Goal: Task Accomplishment & Management: Manage account settings

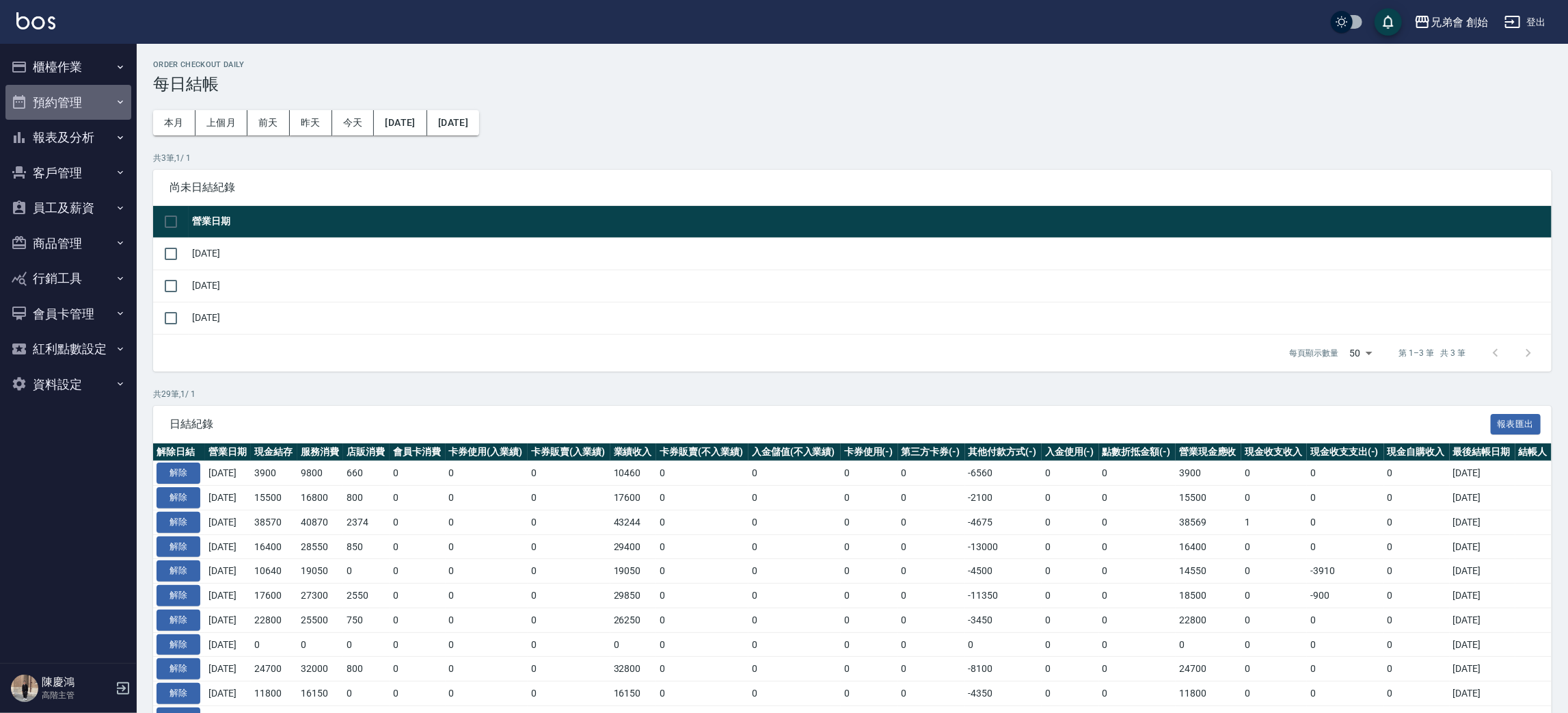
click at [48, 104] on button "預約管理" at bounding box center [68, 102] width 126 height 35
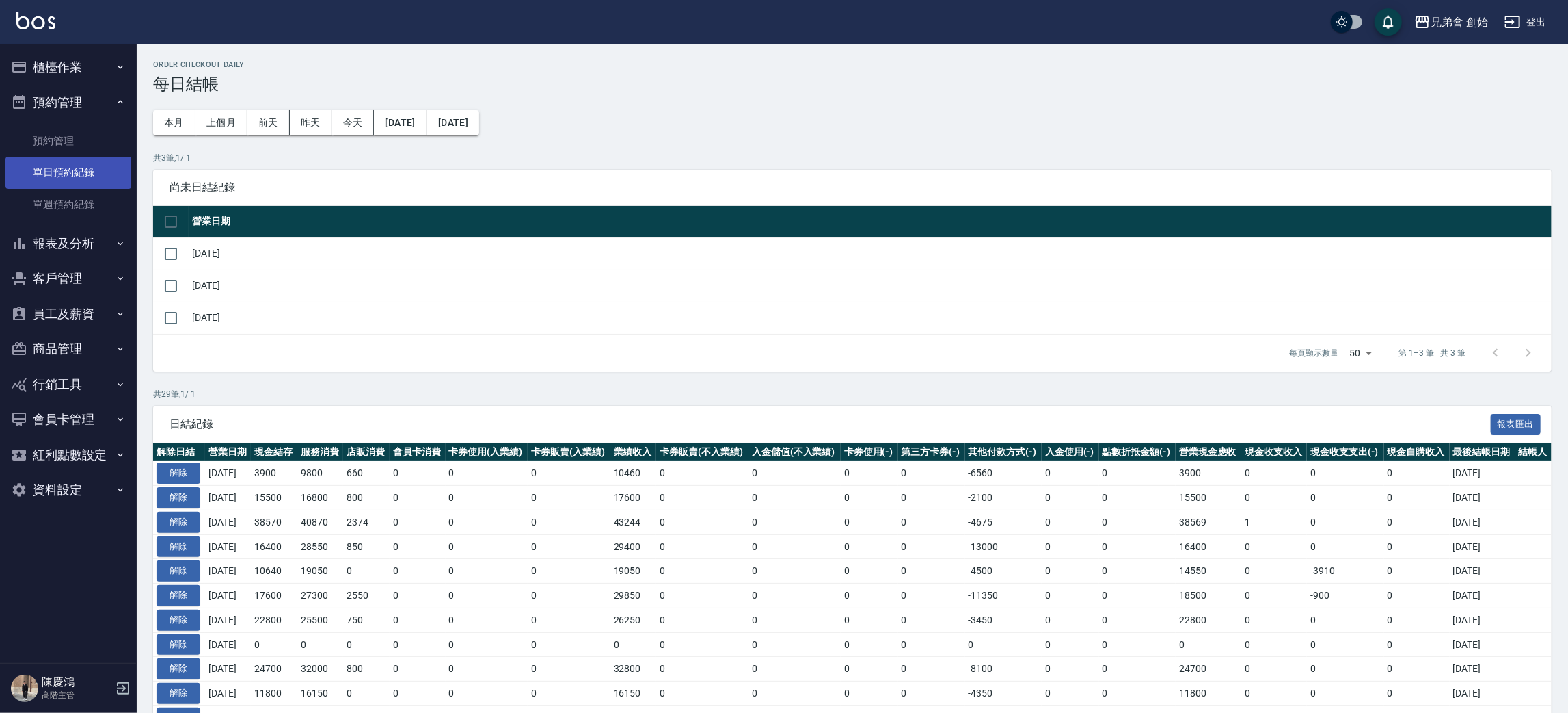
click at [77, 180] on link "單日預約紀錄" at bounding box center [68, 172] width 126 height 31
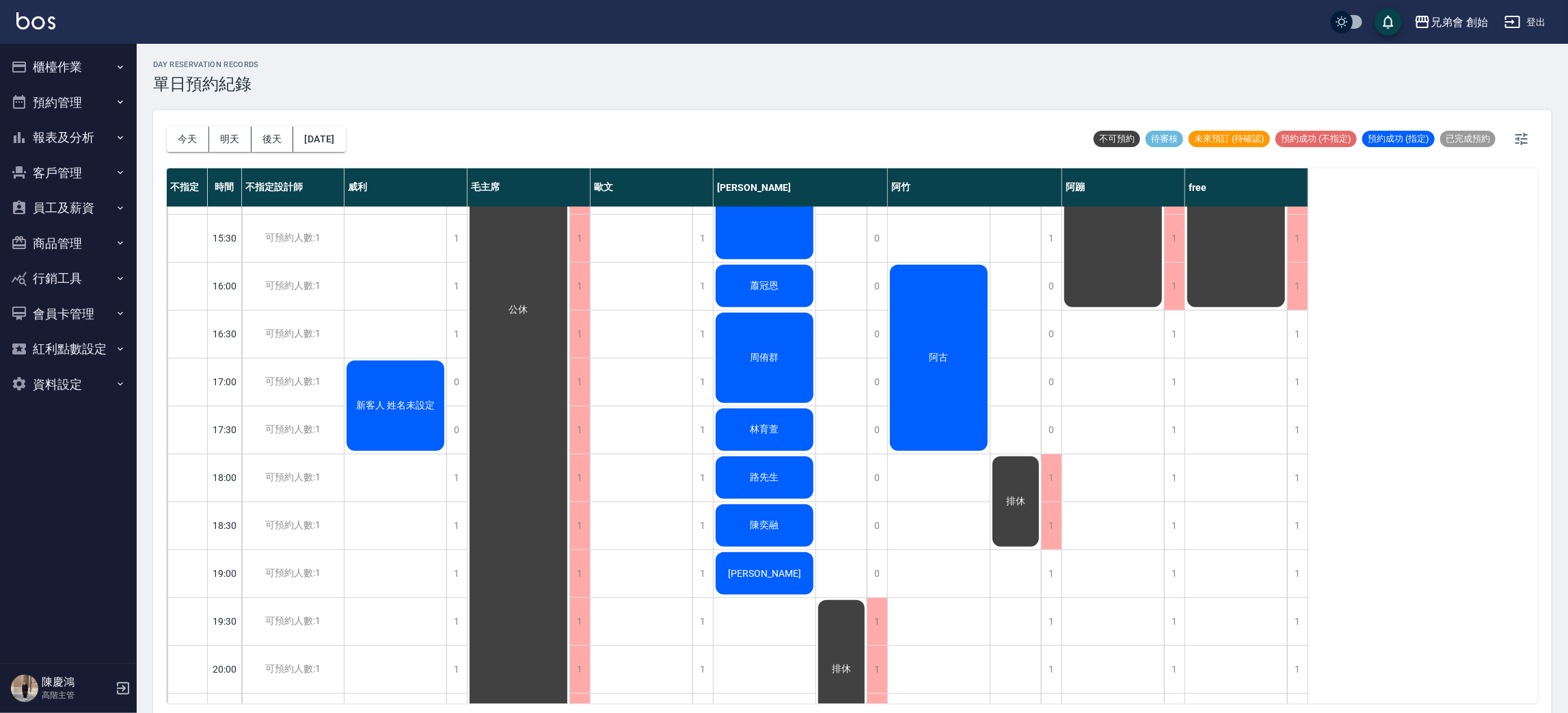
scroll to position [205, 0]
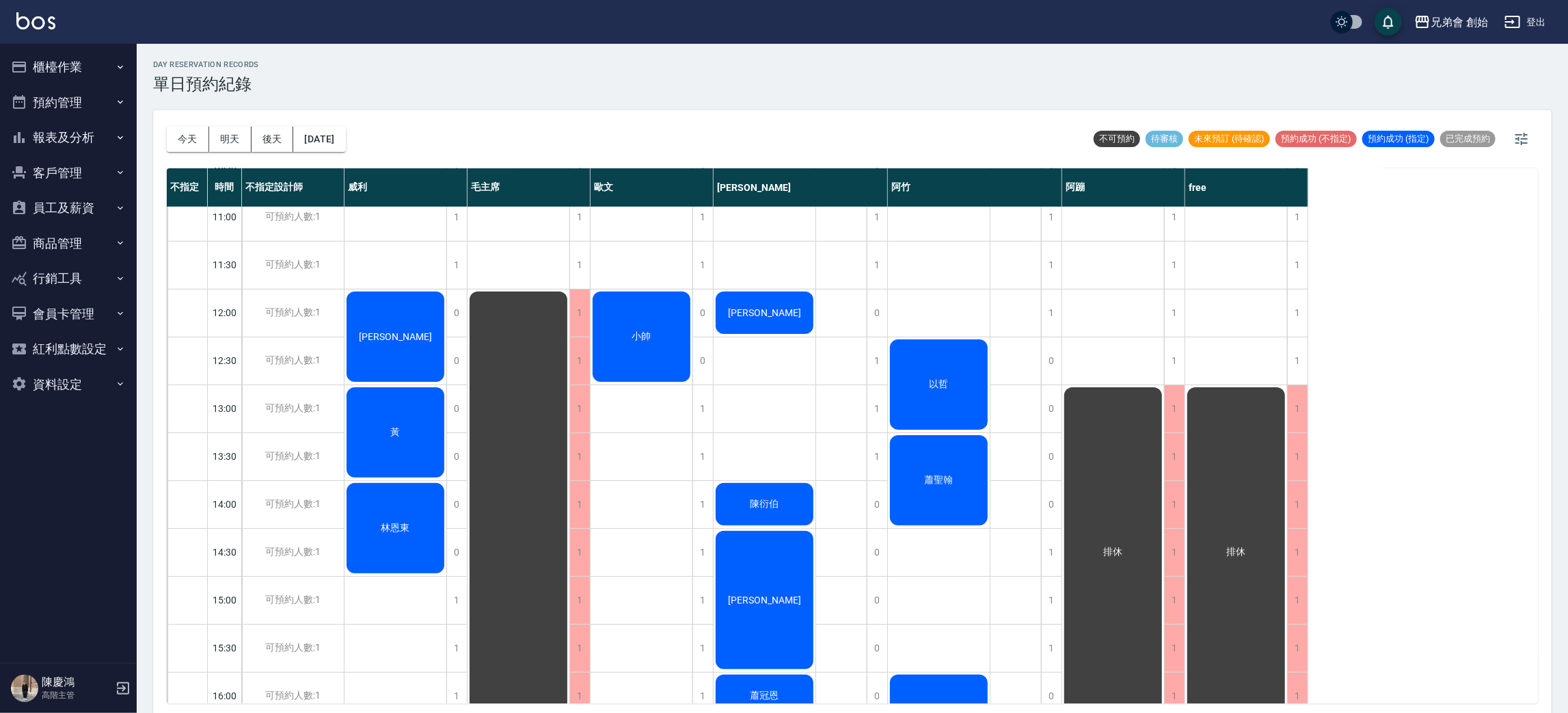
click at [407, 264] on div "徐敬家 黃 林恩東 新客人 姓名未設定" at bounding box center [396, 696] width 103 height 1389
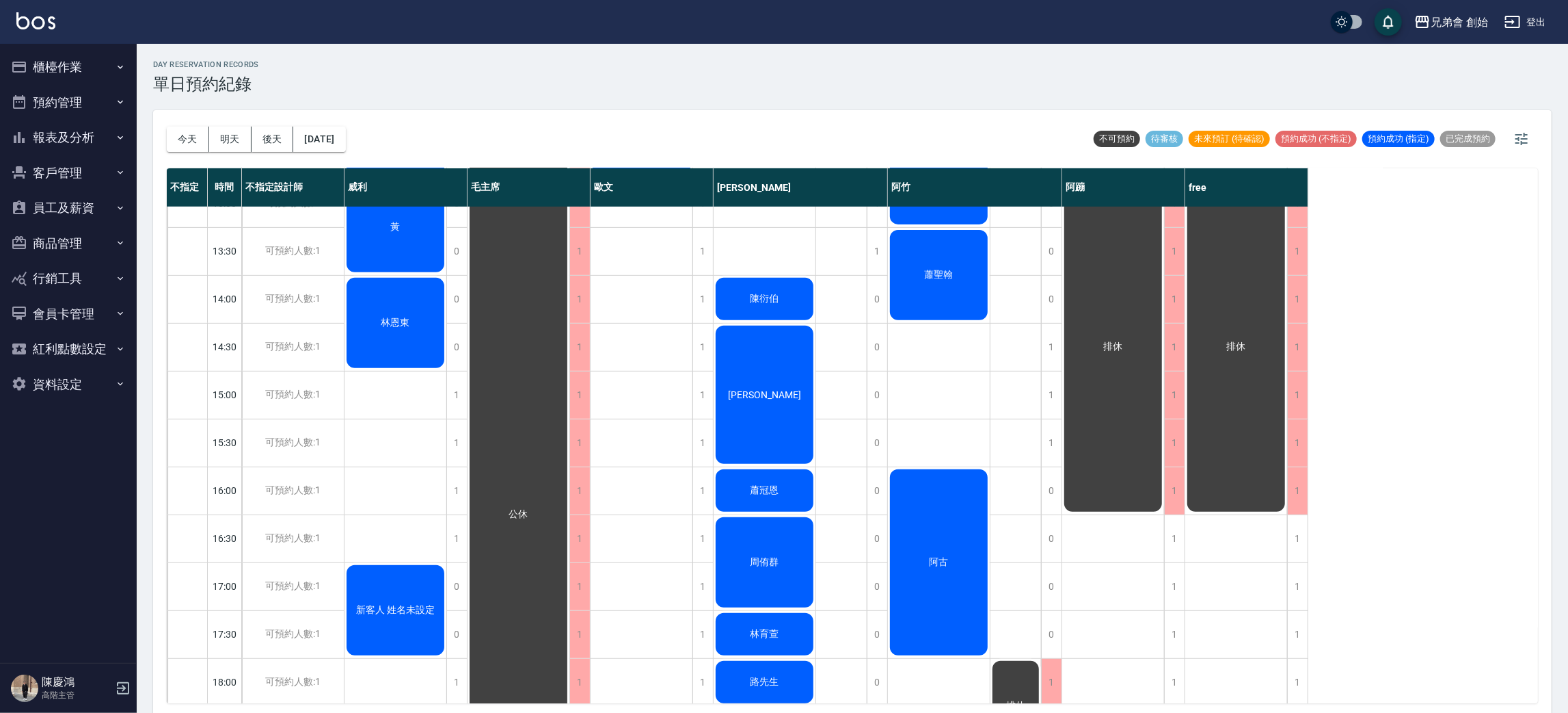
click at [407, 372] on div "徐敬家 黃 林恩東 新客人 姓名未設定" at bounding box center [396, 490] width 103 height 1389
click at [398, 474] on div "徐敬家 黃 林恩東 新客人 姓名未設定" at bounding box center [396, 490] width 103 height 1389
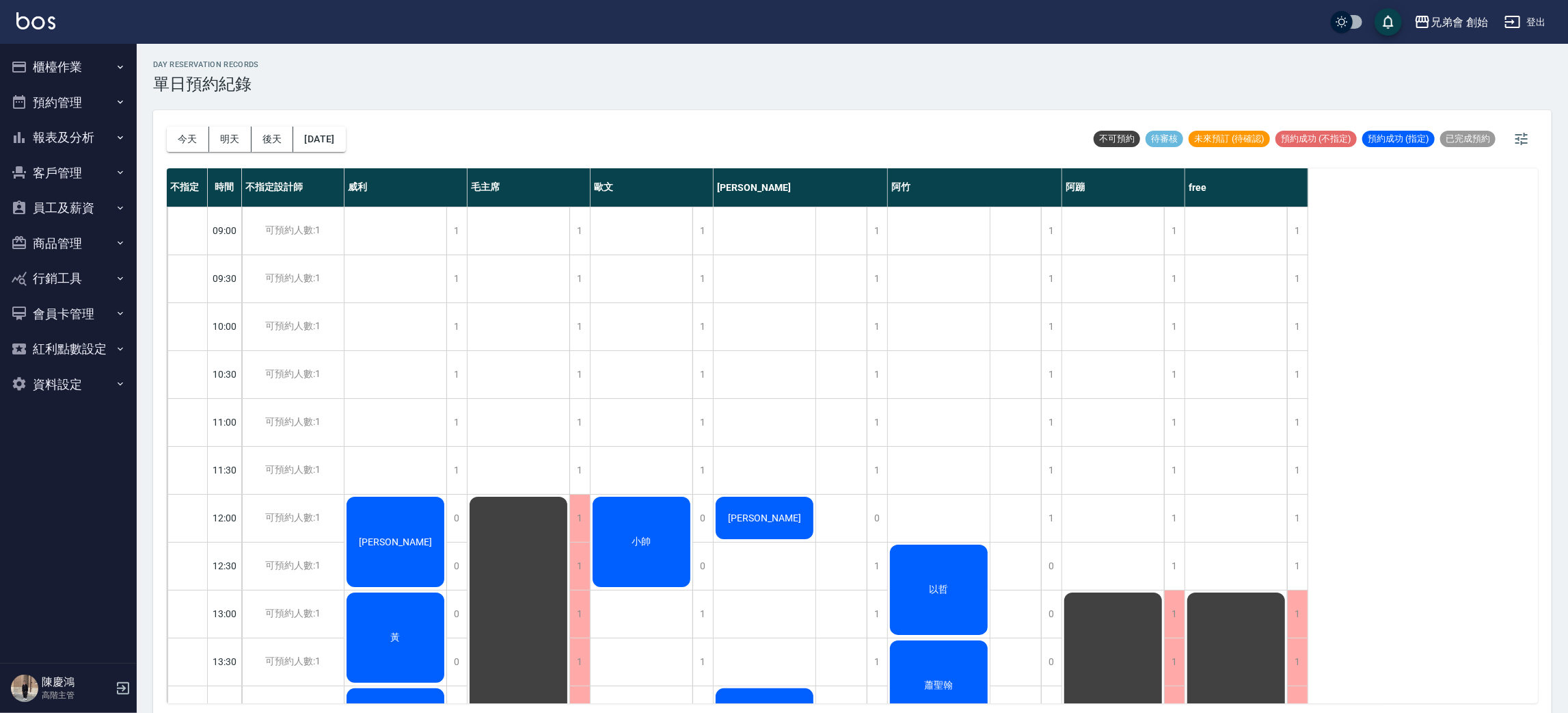
click at [179, 138] on button "今天" at bounding box center [187, 138] width 42 height 25
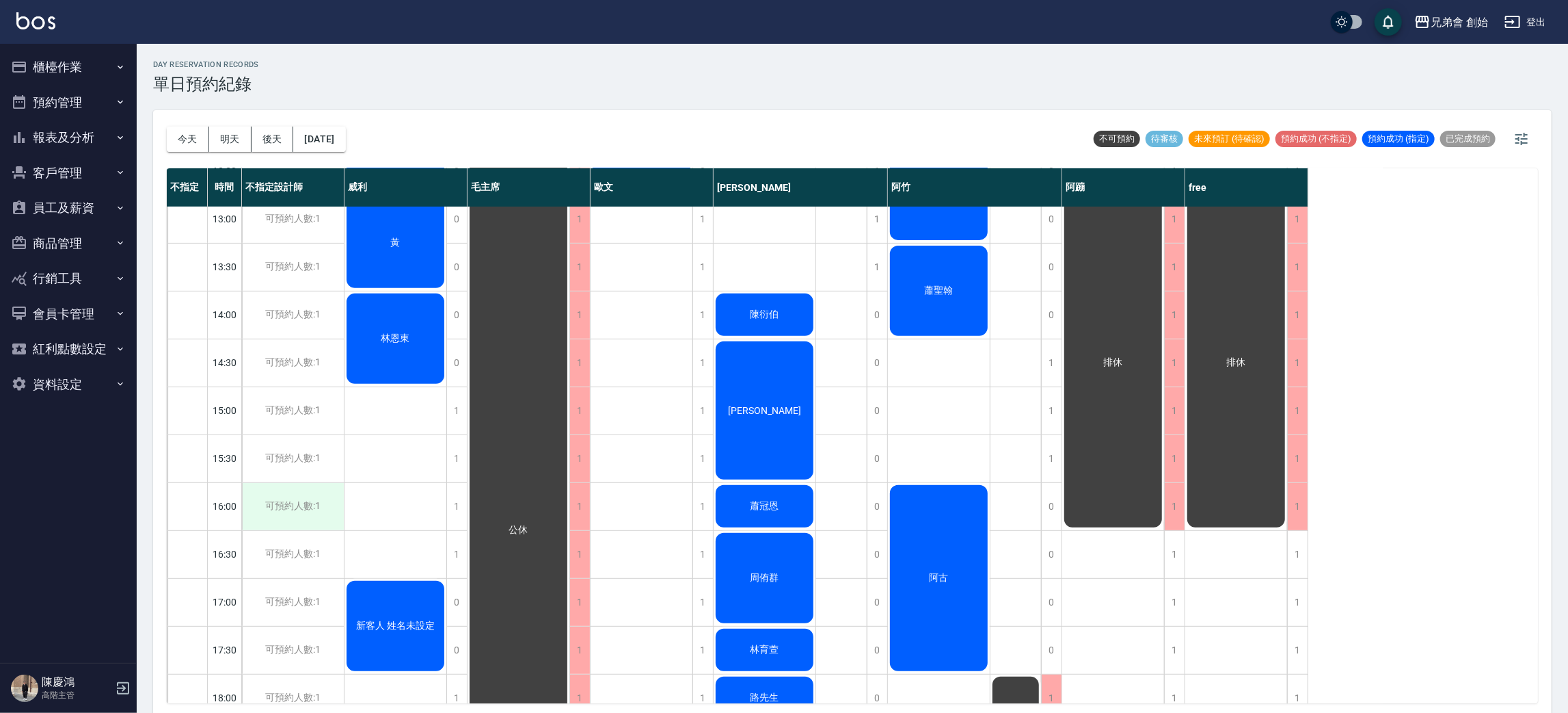
scroll to position [292, 0]
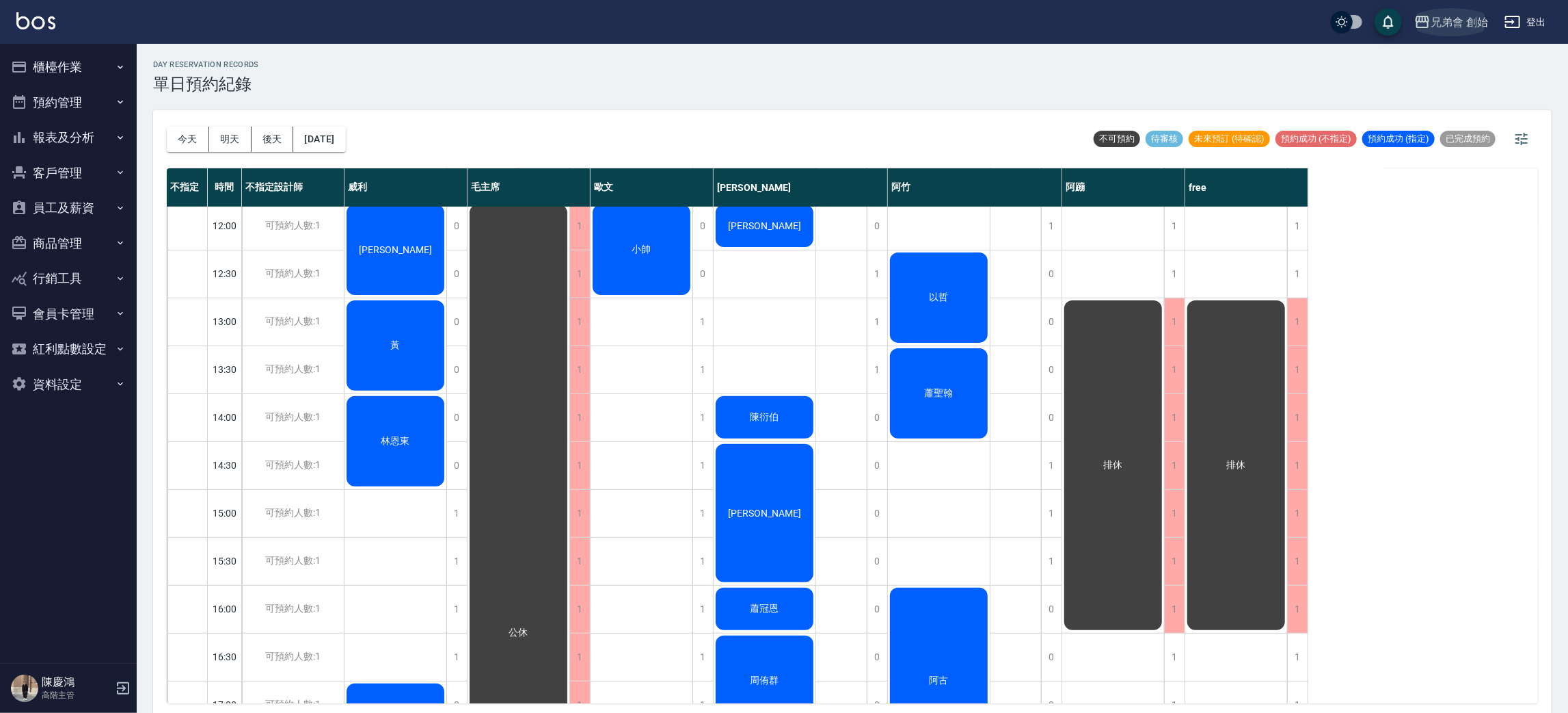
click at [1467, 28] on div "兄弟會 創始" at bounding box center [1459, 22] width 57 height 17
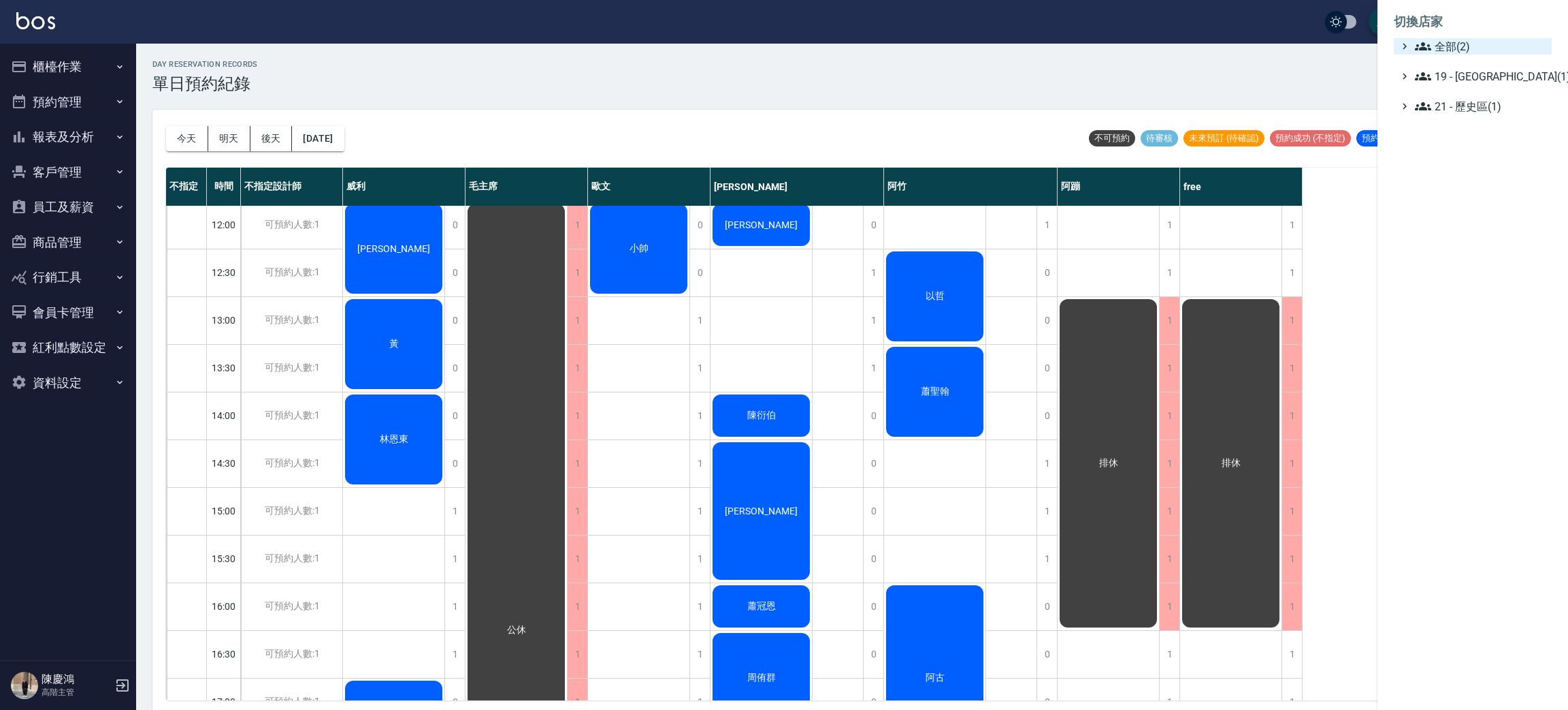
click at [1493, 42] on span "全部(2)" at bounding box center [1480, 46] width 132 height 16
click at [1179, 81] on div at bounding box center [784, 355] width 1568 height 710
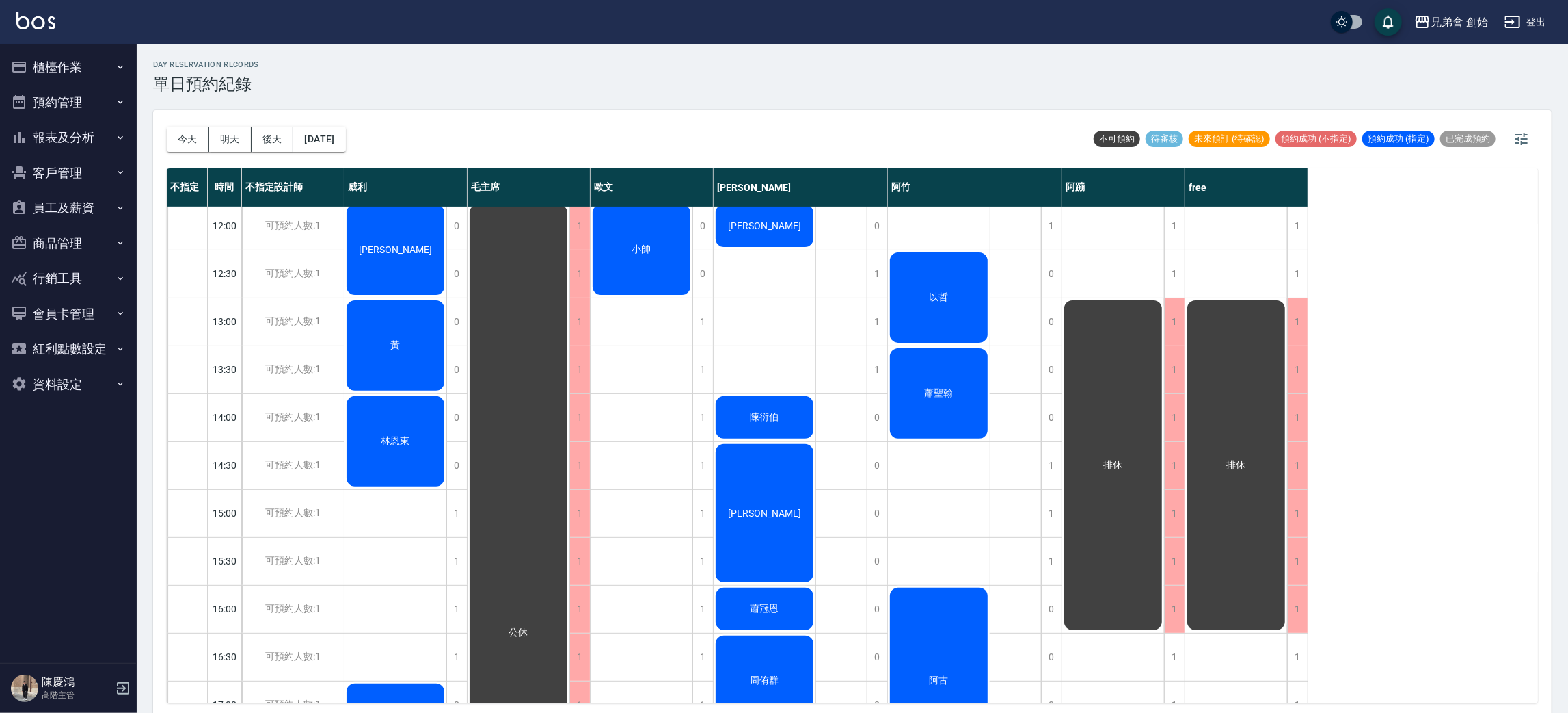
scroll to position [0, 0]
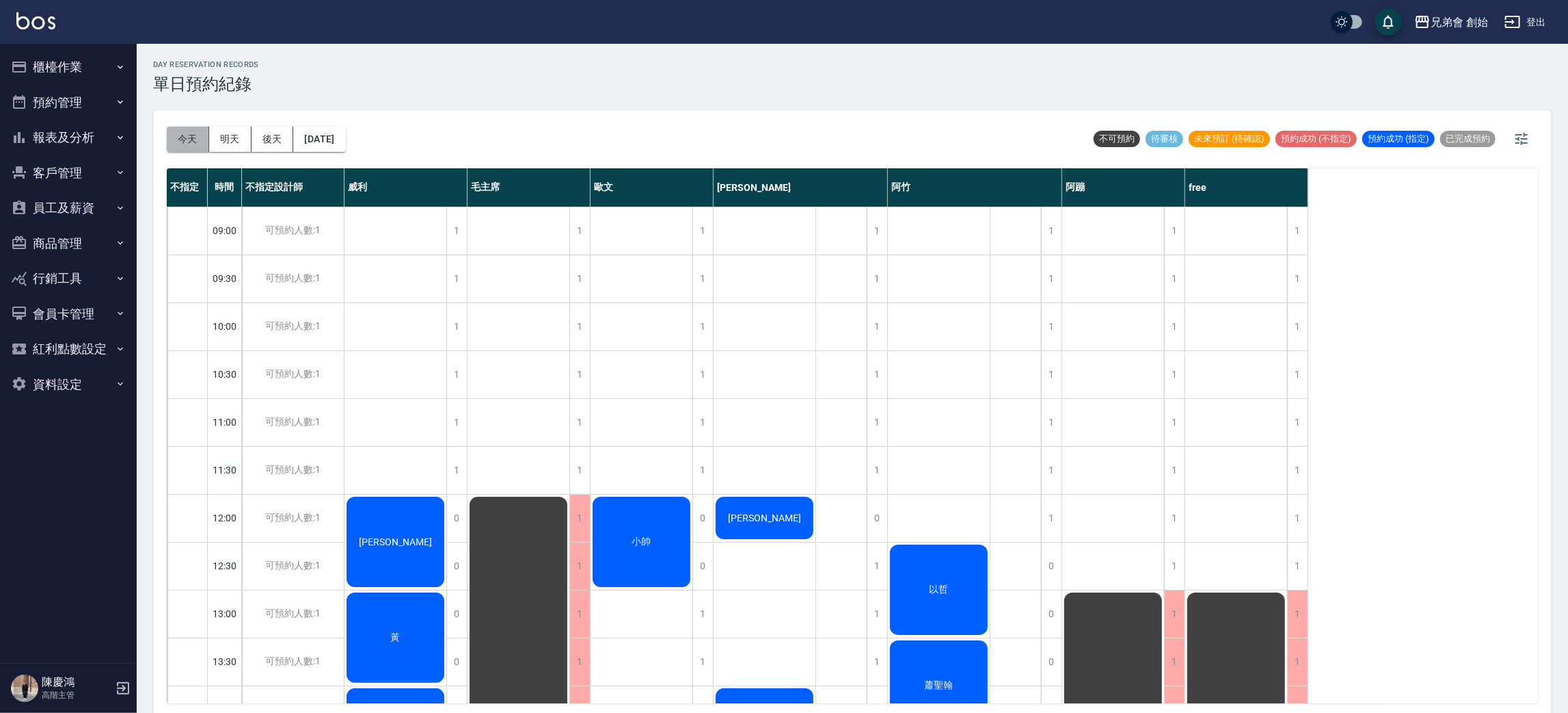
click at [179, 139] on button "今天" at bounding box center [187, 138] width 42 height 25
click at [181, 137] on button "今天" at bounding box center [187, 138] width 42 height 25
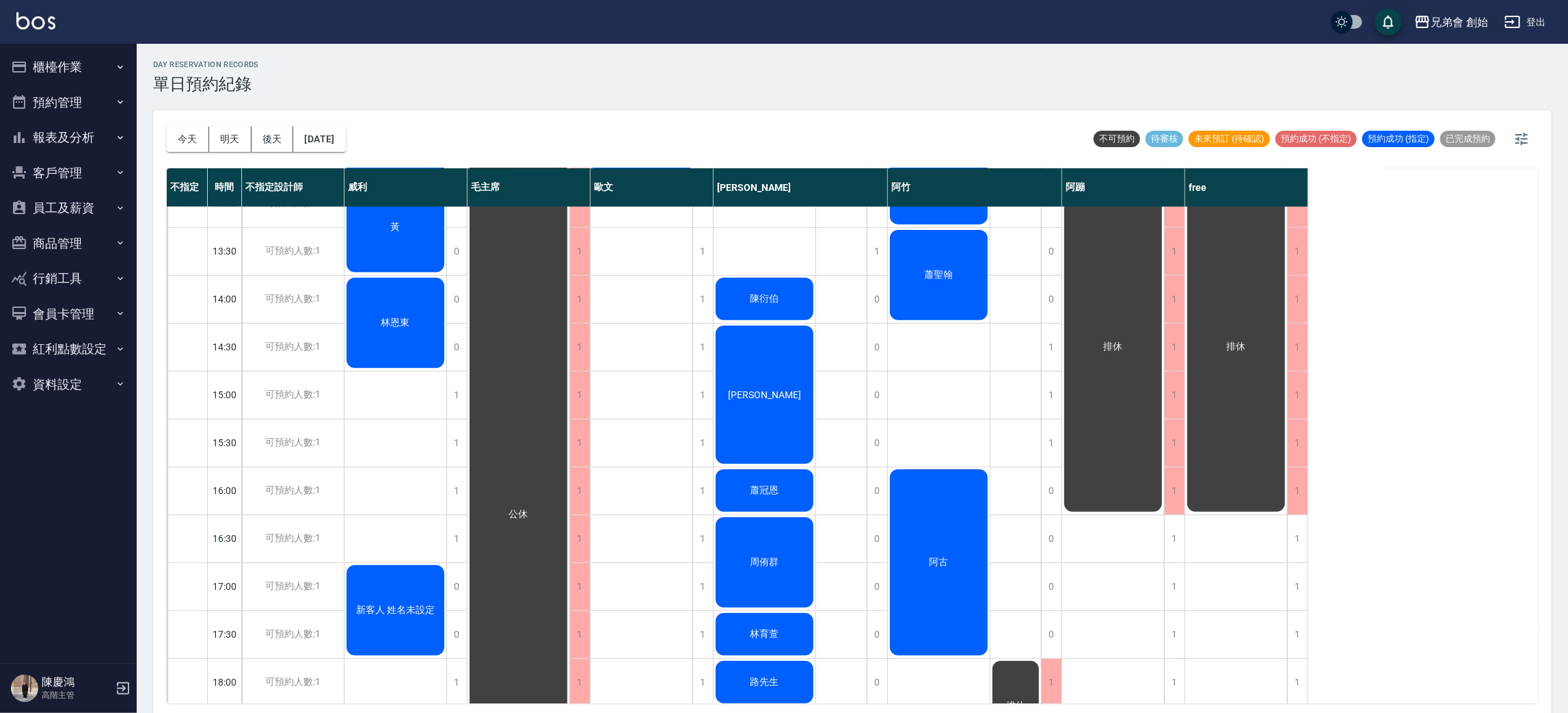
scroll to position [307, 0]
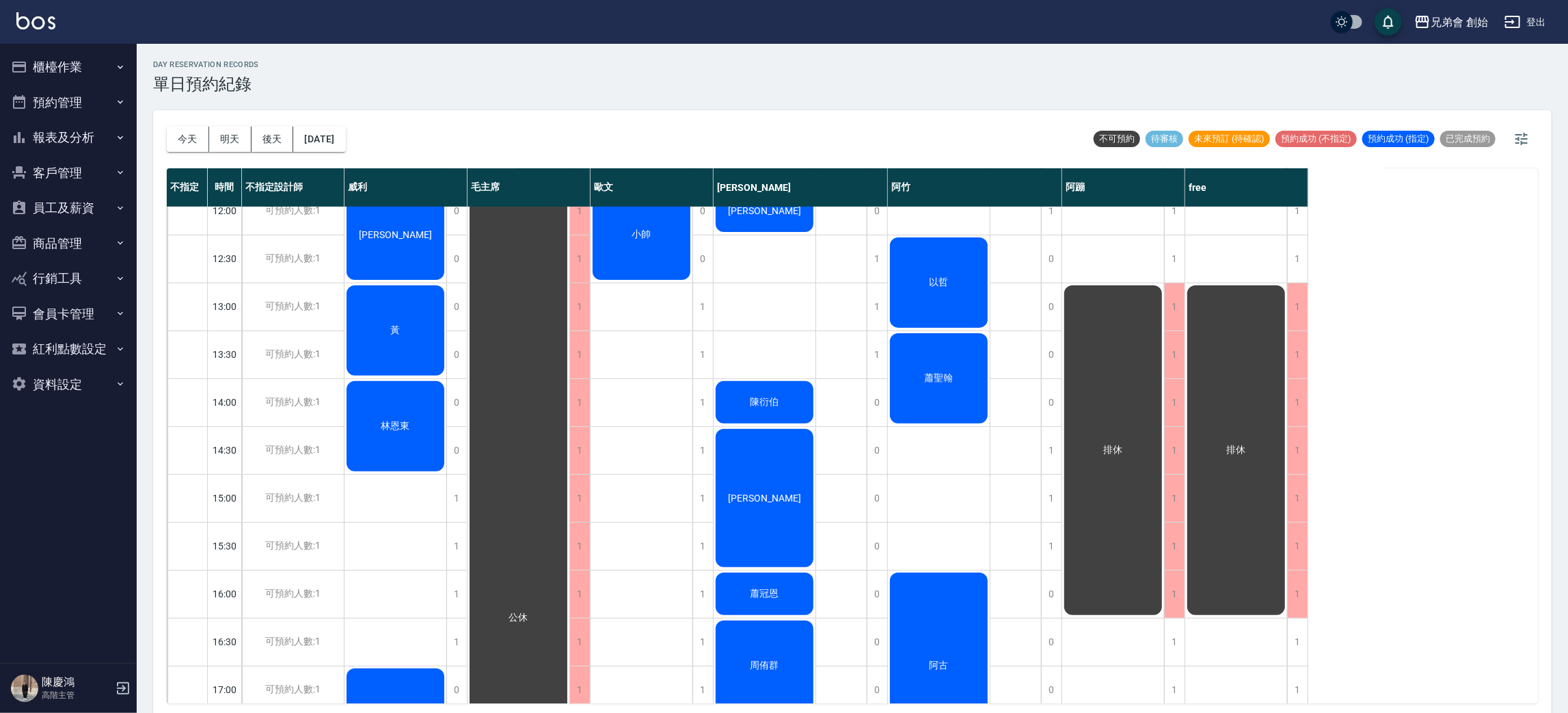
click at [924, 274] on div "以哲" at bounding box center [939, 282] width 102 height 94
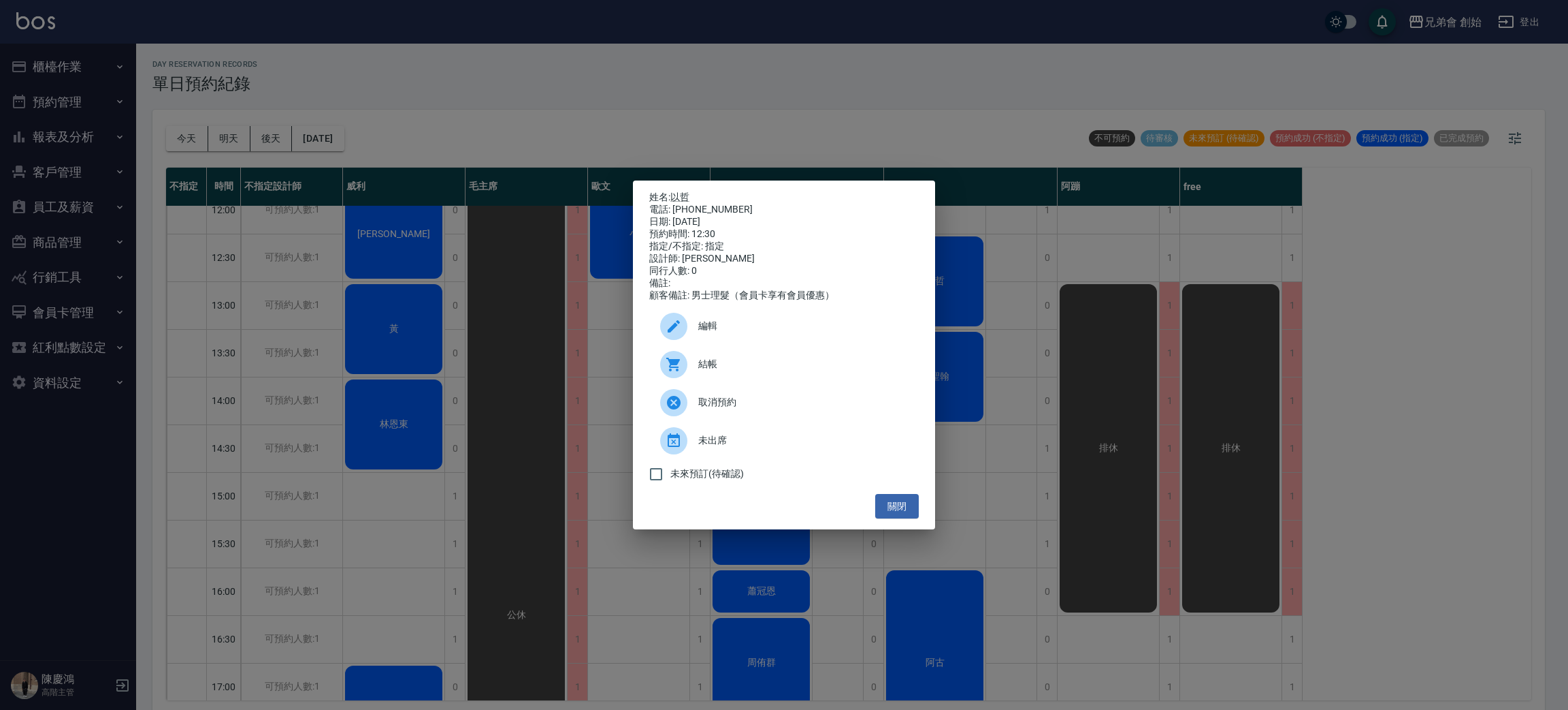
click at [778, 59] on div "姓名: 以哲 電話: 0936652207 日期: 2025/09/26 預約時間: 12:30 指定/不指定: 指定 設計師: 阿竹 同行人數: 0 備註:…" at bounding box center [784, 355] width 1568 height 710
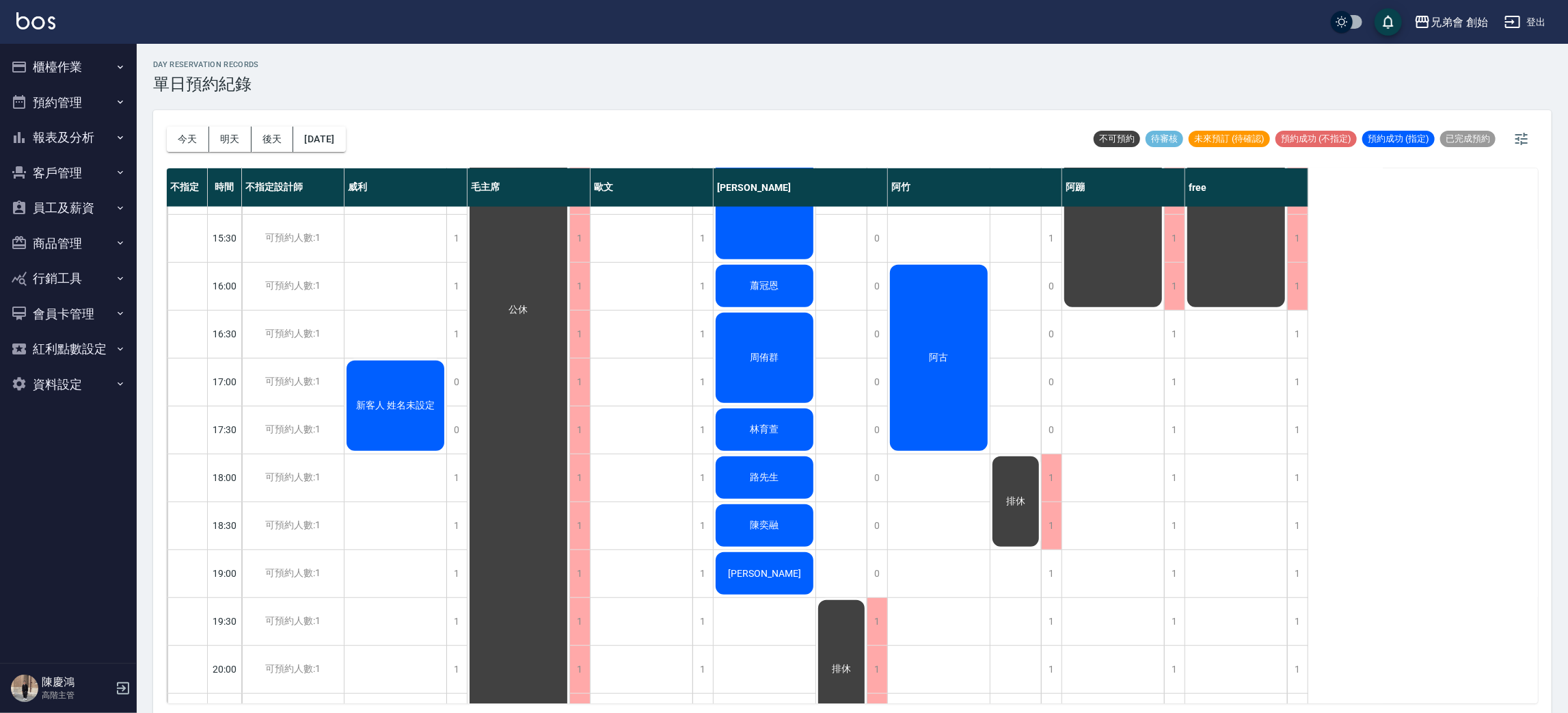
scroll to position [718, 0]
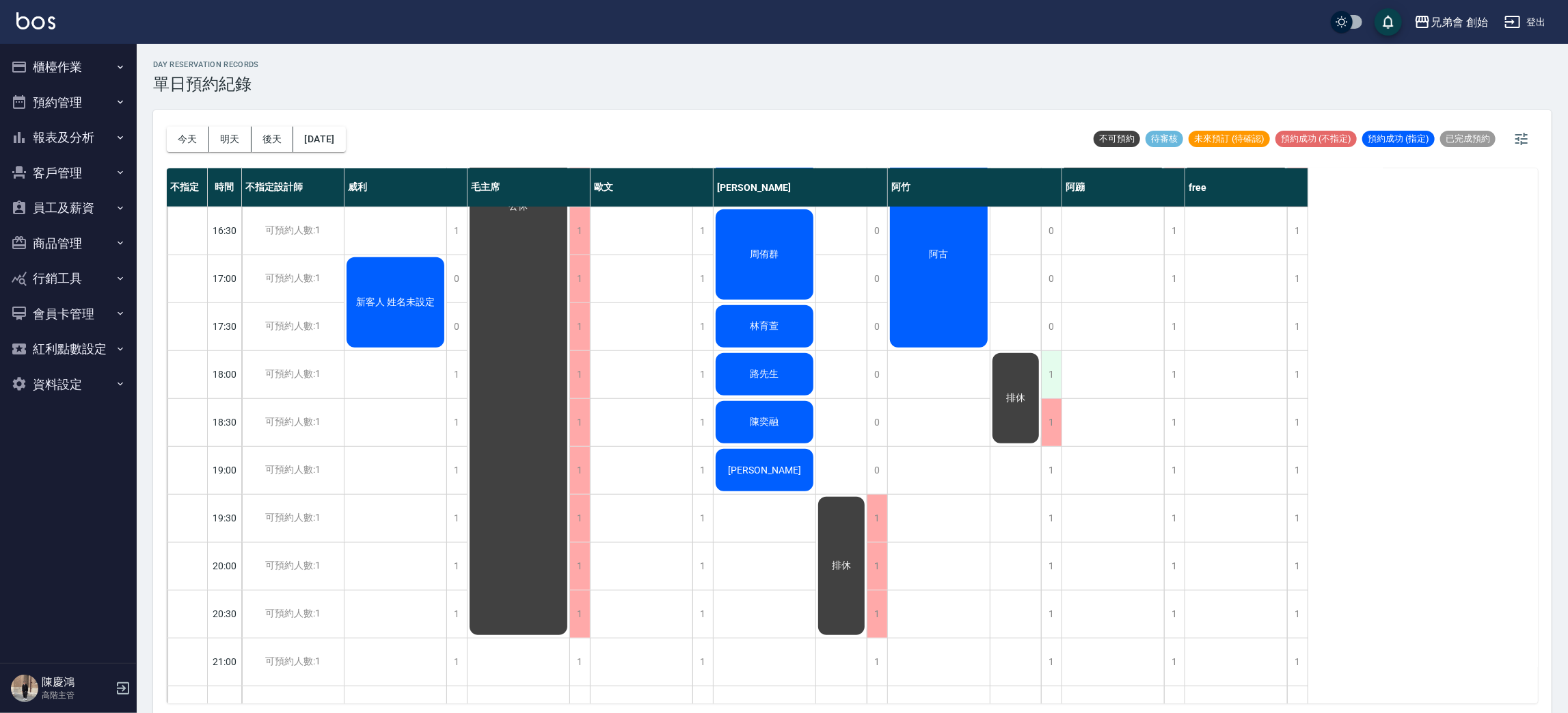
click at [1057, 382] on div "1" at bounding box center [1051, 374] width 21 height 48
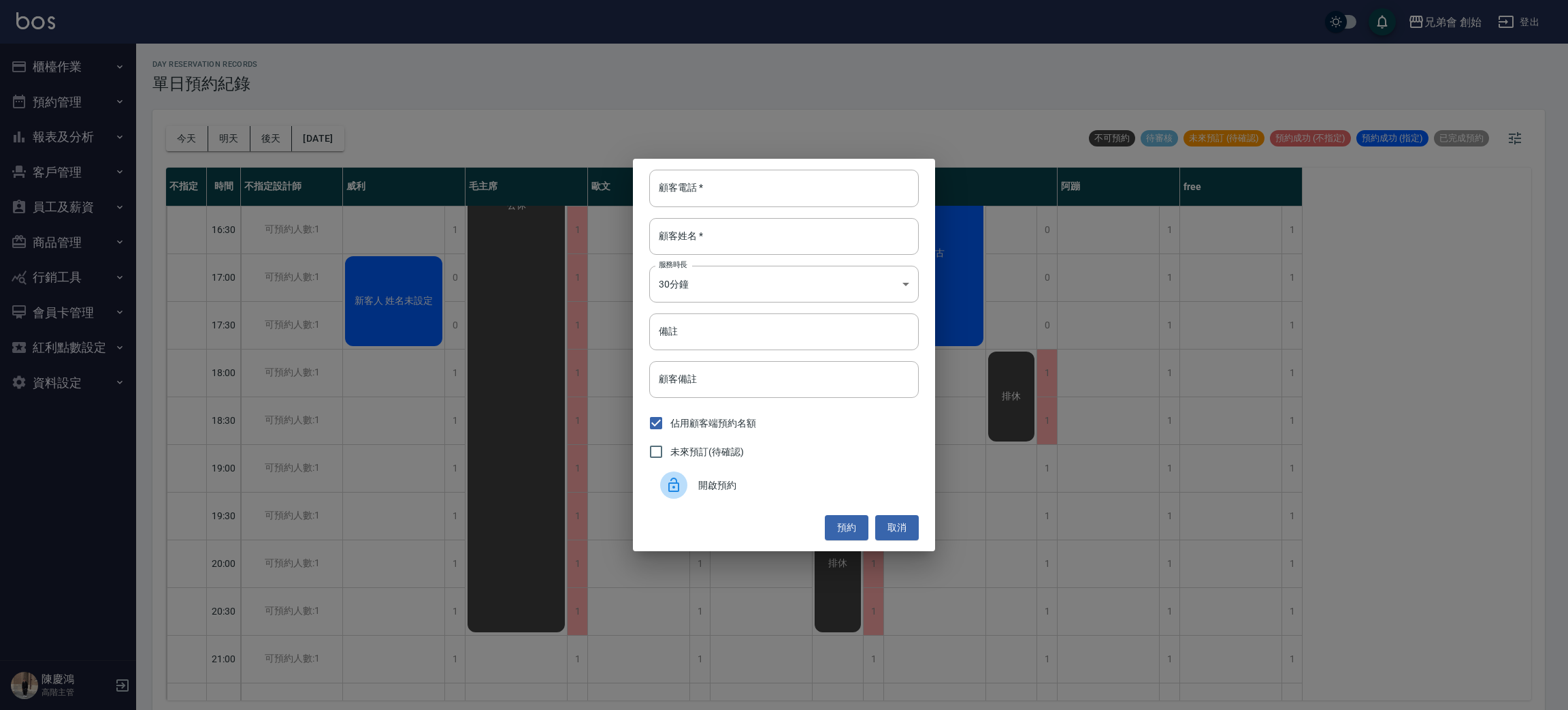
click at [729, 496] on div "開啟預約" at bounding box center [784, 485] width 269 height 38
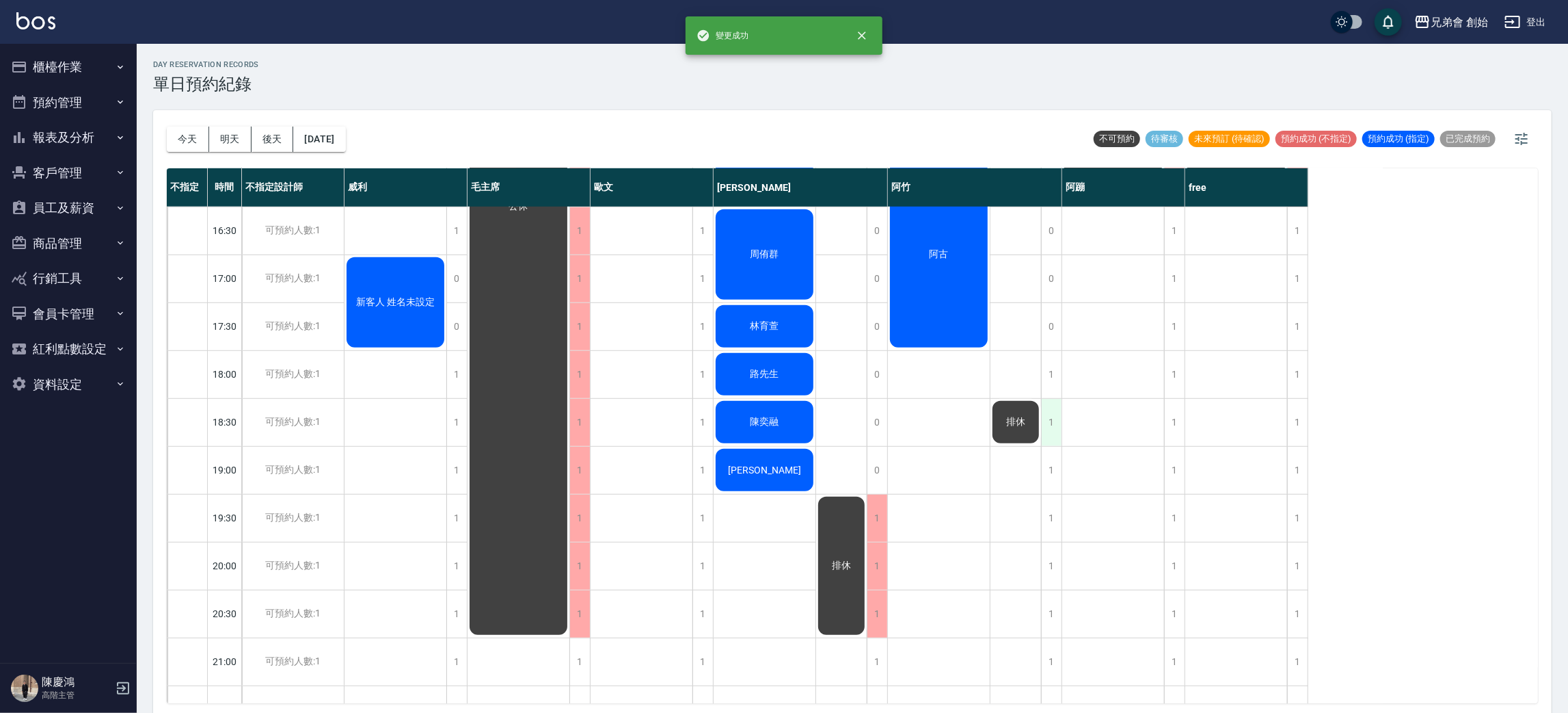
click at [1045, 426] on div "1" at bounding box center [1051, 422] width 21 height 48
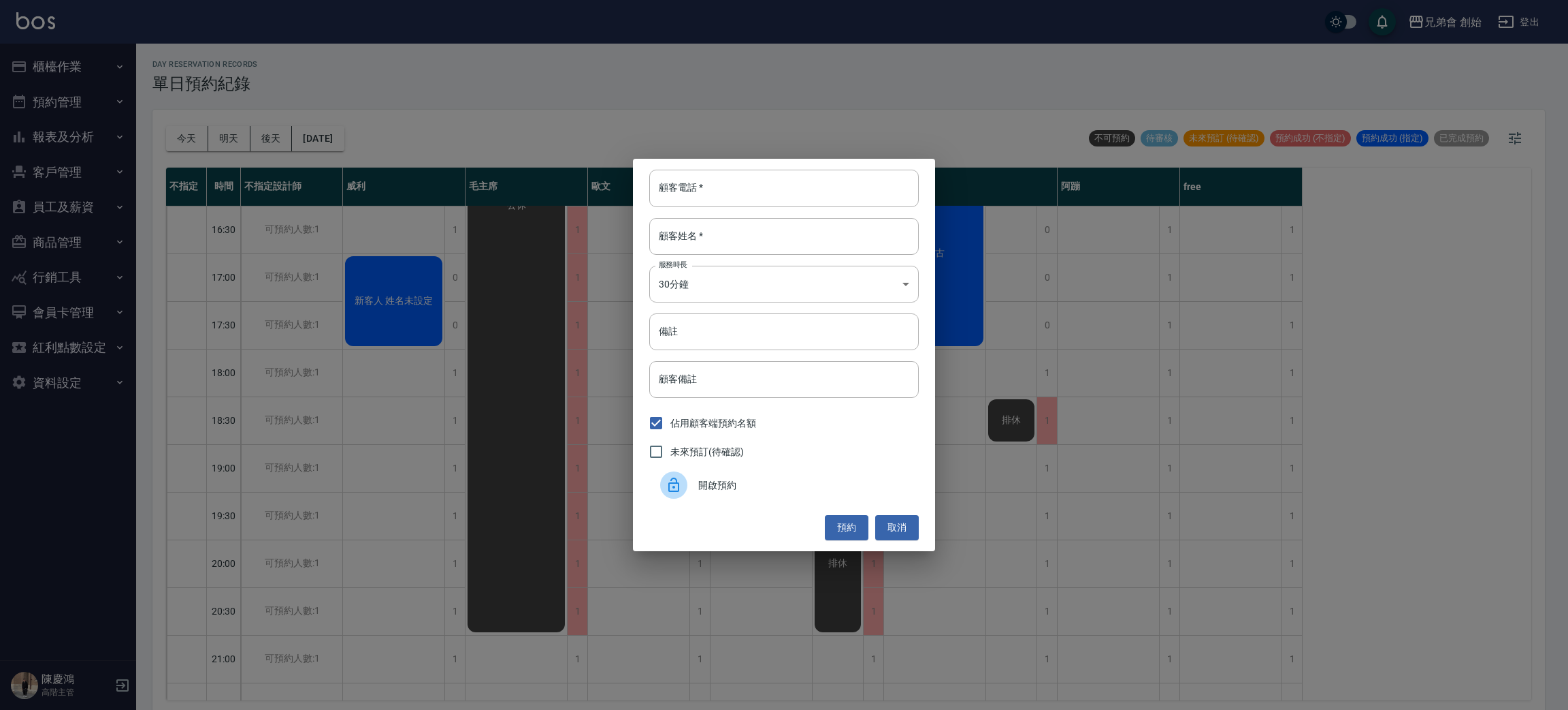
click at [750, 498] on div "開啟預約" at bounding box center [784, 485] width 269 height 38
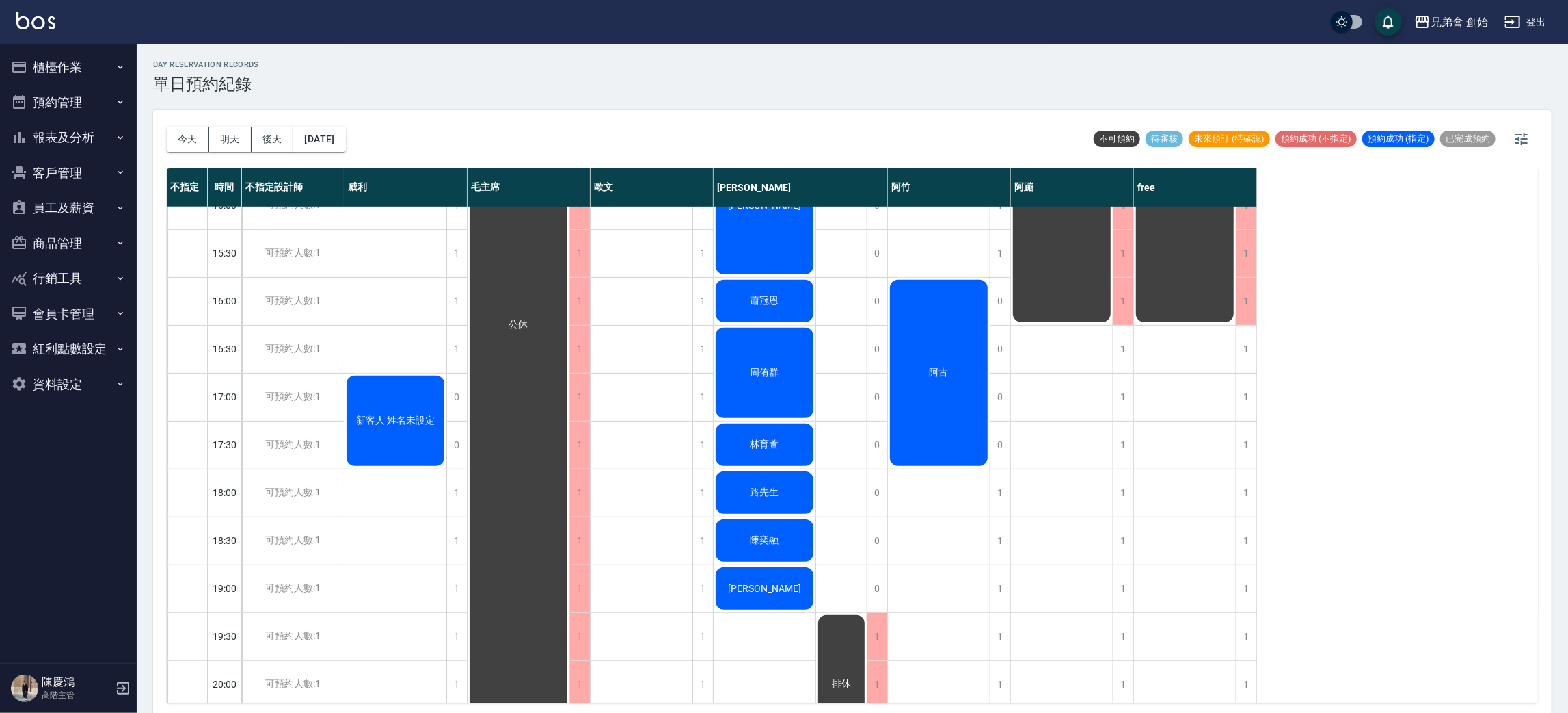
scroll to position [703, 0]
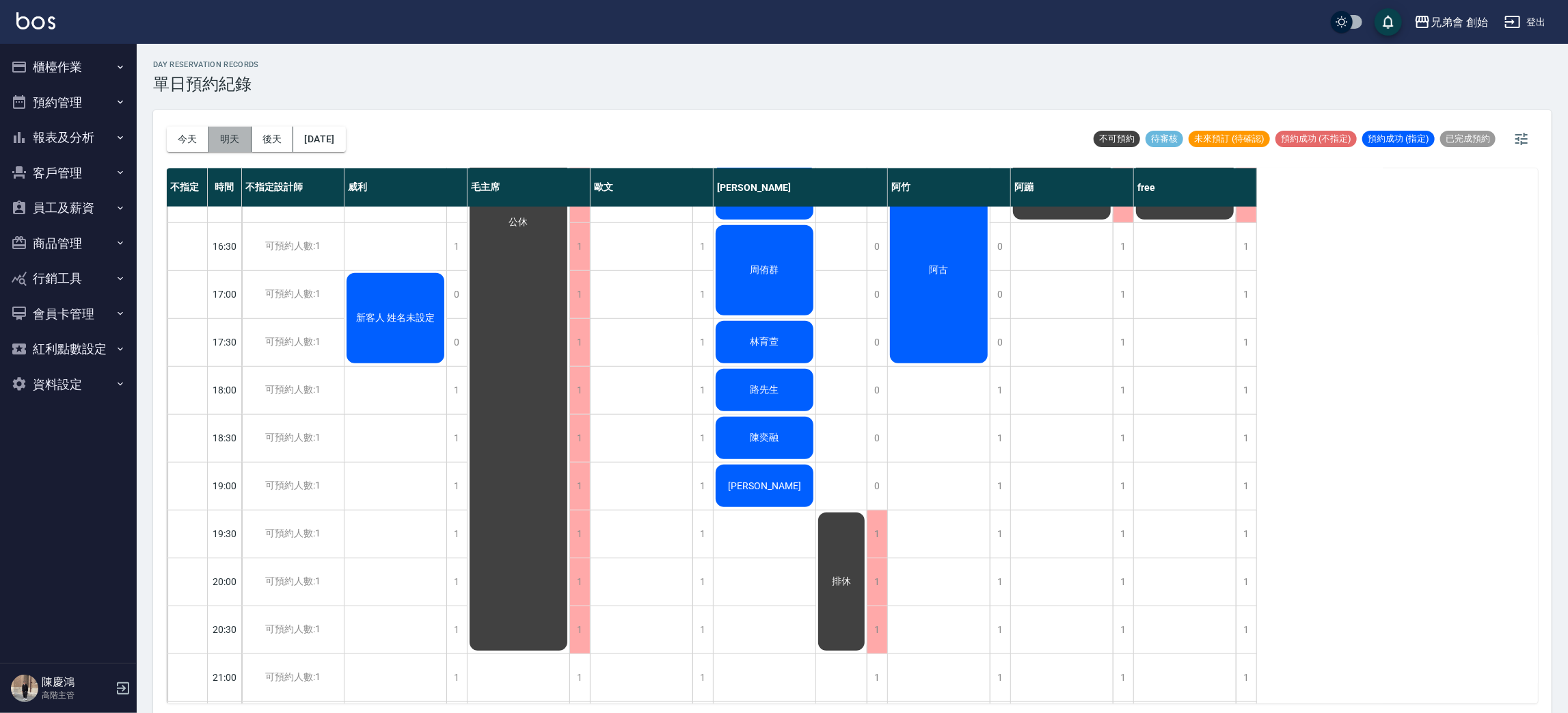
click at [224, 136] on button "明天" at bounding box center [230, 138] width 42 height 25
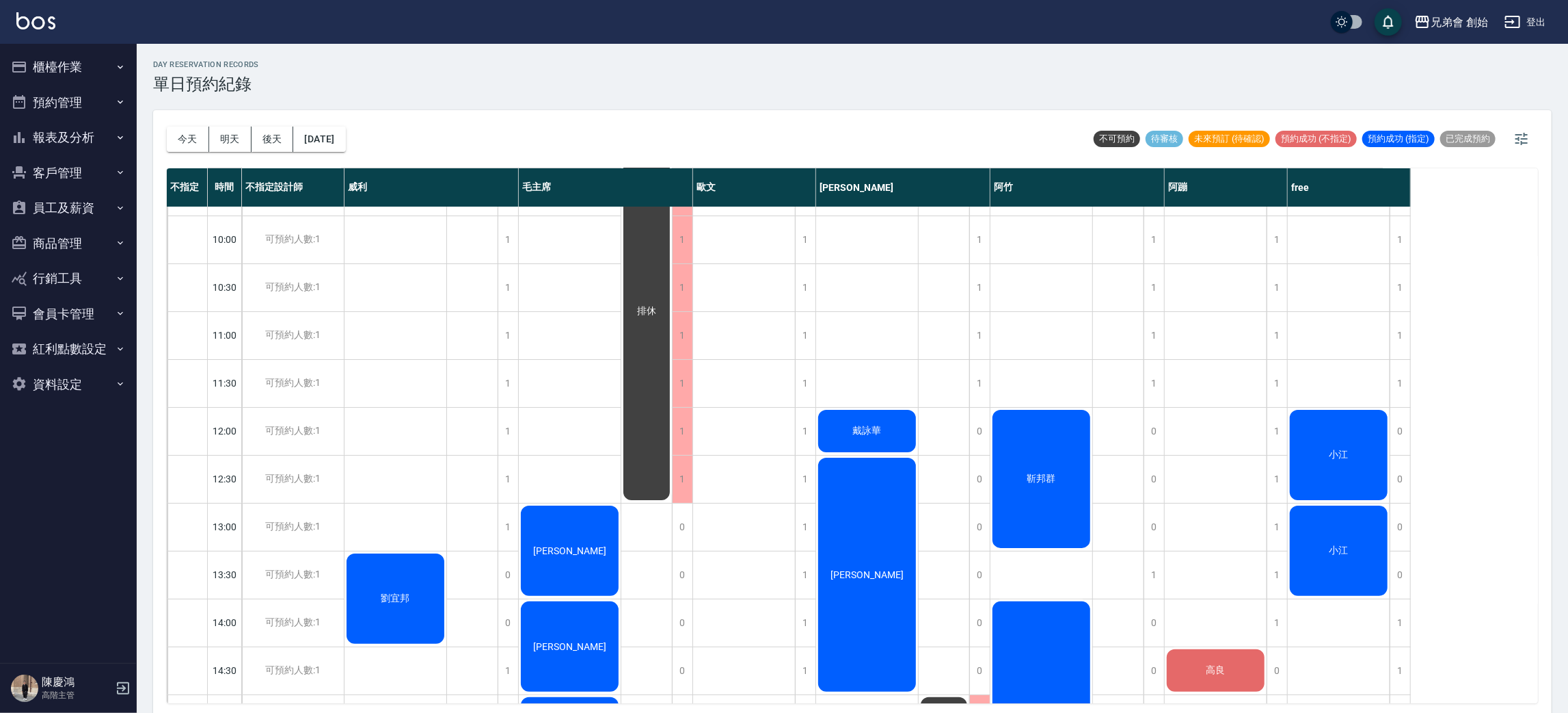
scroll to position [189, 0]
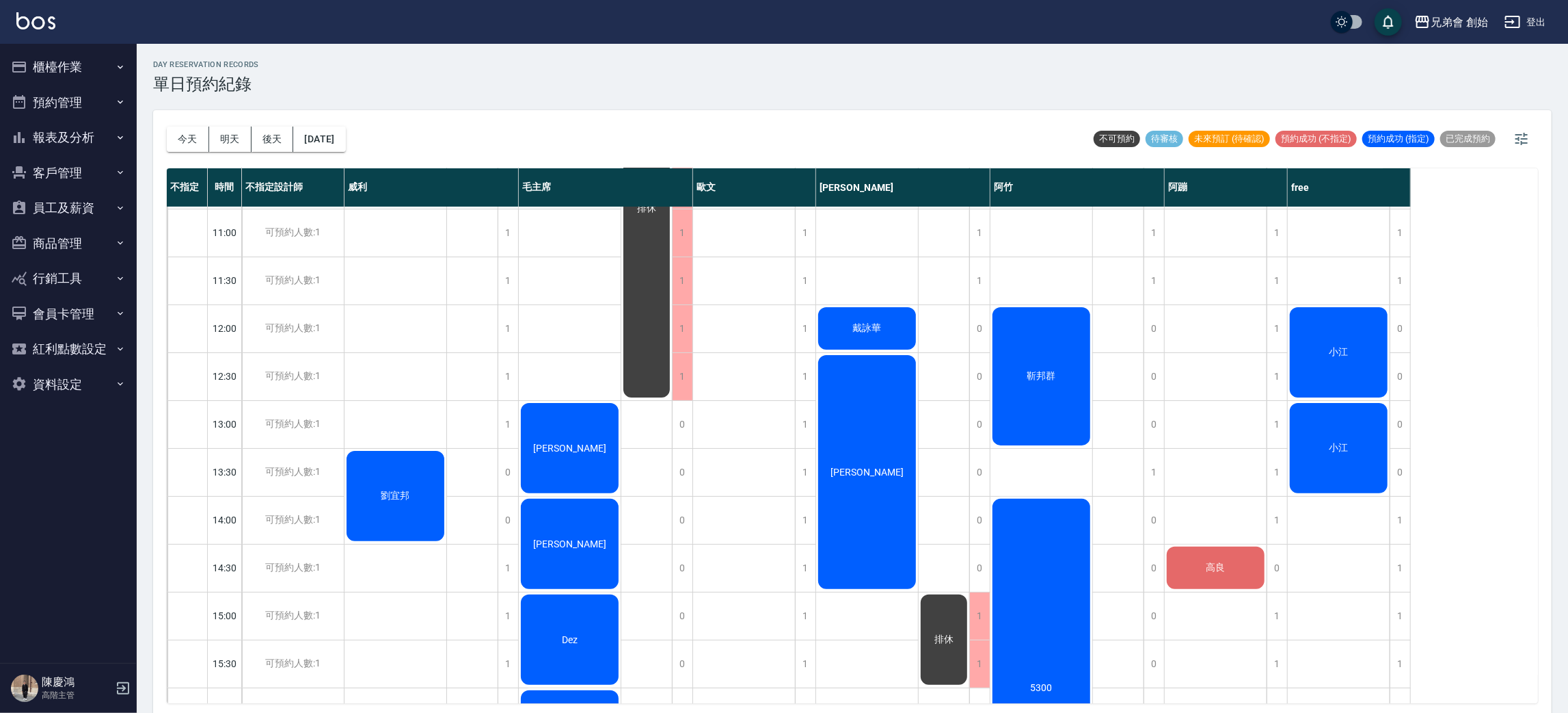
click at [1036, 347] on div "靳邦群" at bounding box center [1042, 376] width 102 height 143
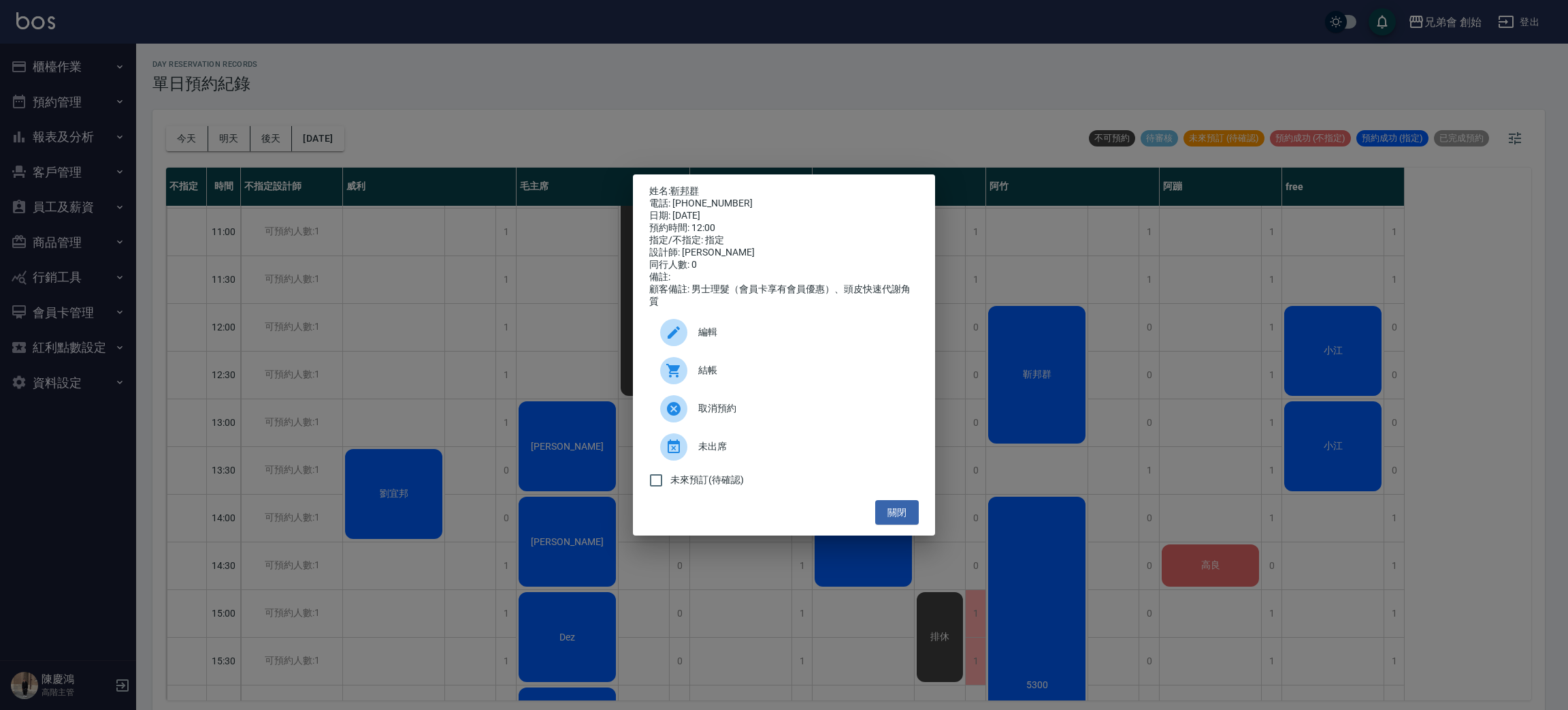
click at [735, 331] on div "編輯" at bounding box center [784, 332] width 269 height 38
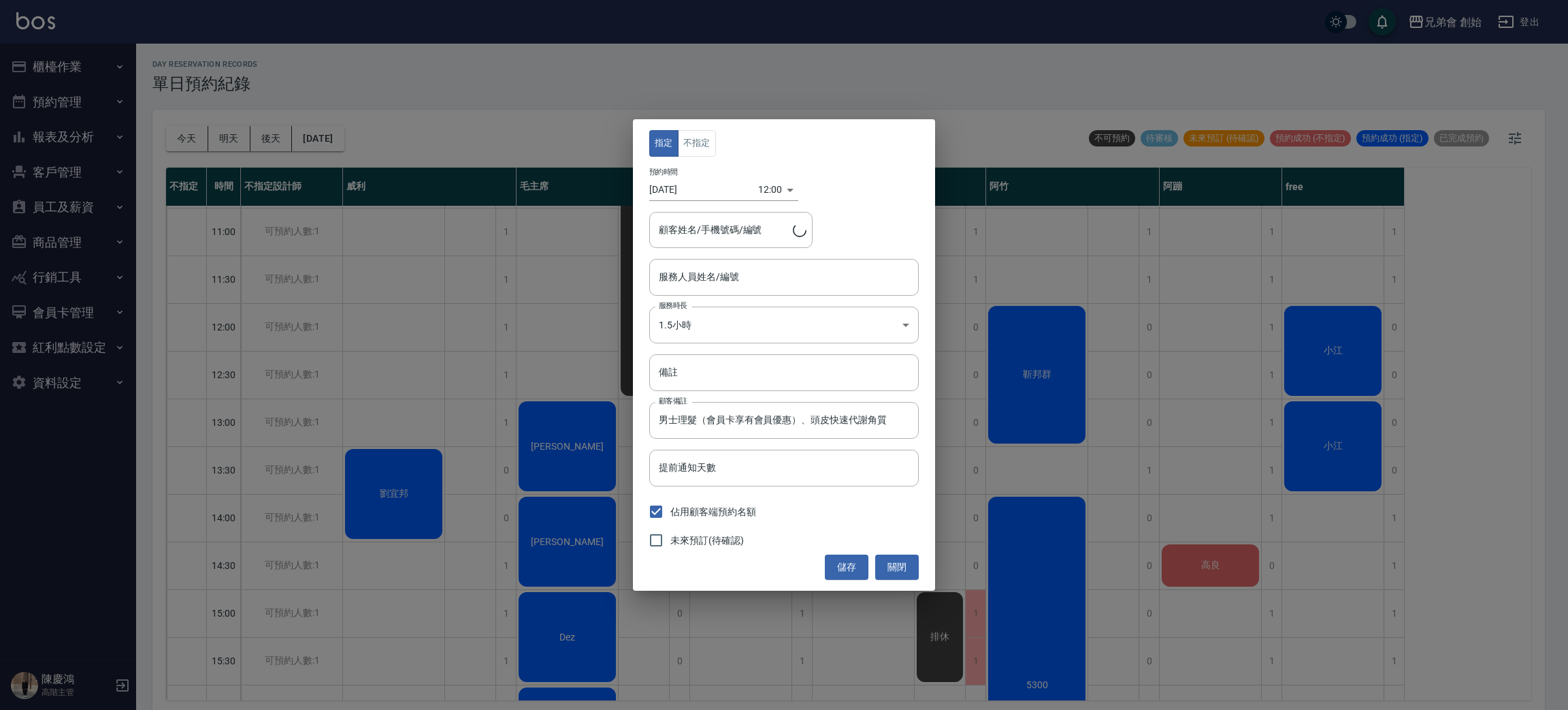
type input "靳邦群/0987857366"
type input "阿竹 (無代號)"
click at [754, 322] on body "兄弟會 創始 登出 櫃檯作業 打帳單 帳單列表 掛單列表 座位開單 營業儀表板 現金收支登錄 高階收支登錄 材料自購登錄 每日結帳 排班表 現場電腦打卡 掃碼…" at bounding box center [784, 356] width 1568 height 713
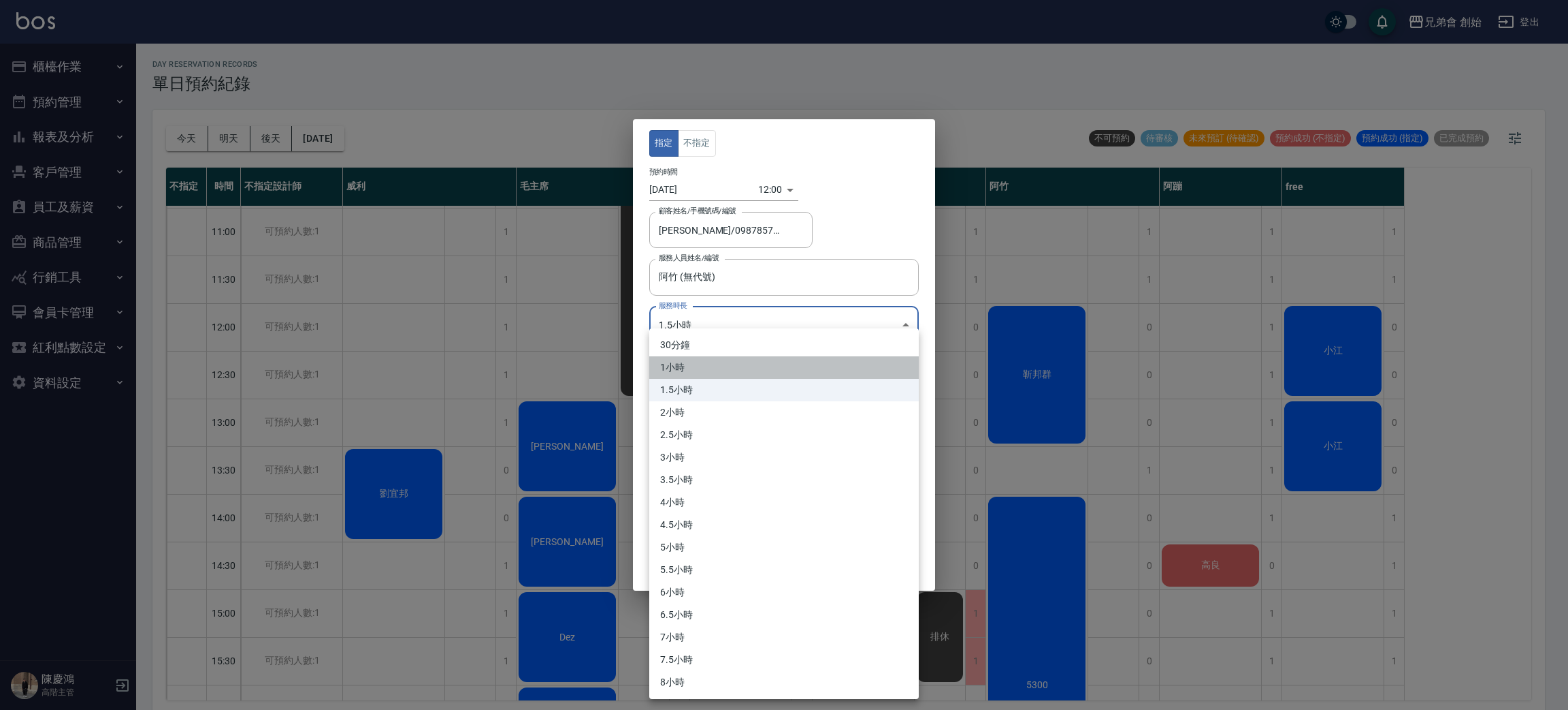
click at [751, 361] on li "1小時" at bounding box center [784, 367] width 269 height 22
type input "2"
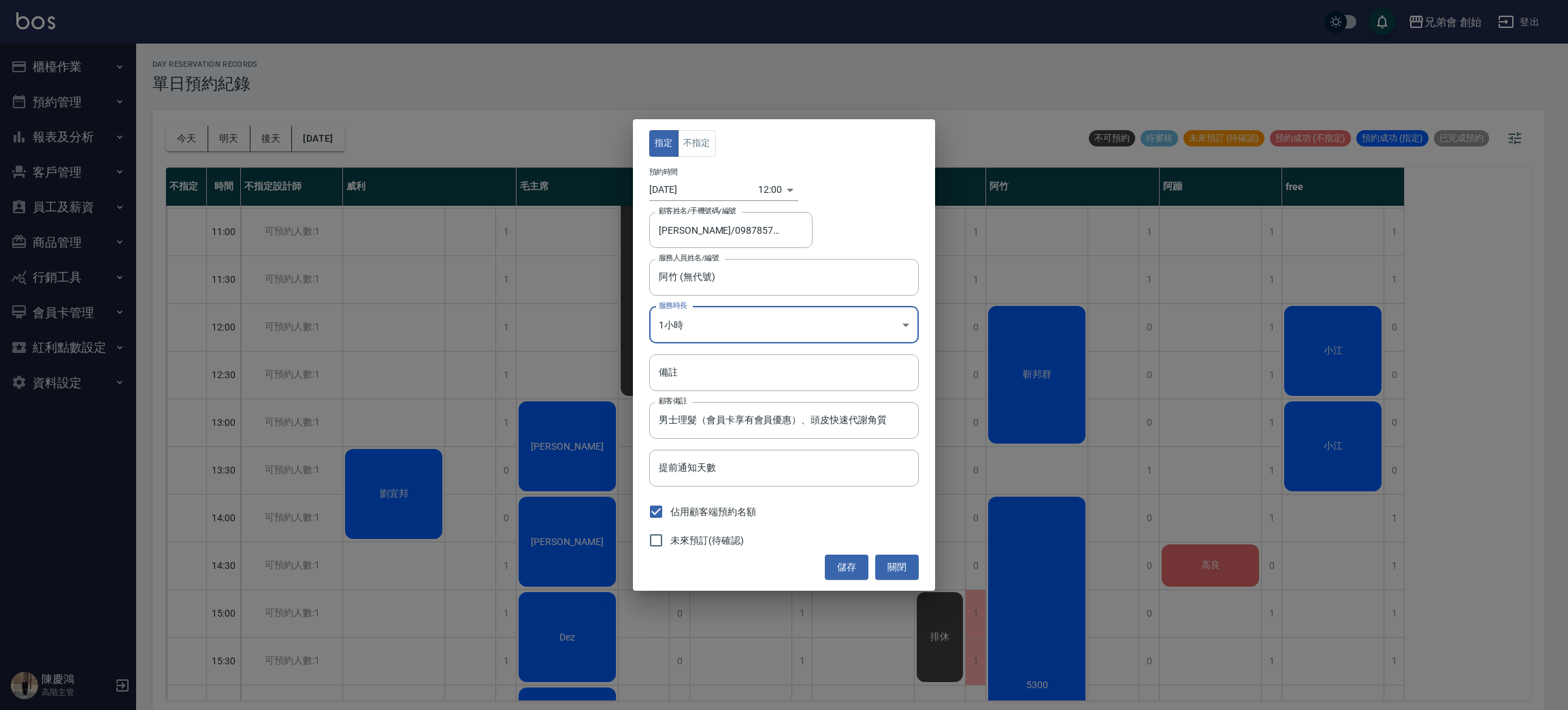
click at [844, 571] on button "儲存" at bounding box center [846, 566] width 44 height 25
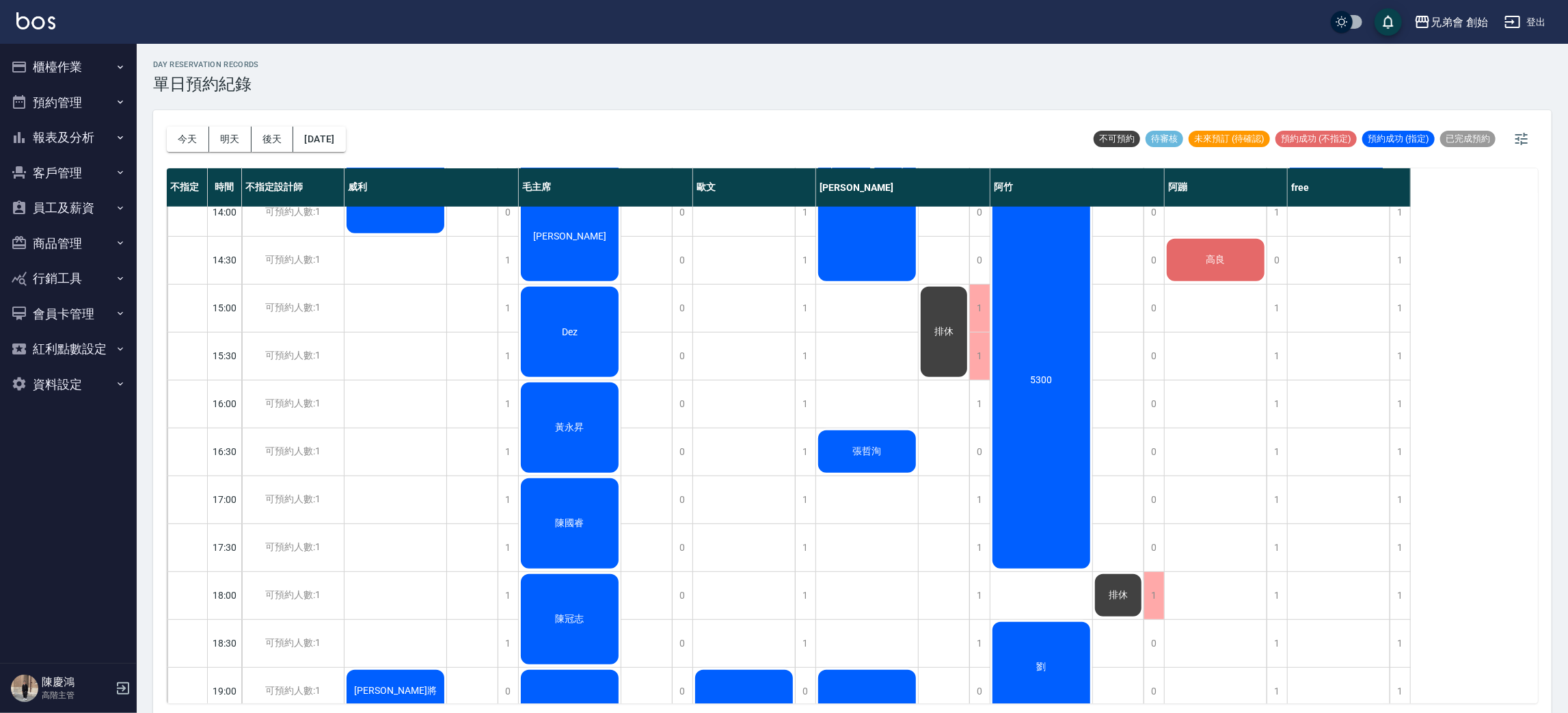
scroll to position [703, 0]
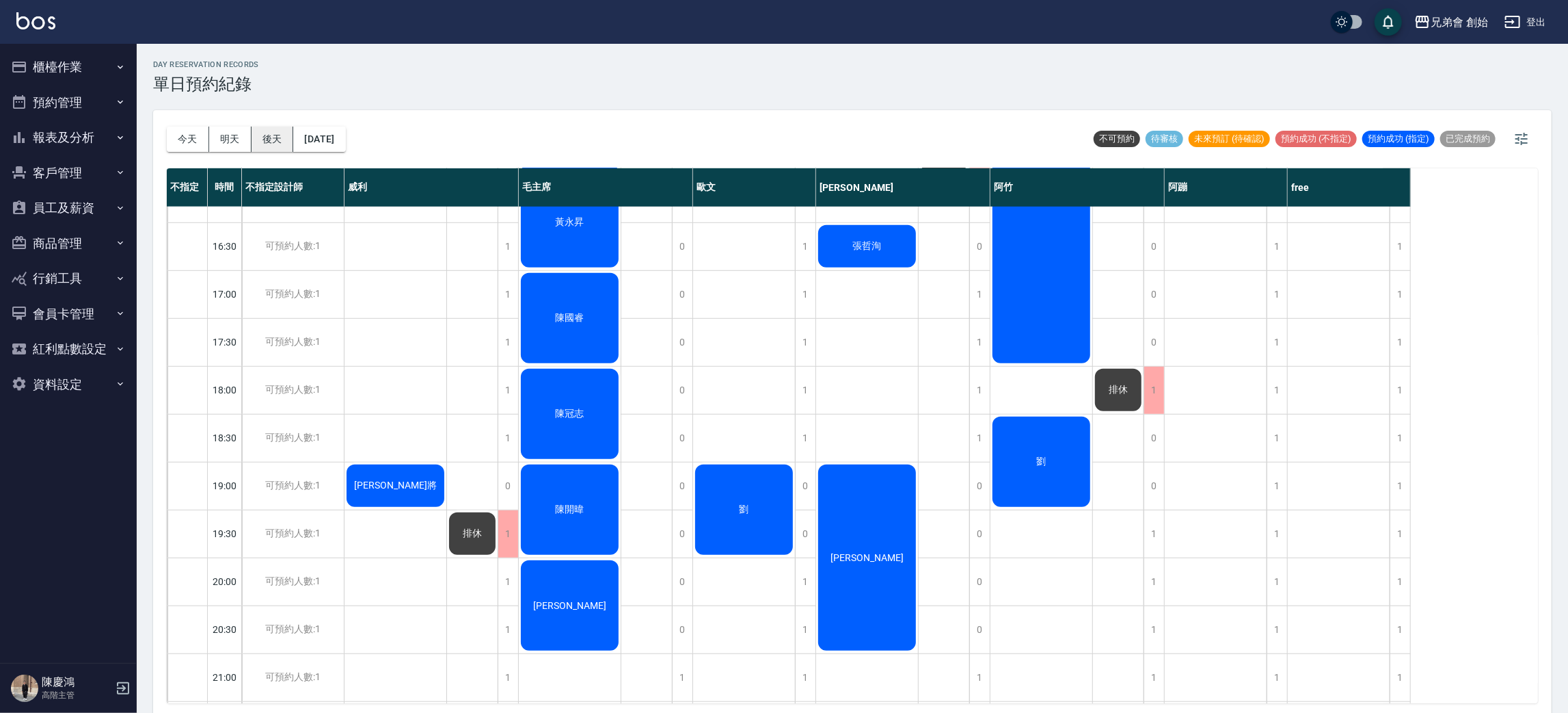
click at [294, 137] on button "後天" at bounding box center [272, 138] width 42 height 25
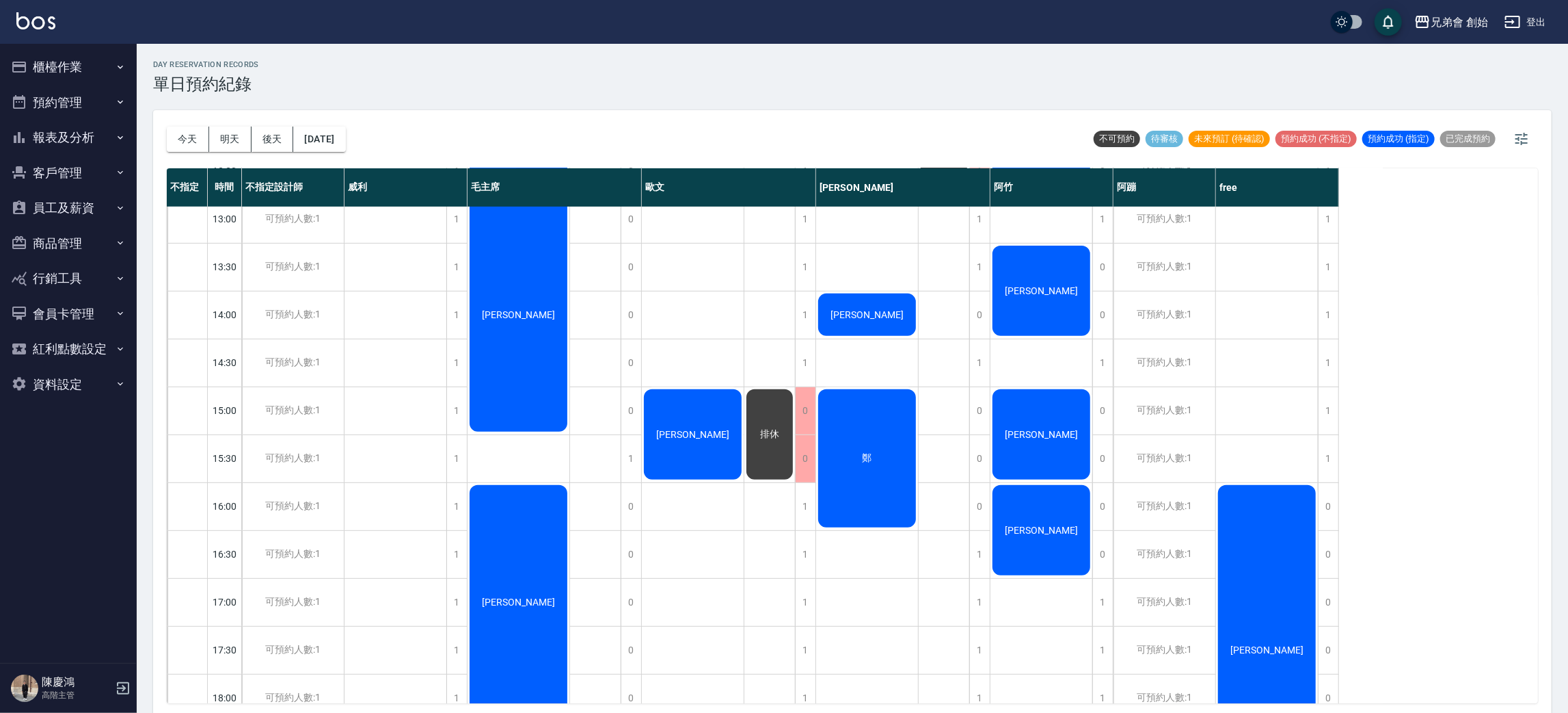
scroll to position [292, 0]
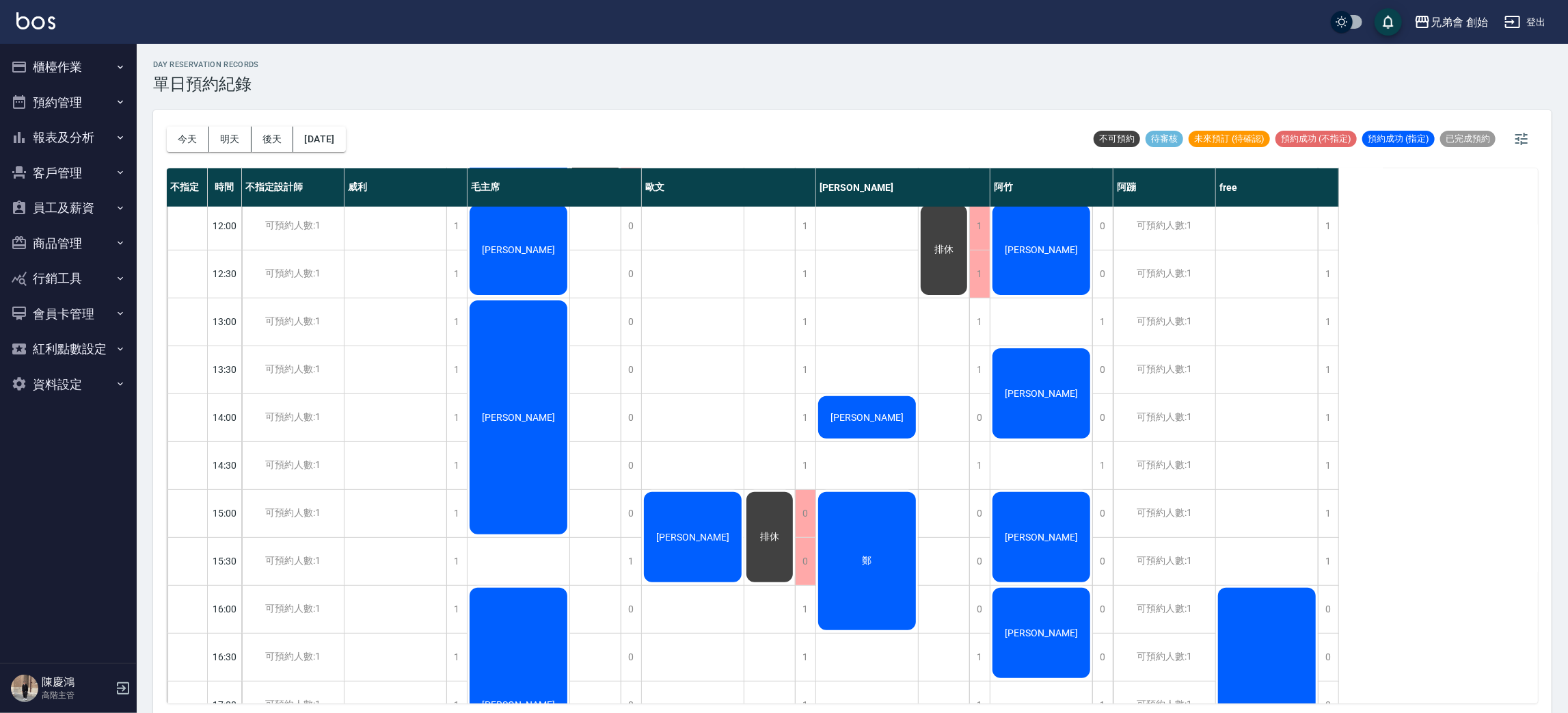
click at [189, 117] on div "今天 明天 後天 2025/09/28" at bounding box center [256, 138] width 179 height 58
click at [188, 124] on div "今天 明天 後天 2025/09/28" at bounding box center [256, 138] width 179 height 58
click at [184, 131] on button "今天" at bounding box center [187, 138] width 42 height 25
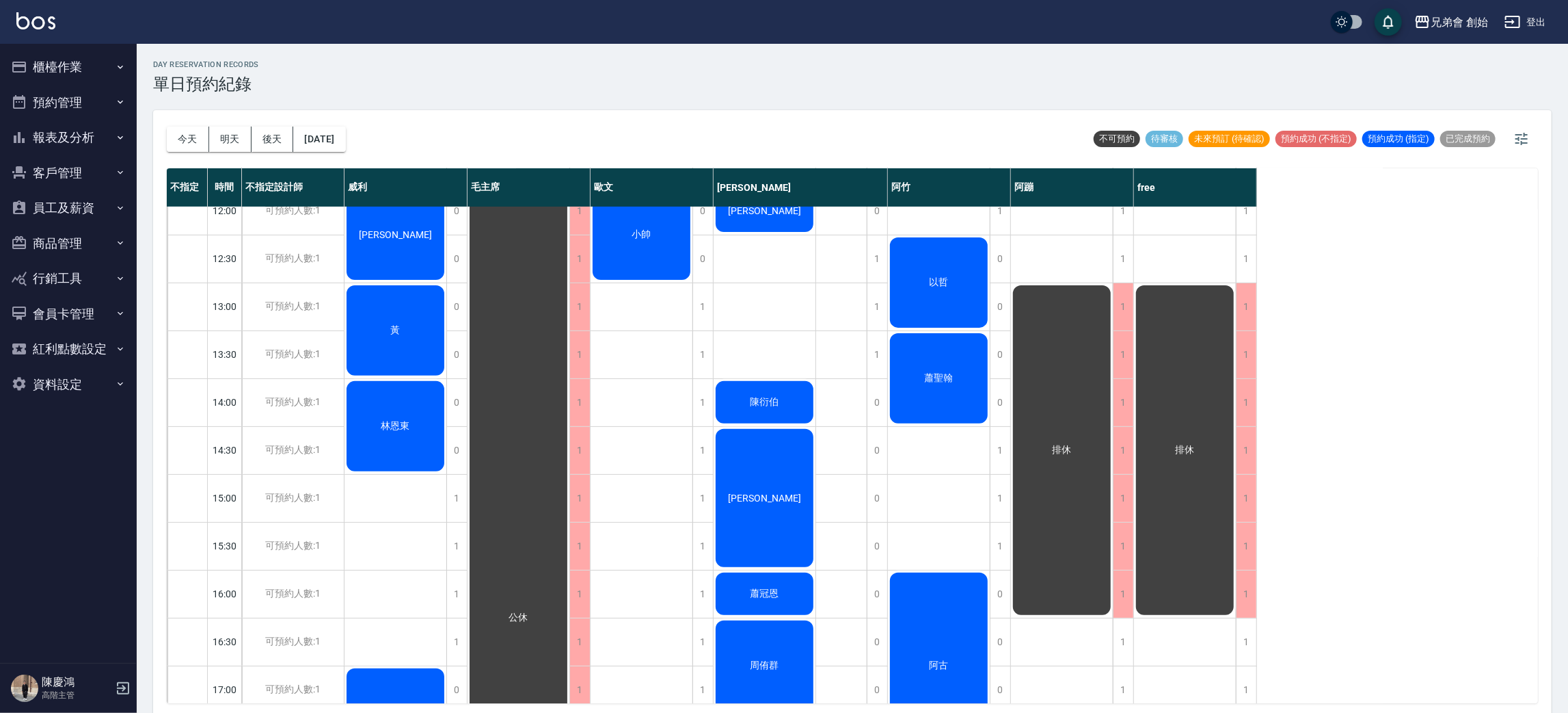
scroll to position [614, 0]
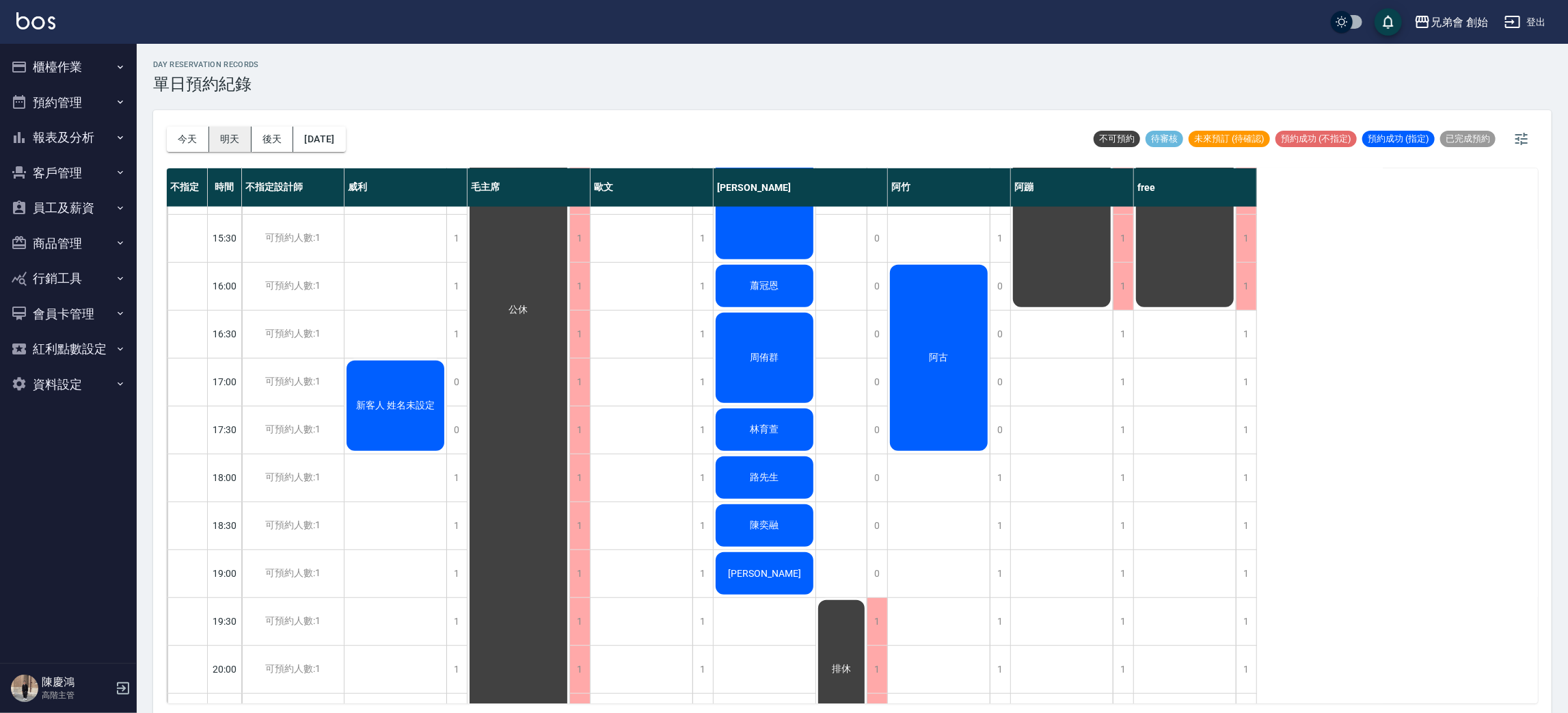
click at [236, 145] on button "明天" at bounding box center [230, 138] width 42 height 25
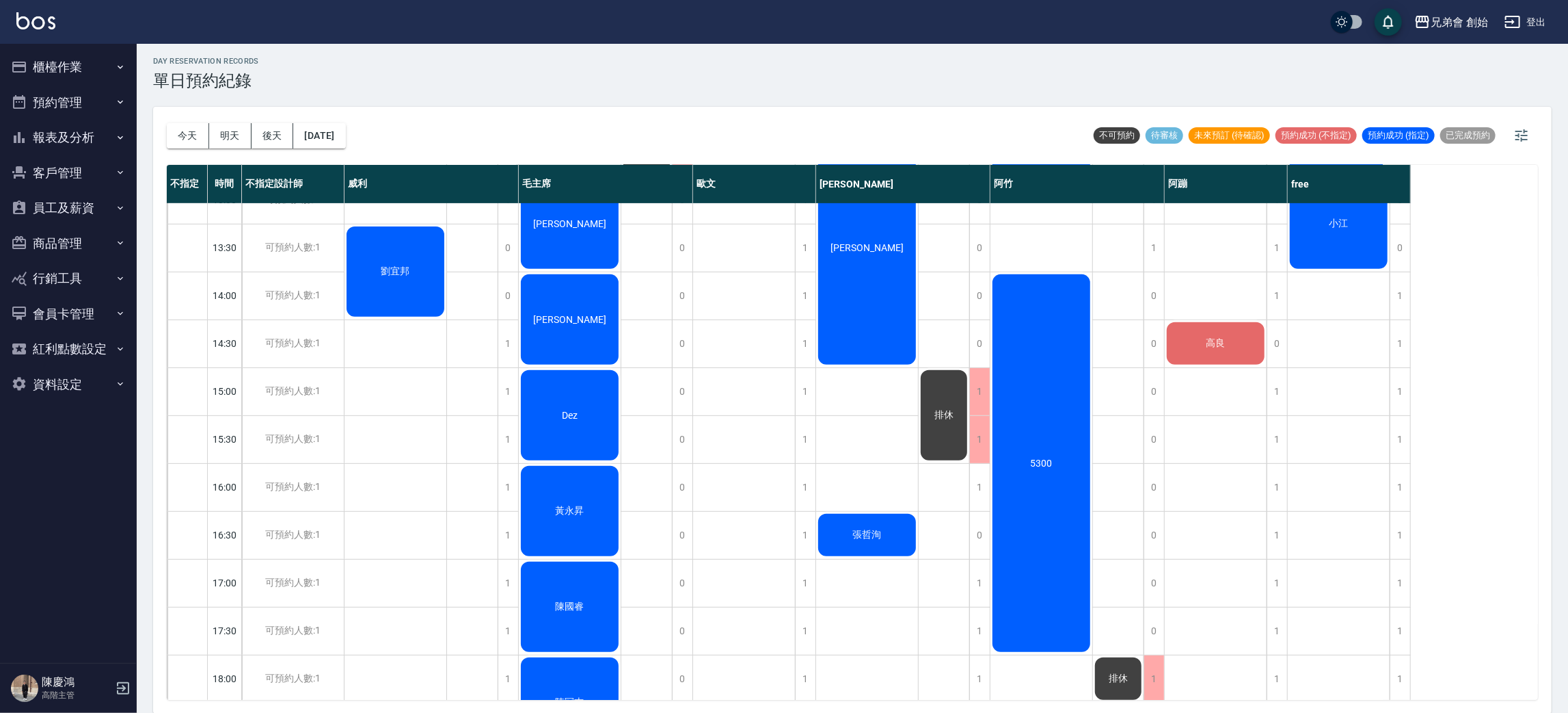
scroll to position [103, 0]
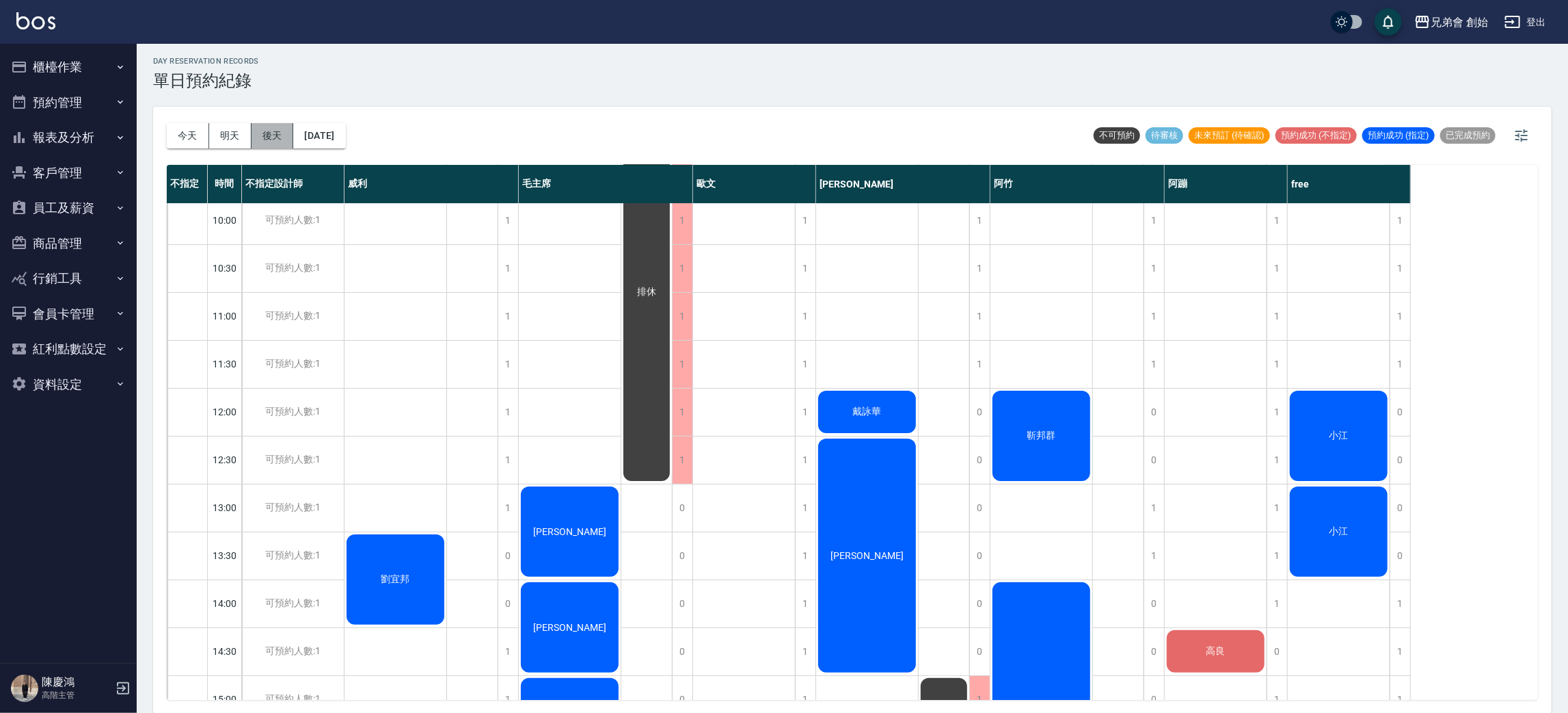
click at [274, 136] on button "後天" at bounding box center [272, 135] width 42 height 25
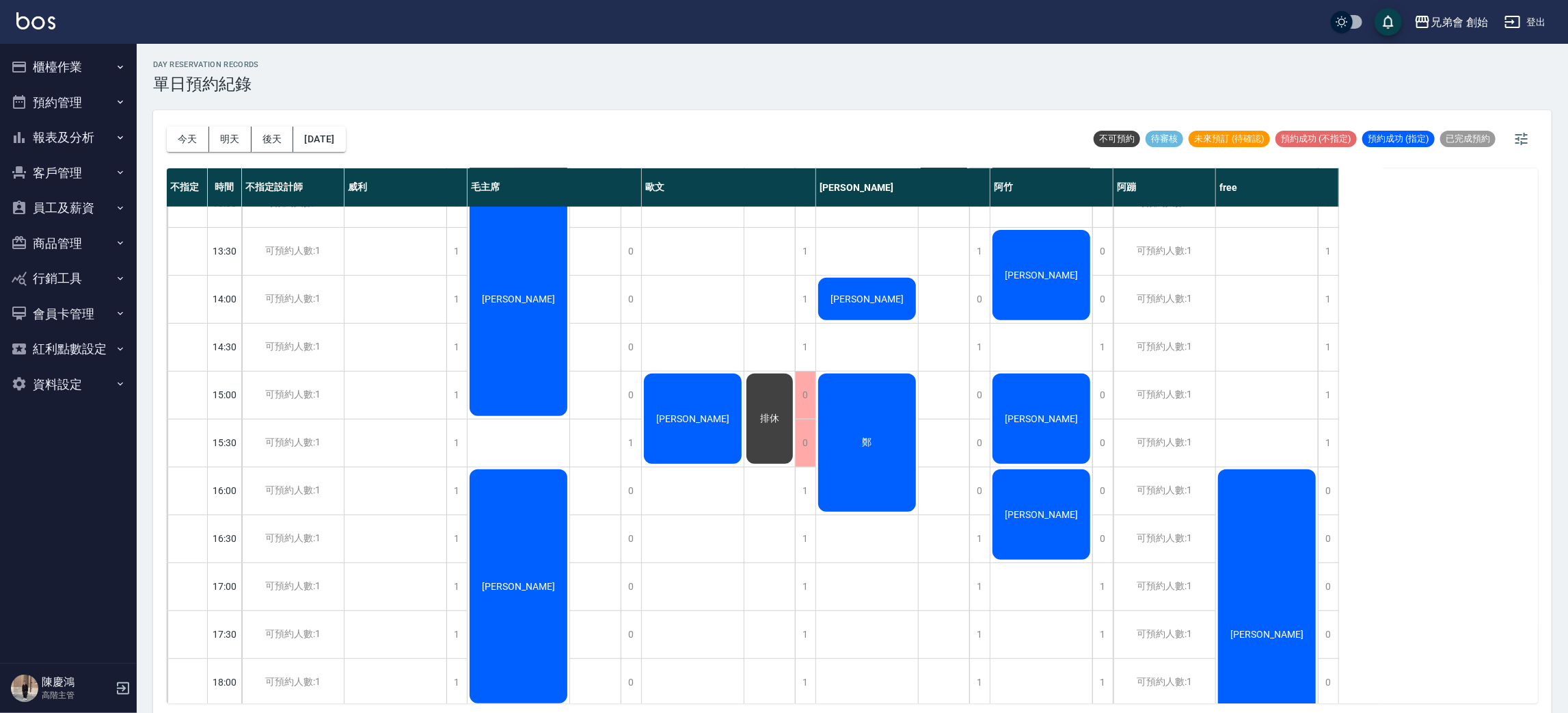
scroll to position [614, 0]
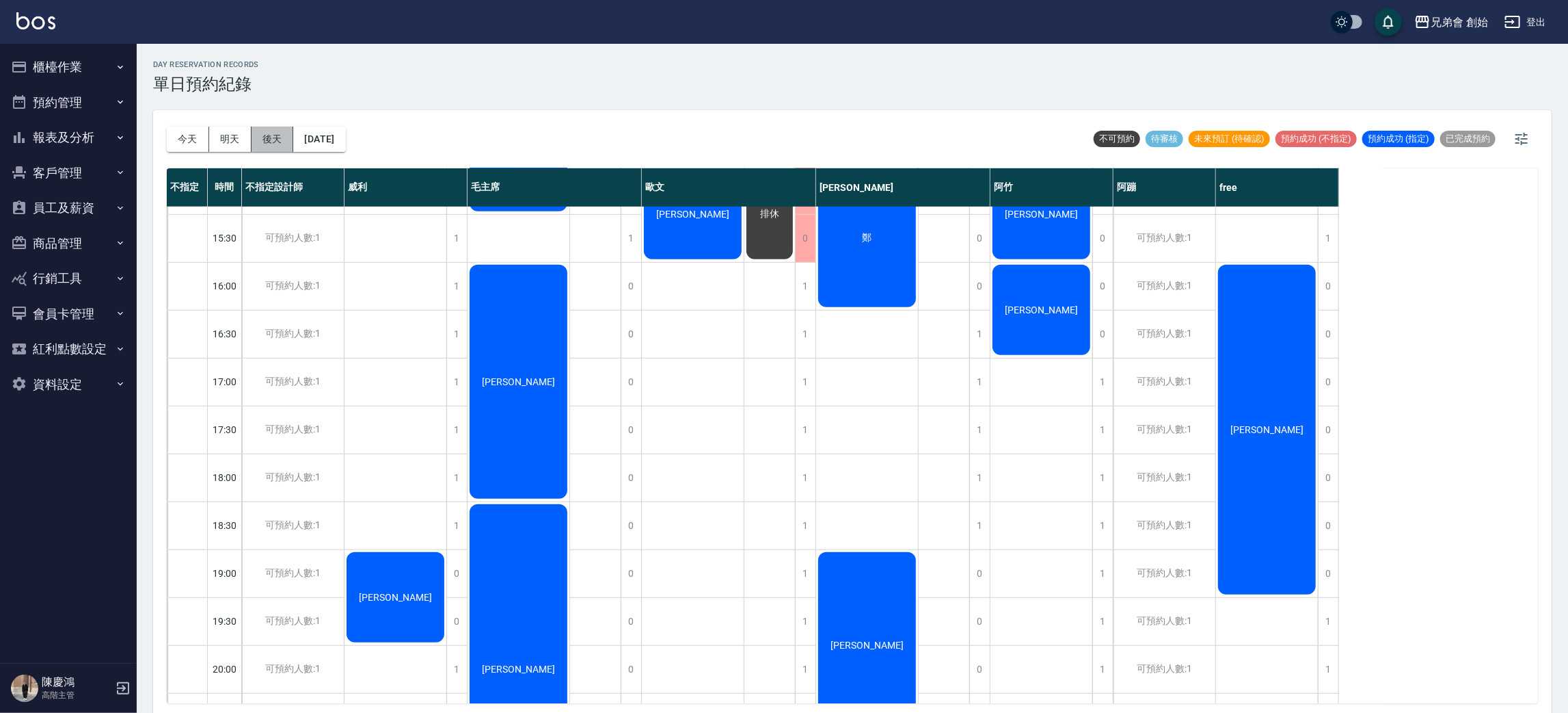
drag, startPoint x: 281, startPoint y: 143, endPoint x: 435, endPoint y: 162, distance: 155.2
click at [281, 143] on button "後天" at bounding box center [272, 138] width 42 height 25
click at [184, 133] on button "今天" at bounding box center [187, 138] width 42 height 25
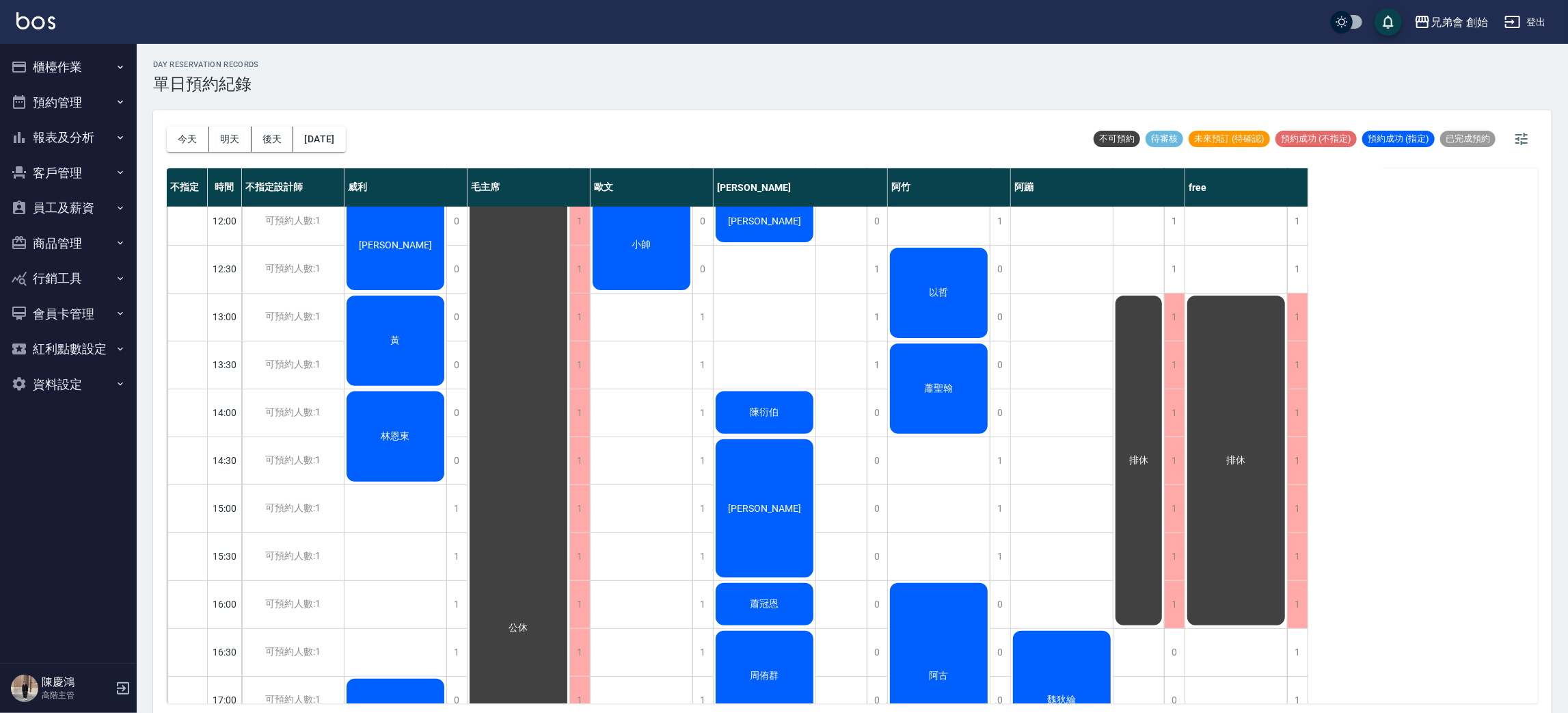
scroll to position [92, 0]
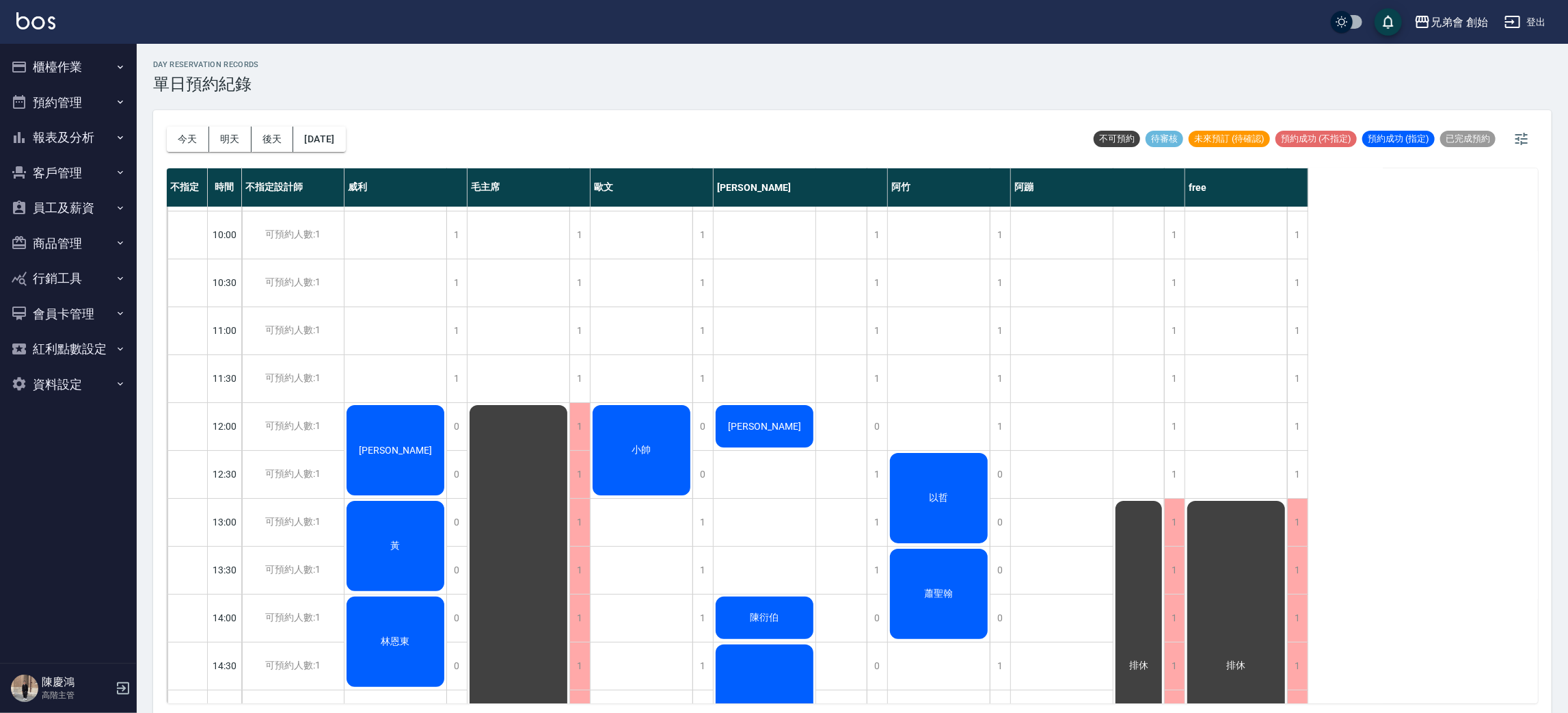
click at [625, 428] on div "小帥" at bounding box center [642, 449] width 102 height 94
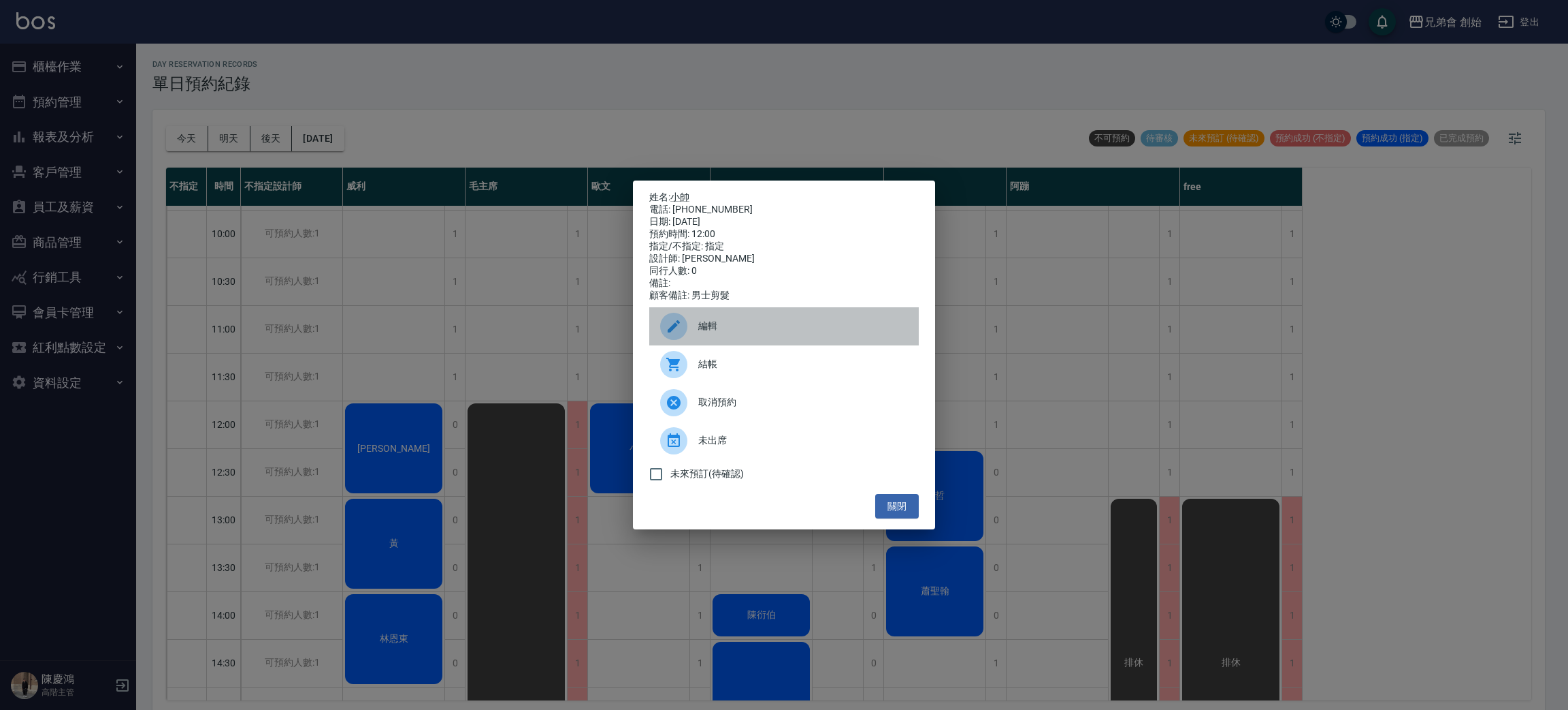
click at [729, 331] on span "編輯" at bounding box center [803, 325] width 210 height 15
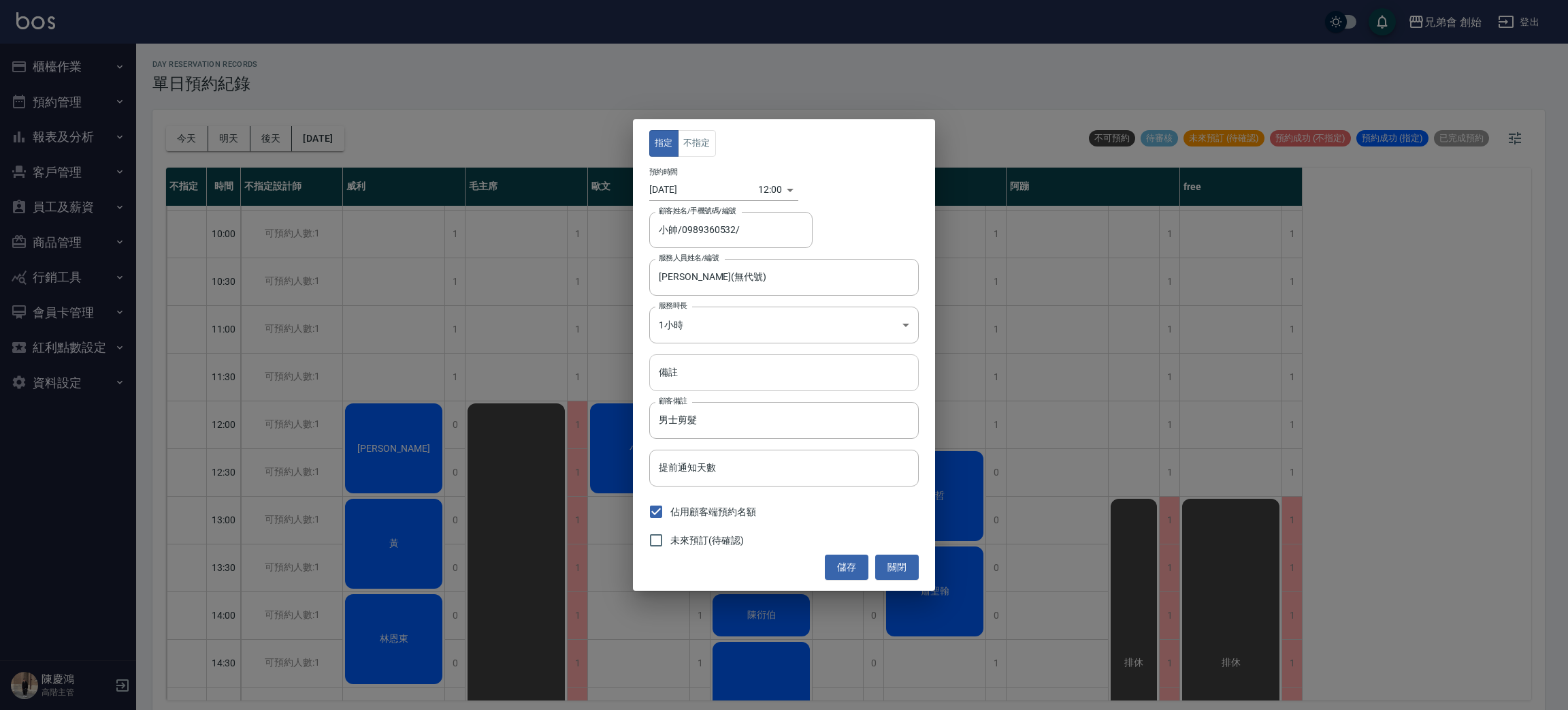
click at [705, 371] on input "備註" at bounding box center [784, 373] width 269 height 37
type input "500"
click at [846, 554] on button "儲存" at bounding box center [846, 566] width 44 height 25
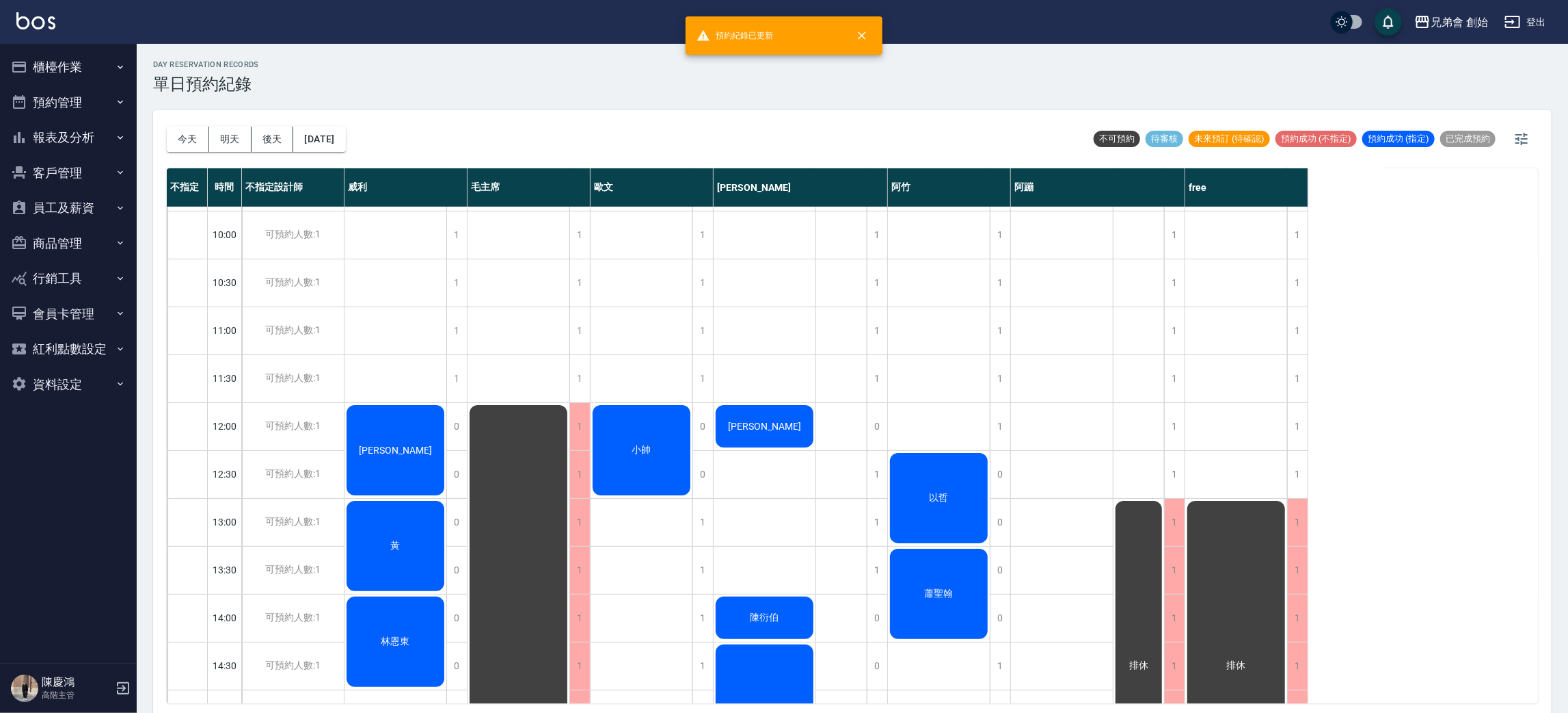
click at [638, 445] on span "小帥" at bounding box center [642, 450] width 24 height 12
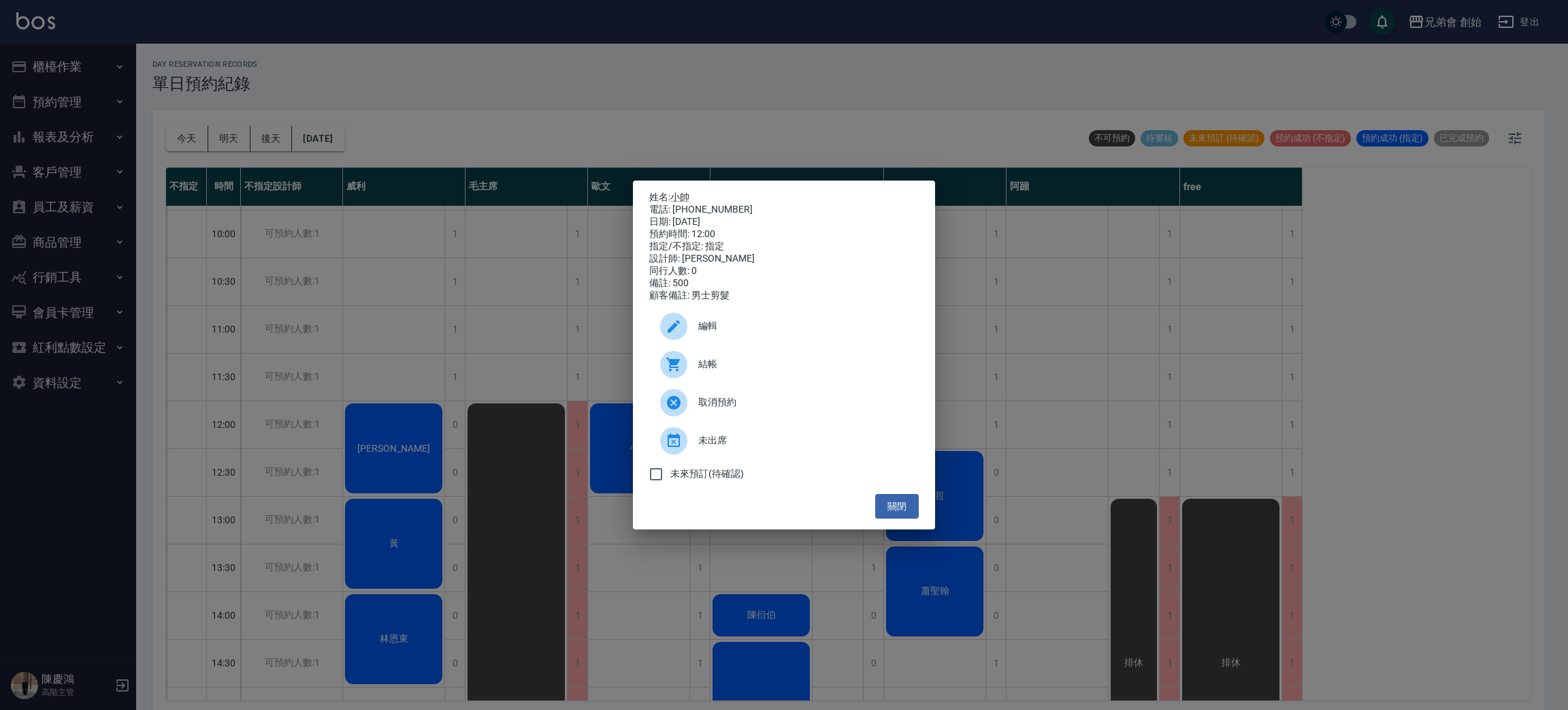
click at [417, 306] on div "姓名: 小帥 電話: 0989360532 日期: 2025/09/26 預約時間: 12:00 指定/不指定: 指定 設計師: 歐文 同行人數: 0 備註:…" at bounding box center [784, 355] width 1568 height 710
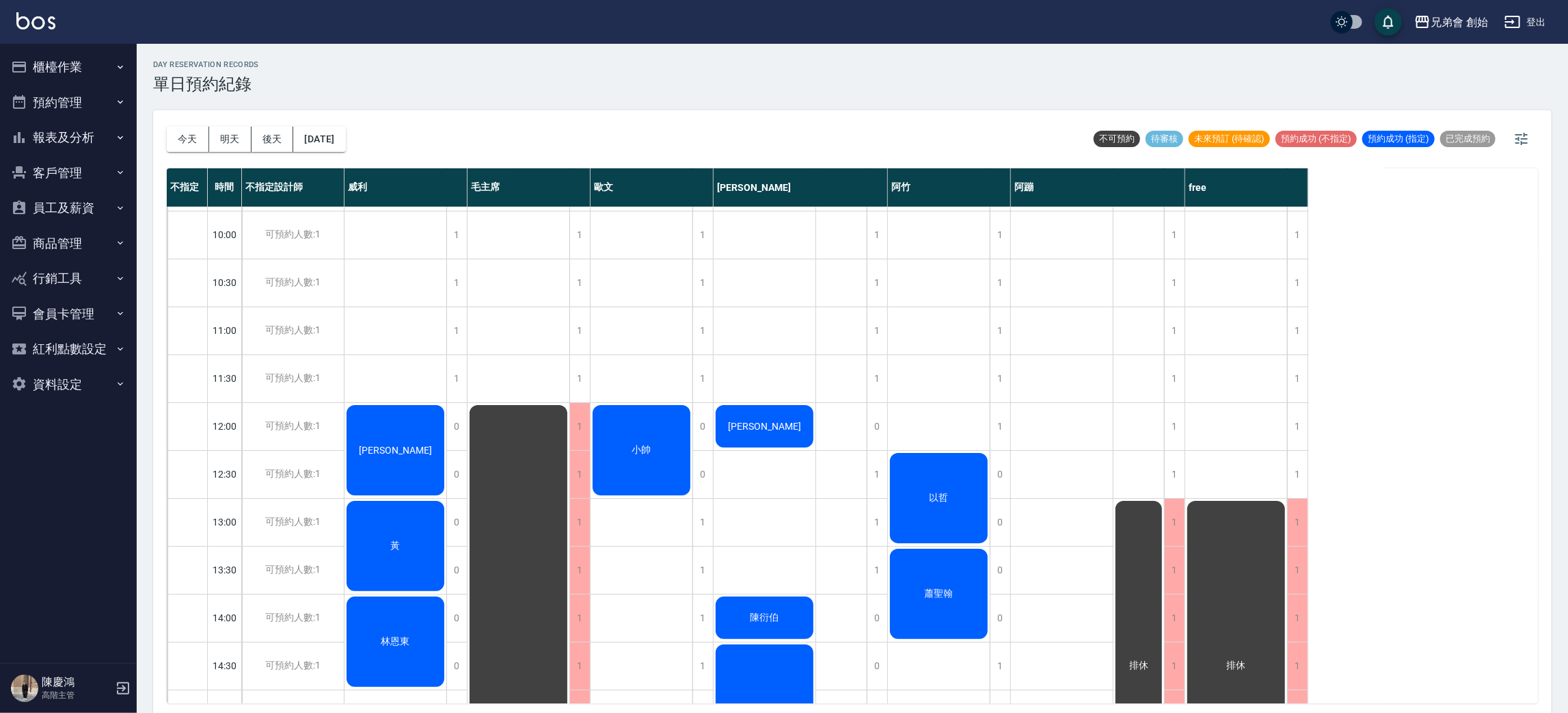
click at [621, 441] on div "小帥" at bounding box center [642, 449] width 102 height 94
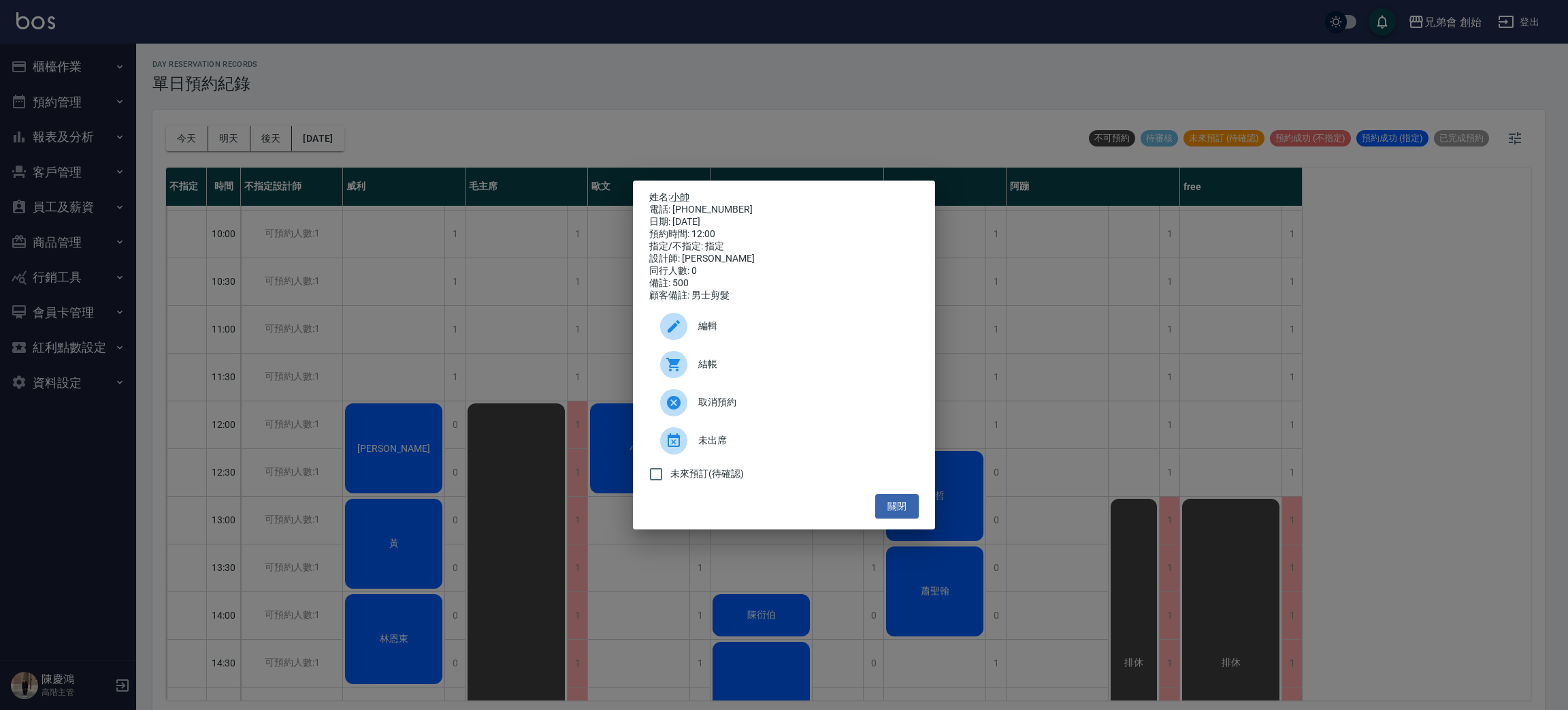
click at [699, 371] on span "結帳" at bounding box center [803, 364] width 210 height 15
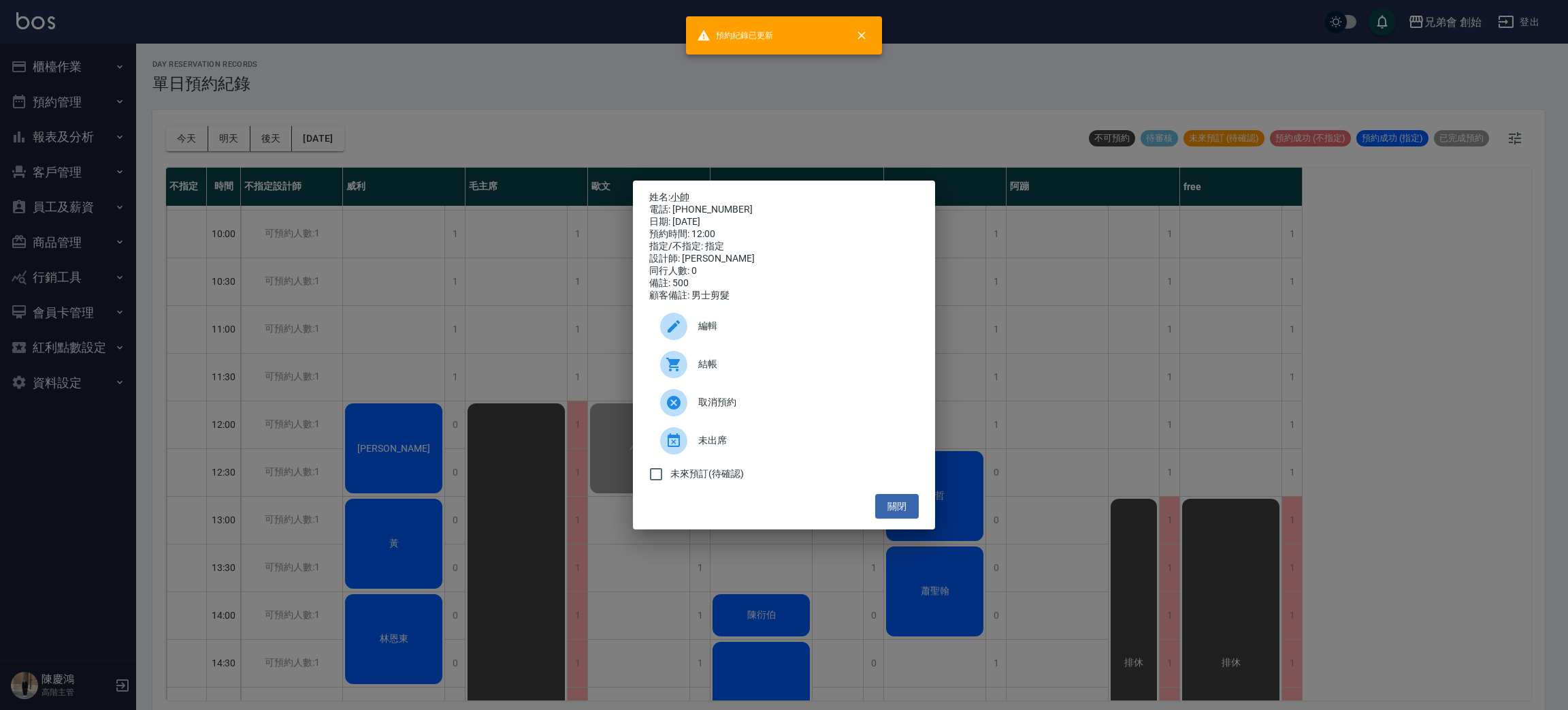
click at [378, 97] on div "姓名: 小帥 電話: 0989360532 日期: 2025/09/26 預約時間: 12:00 指定/不指定: 指定 設計師: 歐文 同行人數: 0 備註:…" at bounding box center [784, 355] width 1568 height 710
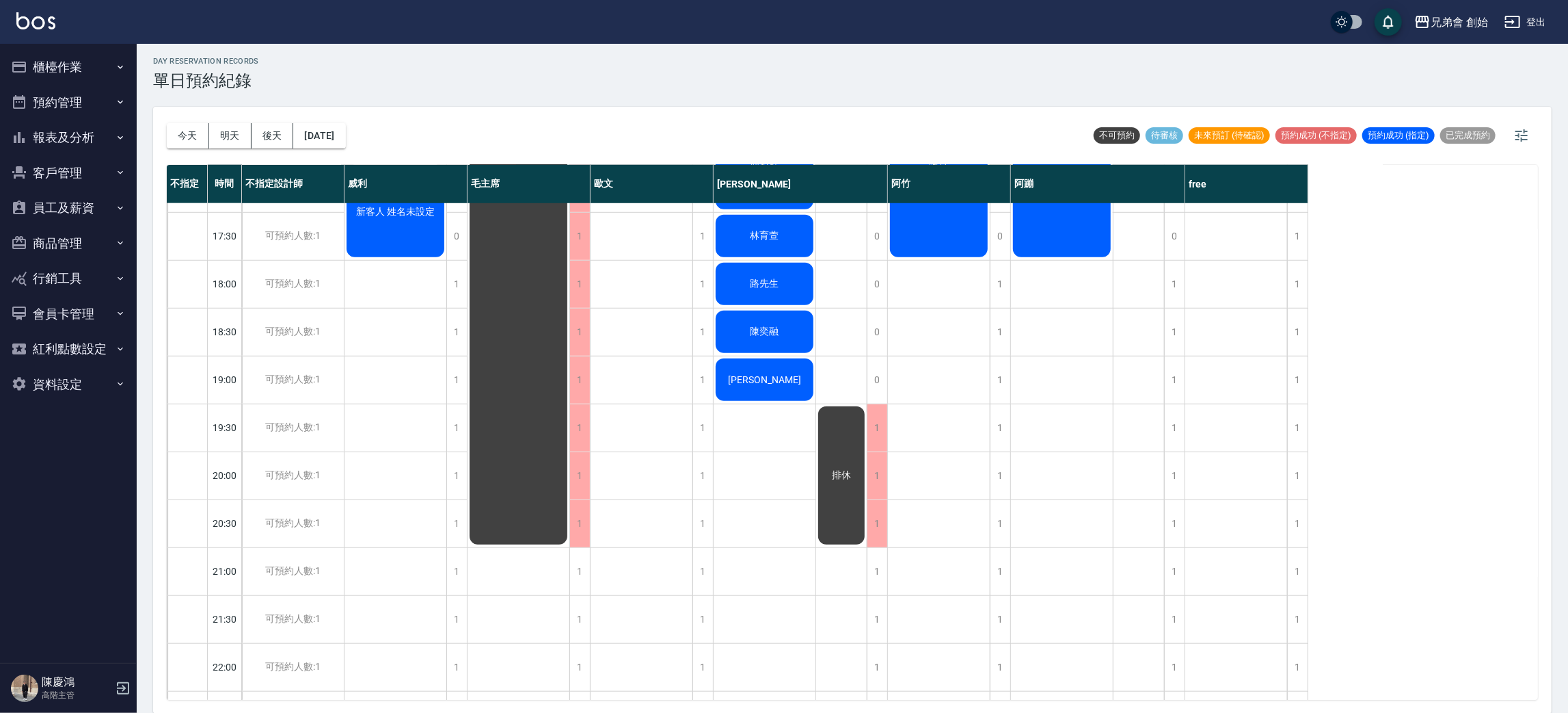
scroll to position [600, 0]
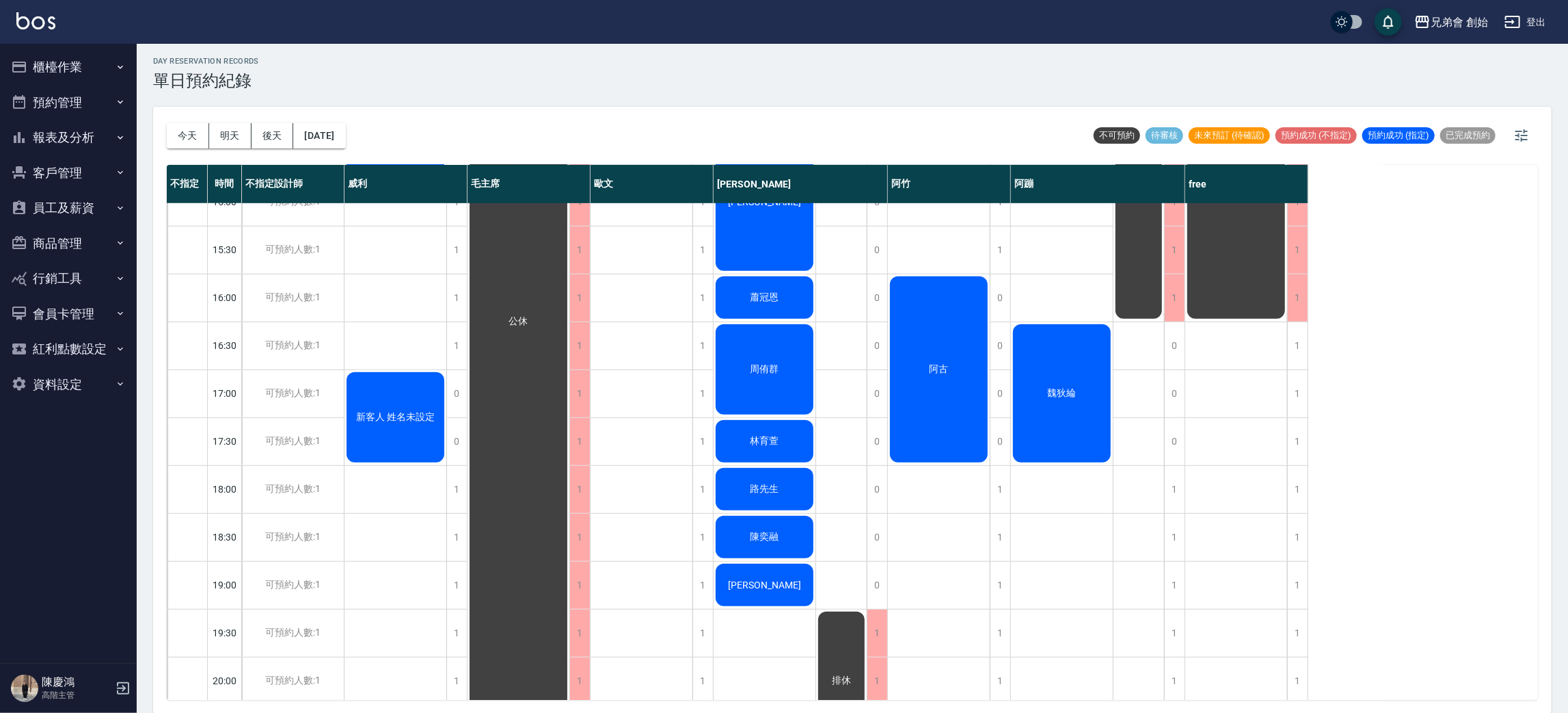
click at [225, 133] on button "明天" at bounding box center [230, 135] width 42 height 25
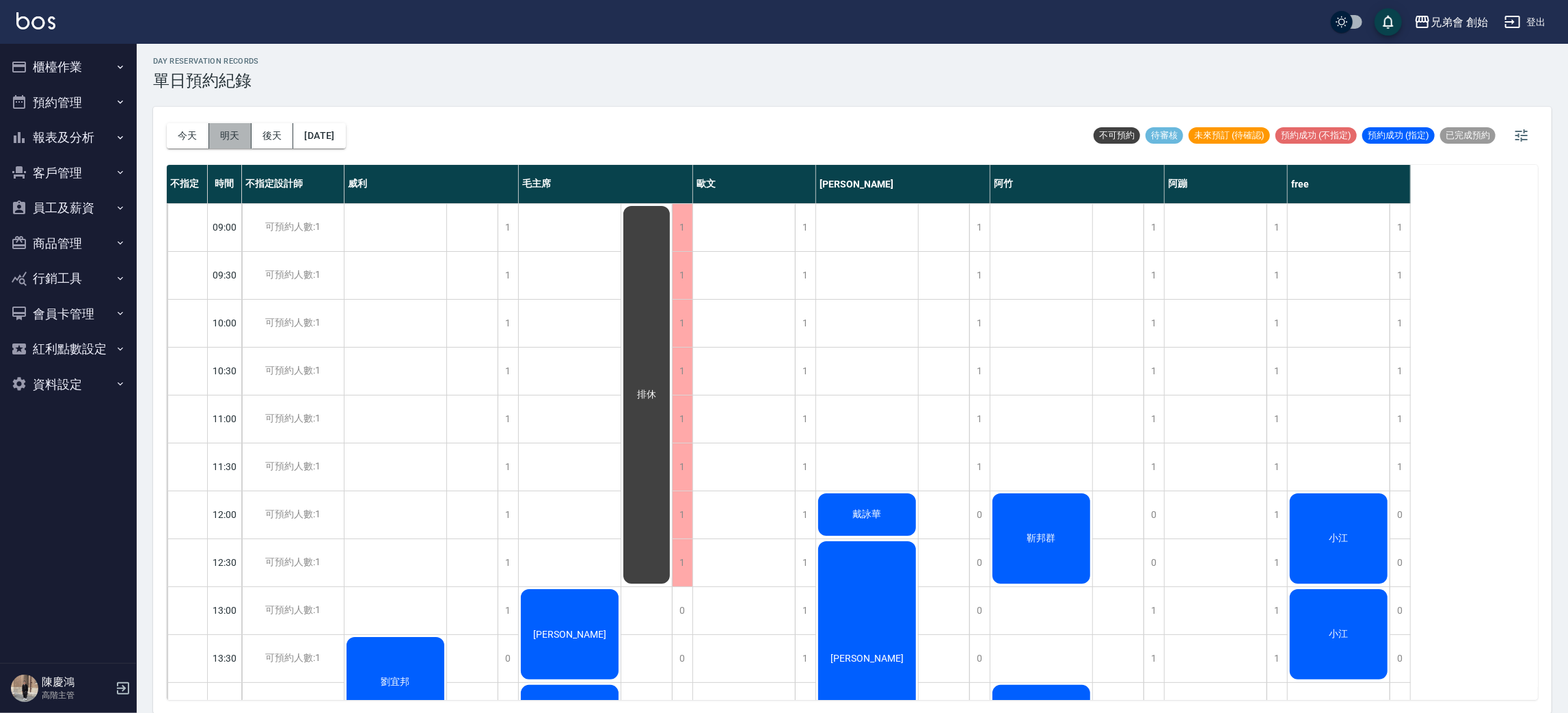
click at [250, 126] on button "明天" at bounding box center [230, 135] width 42 height 25
click at [273, 153] on div "今天 明天 後天 2025/09/27" at bounding box center [256, 135] width 179 height 58
click at [277, 131] on button "後天" at bounding box center [272, 135] width 42 height 25
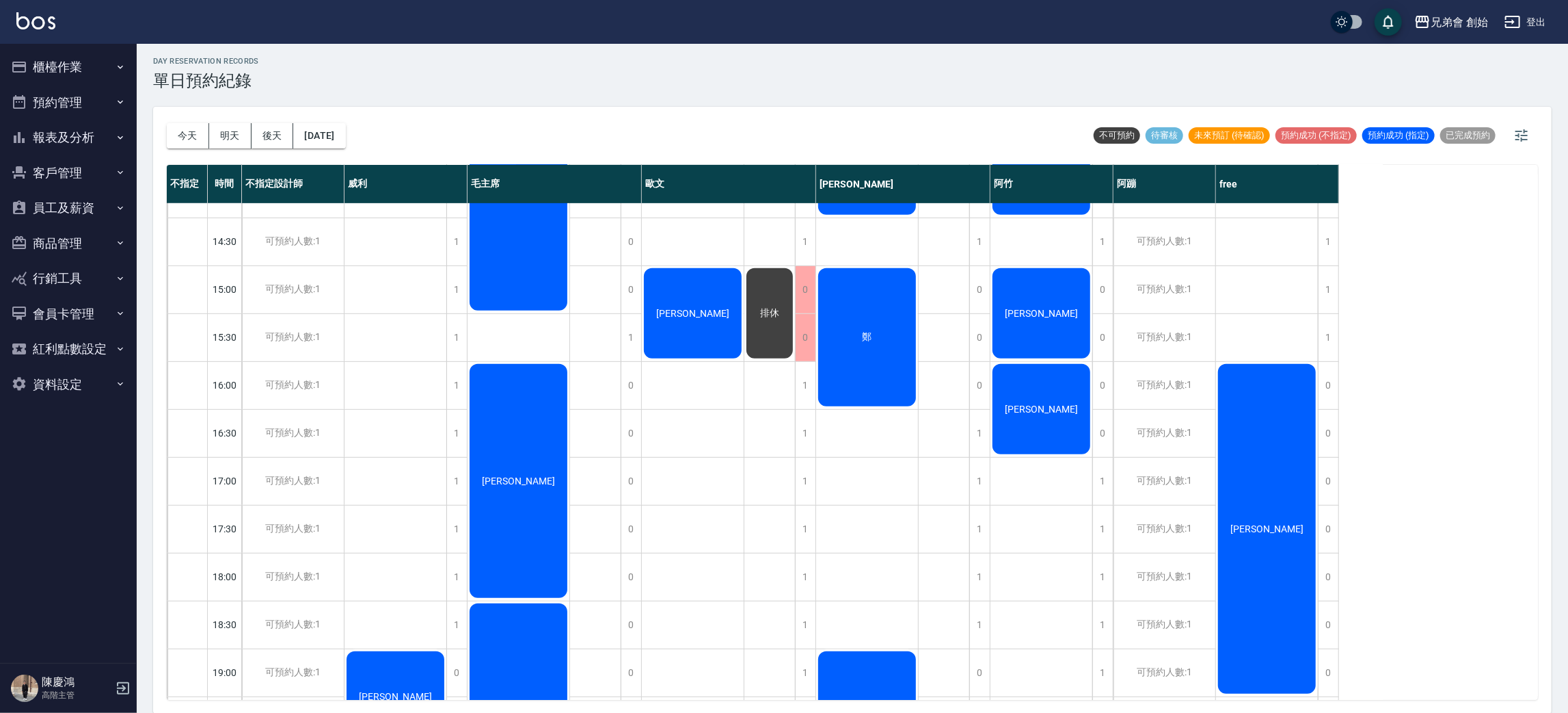
scroll to position [718, 0]
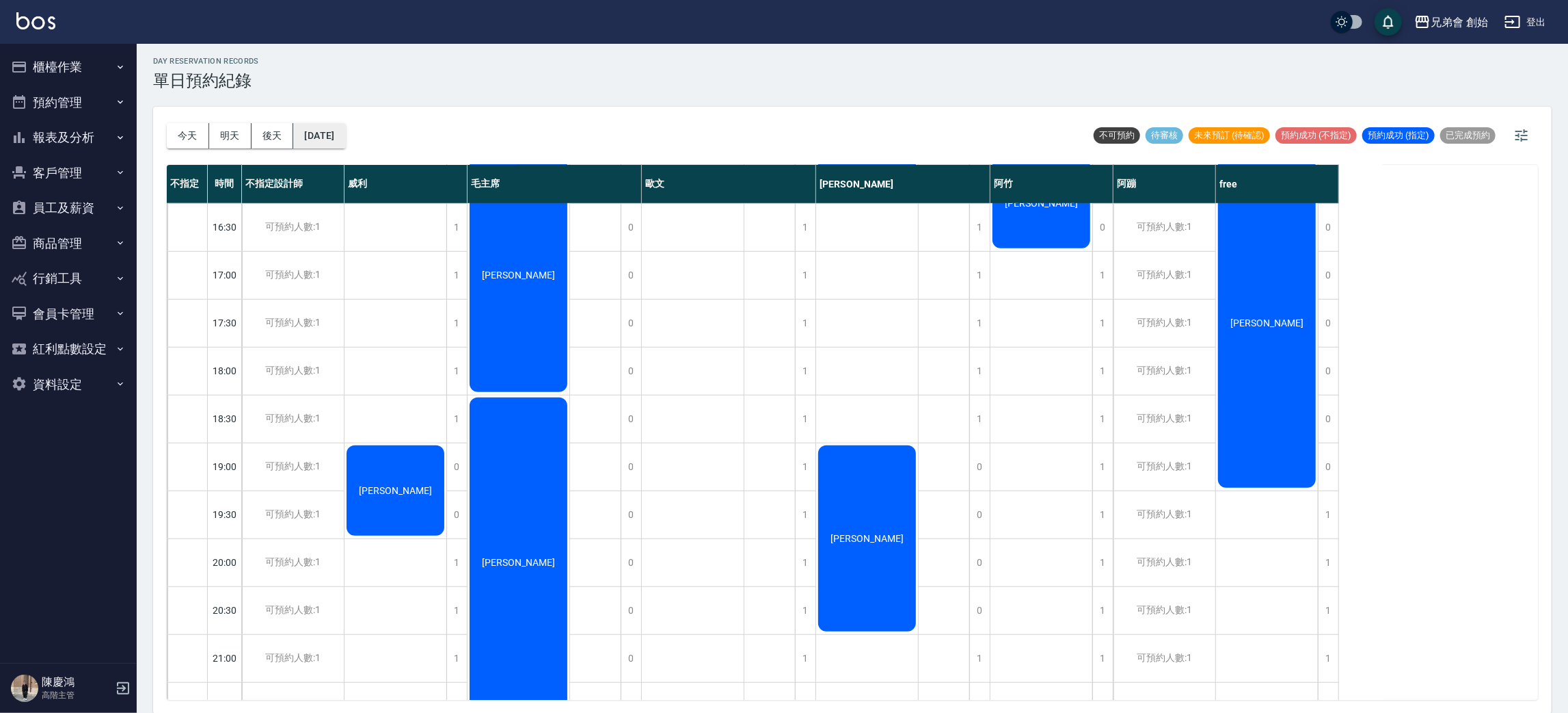
click at [343, 131] on button "2025/09/28" at bounding box center [320, 135] width 52 height 25
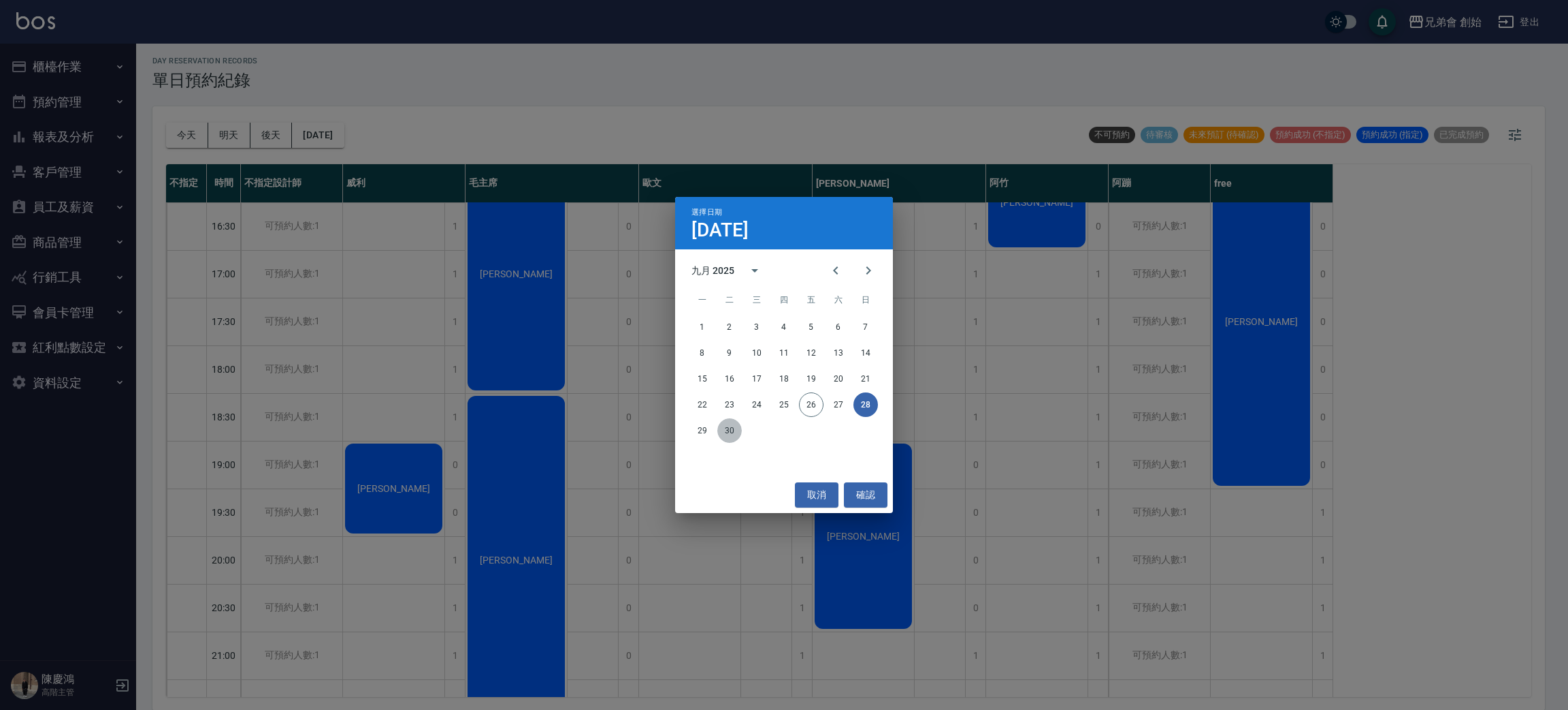
click at [733, 426] on button "30" at bounding box center [729, 430] width 24 height 24
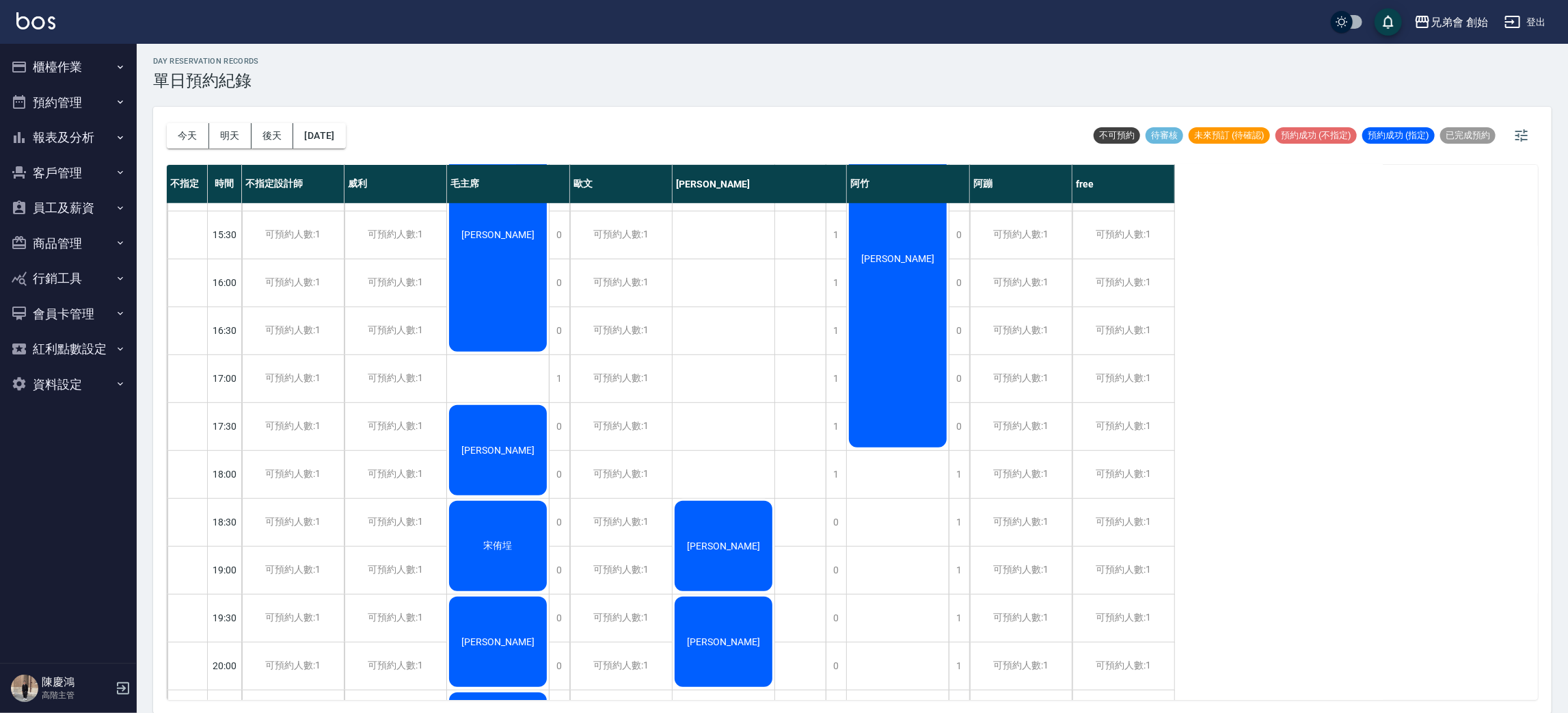
scroll to position [821, 0]
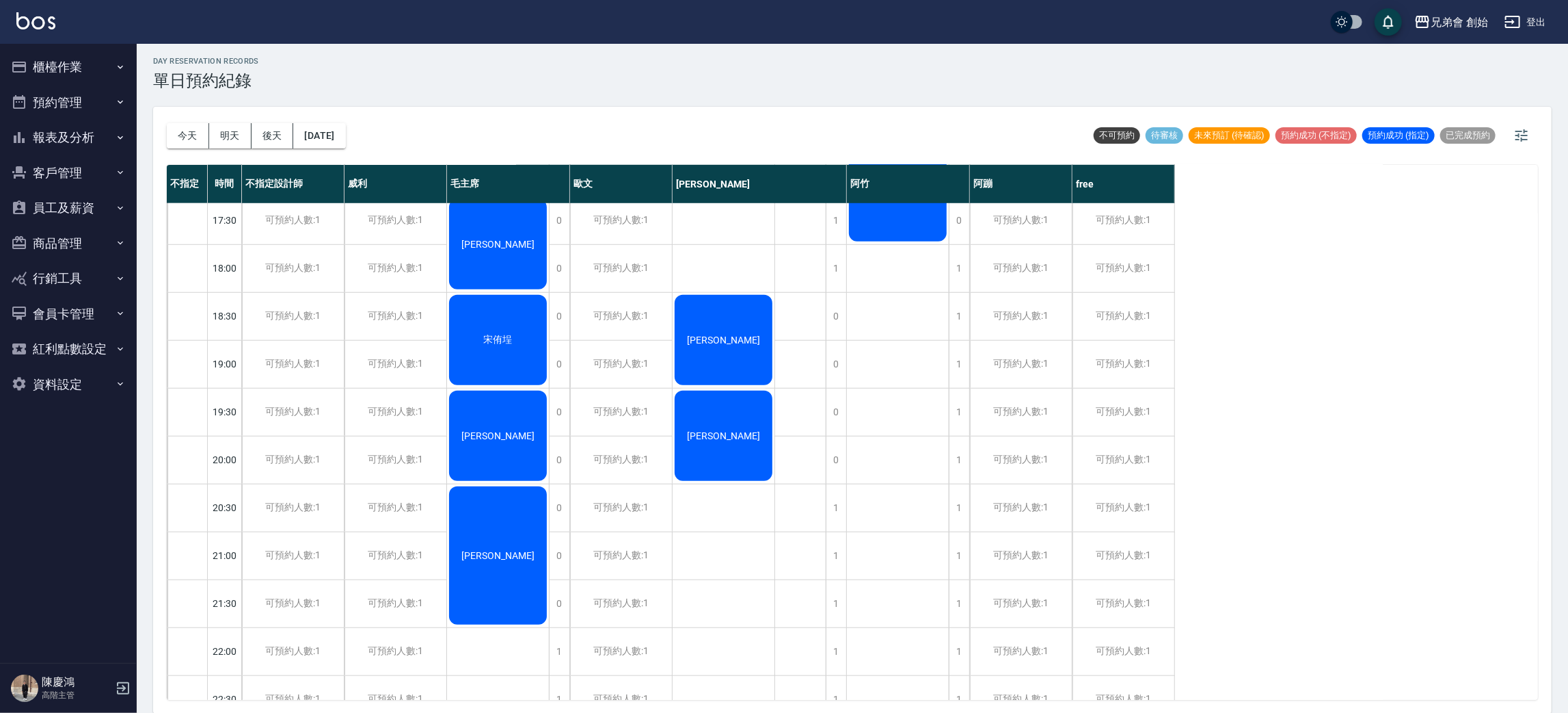
click at [711, 336] on span "鄭又誠" at bounding box center [723, 340] width 79 height 11
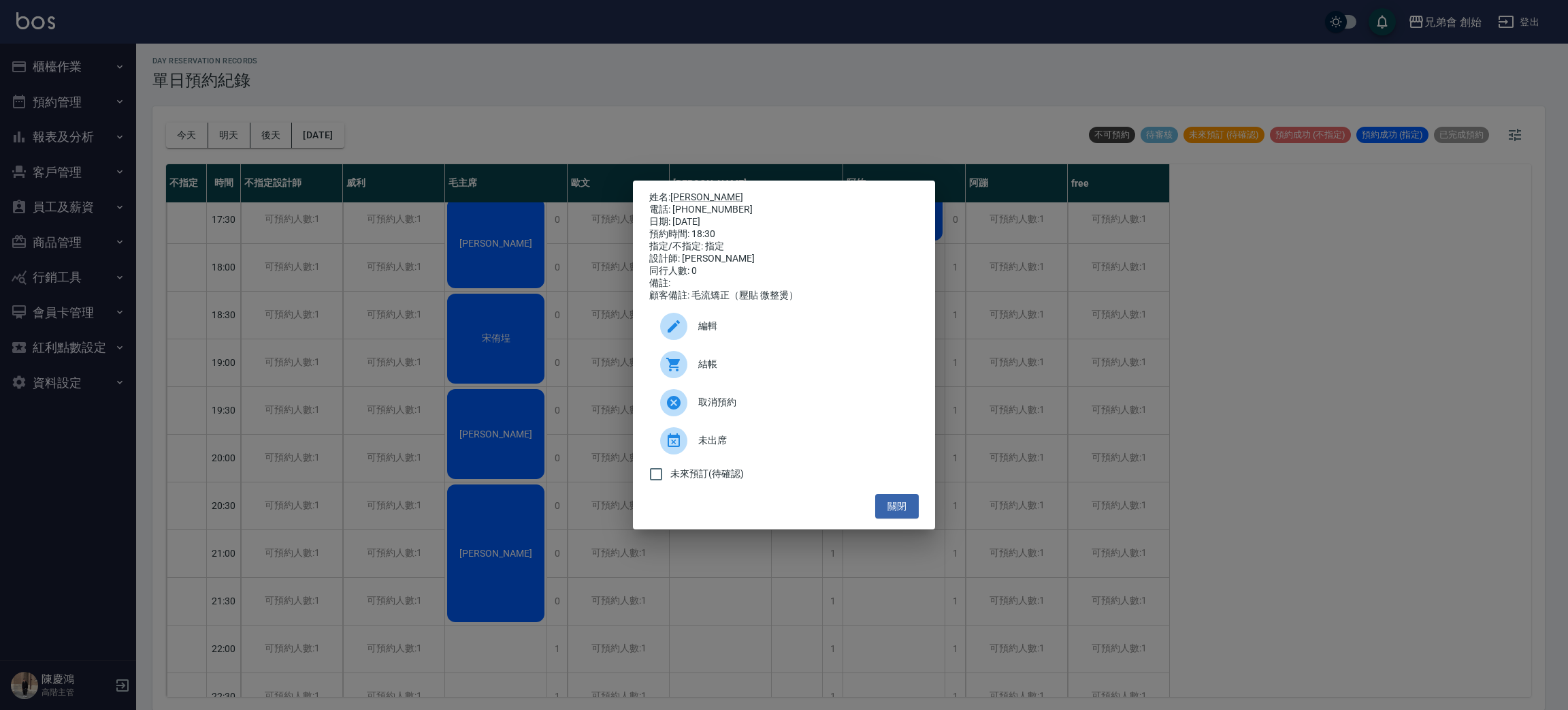
click at [693, 651] on div "姓名: 鄭又誠 電話: 0988364696 日期: 2025/09/30 預約時間: 18:30 指定/不指定: 指定 設計師: 潘潘 同行人數: 0 備註…" at bounding box center [784, 355] width 1568 height 710
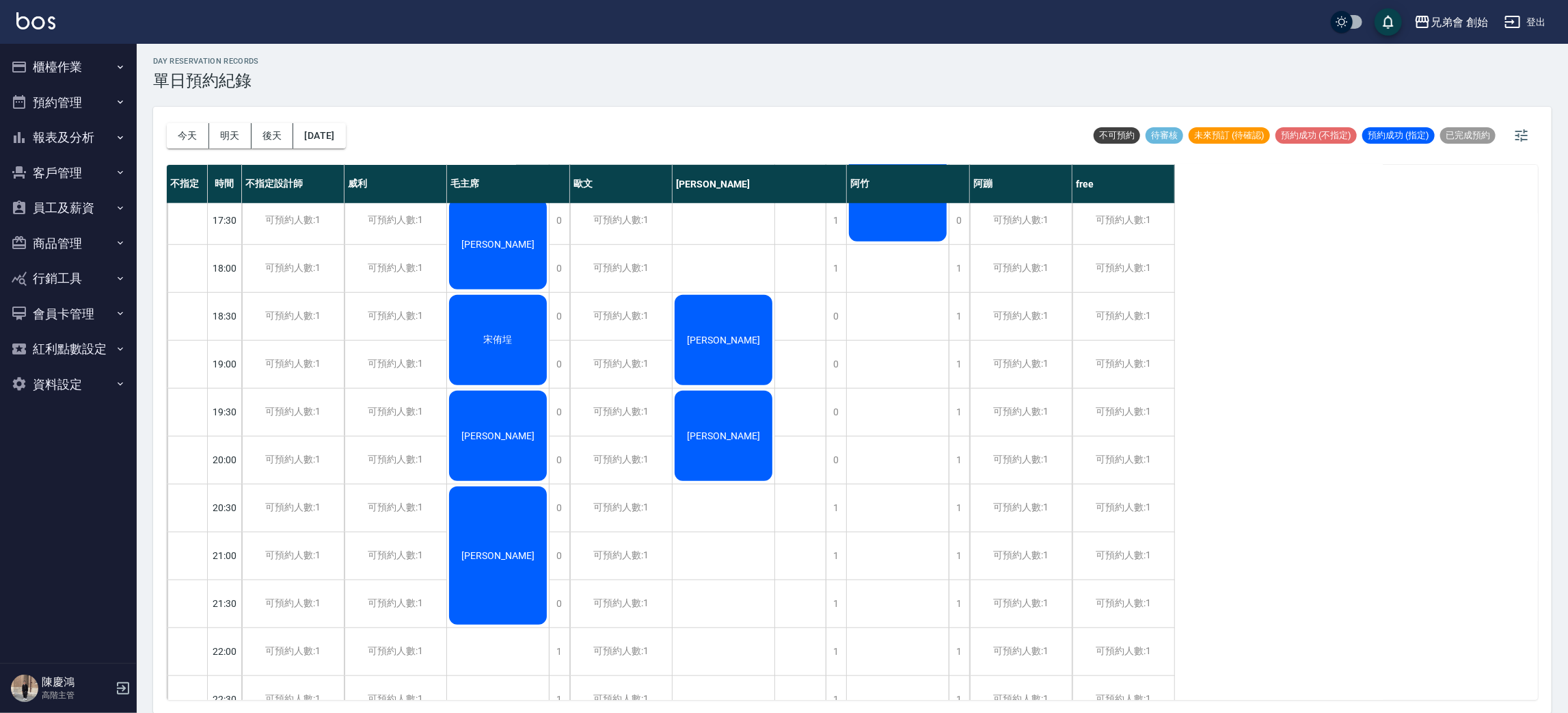
click at [728, 450] on div "鄭又誠" at bounding box center [724, 436] width 102 height 94
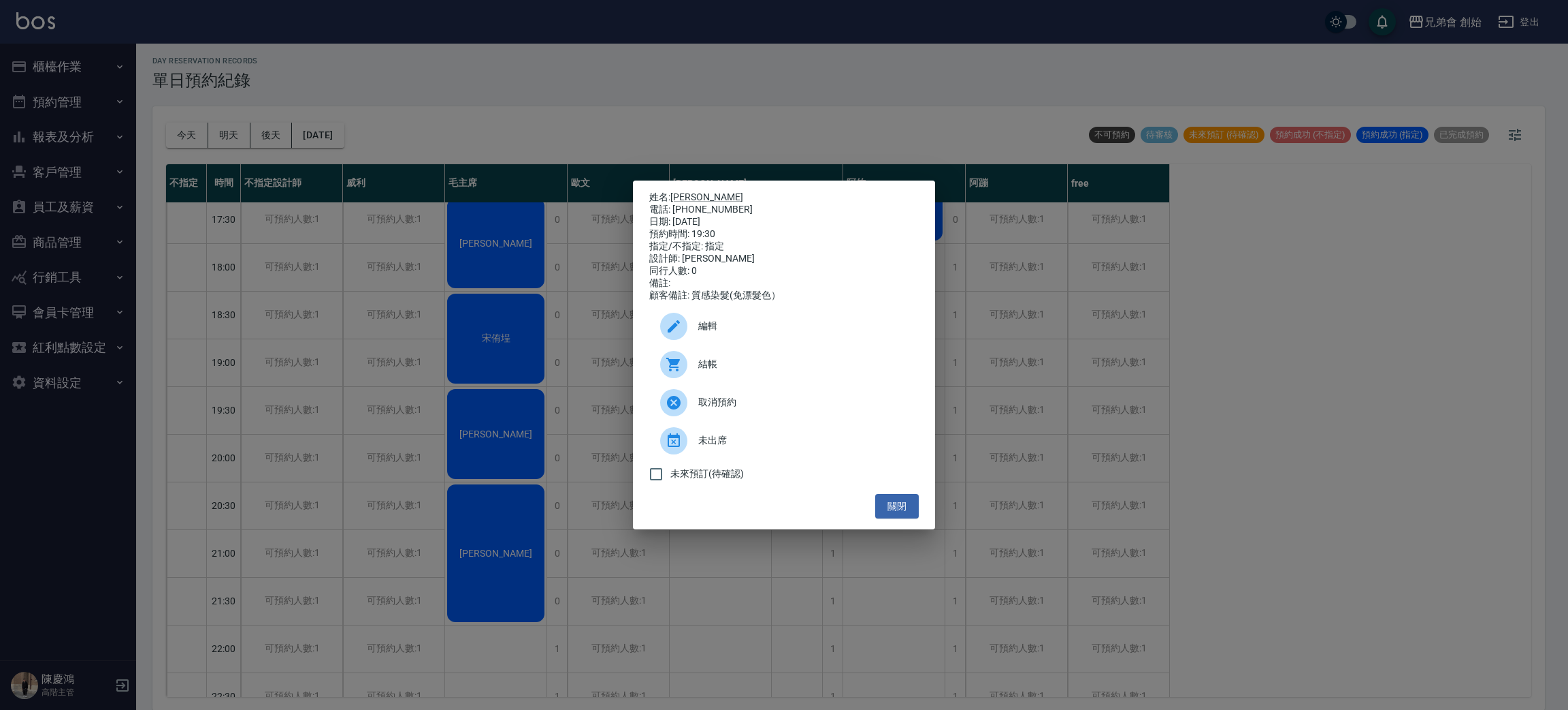
drag, startPoint x: 816, startPoint y: 698, endPoint x: 816, endPoint y: 685, distance: 13.0
click at [816, 697] on div "姓名: 鄭又誠 電話: 0988364696 日期: 2025/09/30 預約時間: 19:30 指定/不指定: 指定 設計師: 潘潘 同行人數: 0 備註…" at bounding box center [784, 355] width 1568 height 710
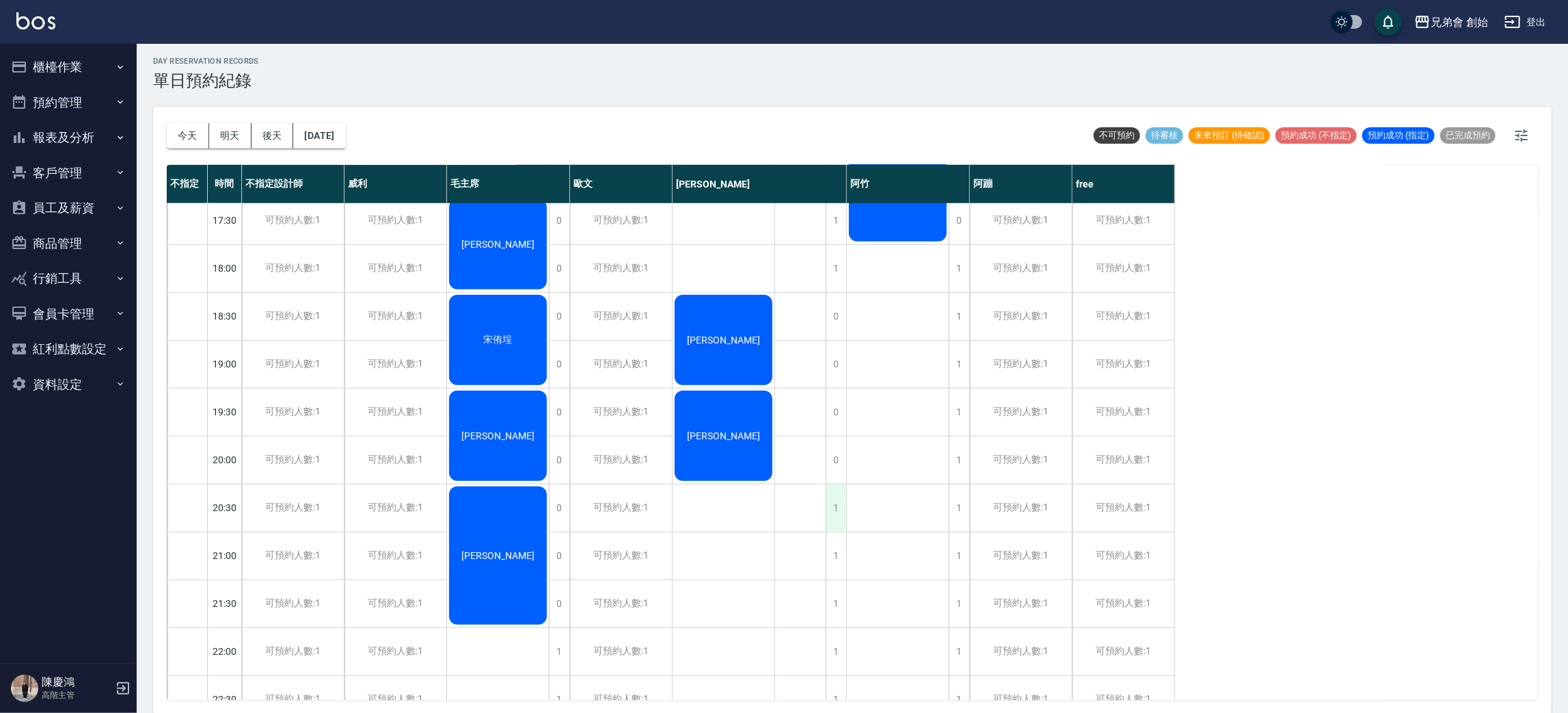
click at [836, 525] on div "1" at bounding box center [836, 507] width 21 height 48
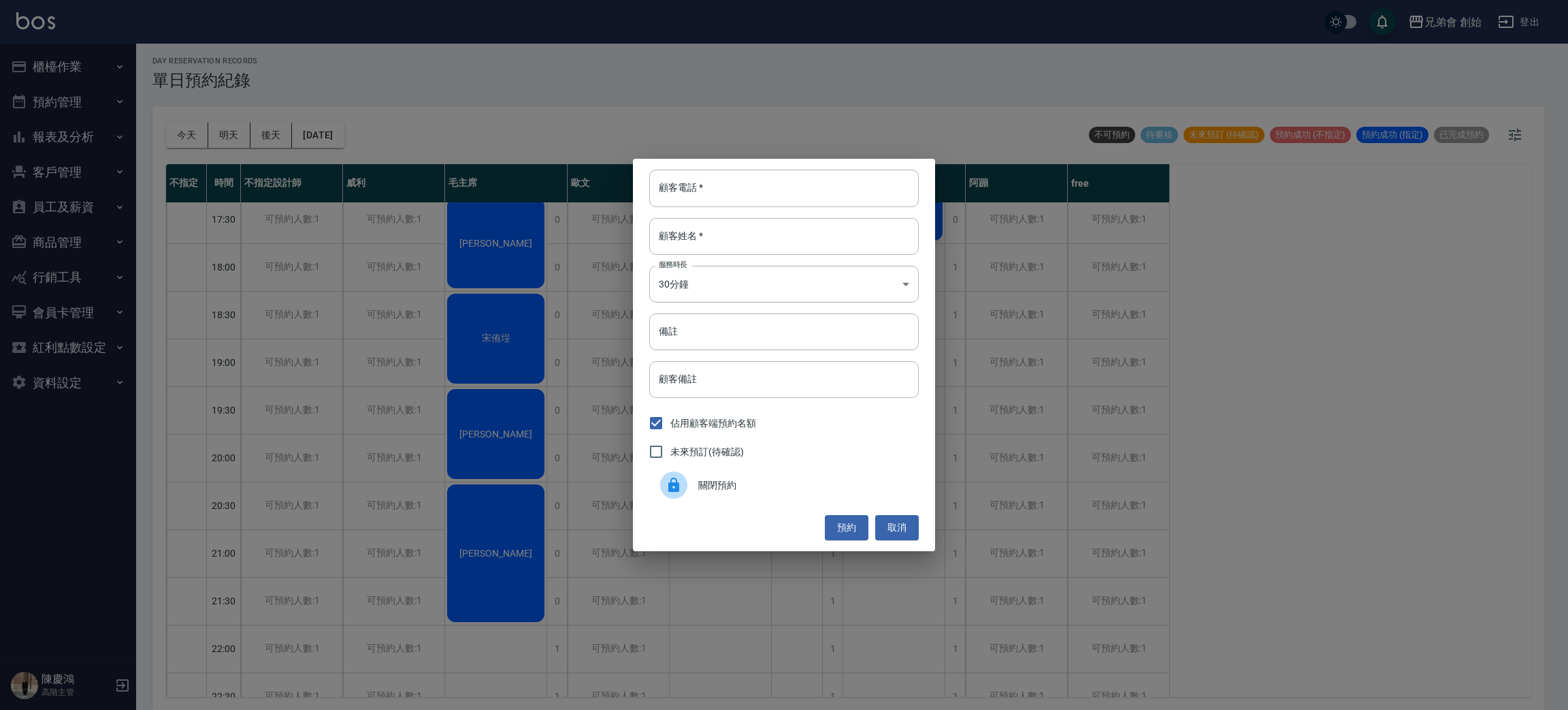
click at [708, 482] on span "關閉預約" at bounding box center [803, 485] width 210 height 15
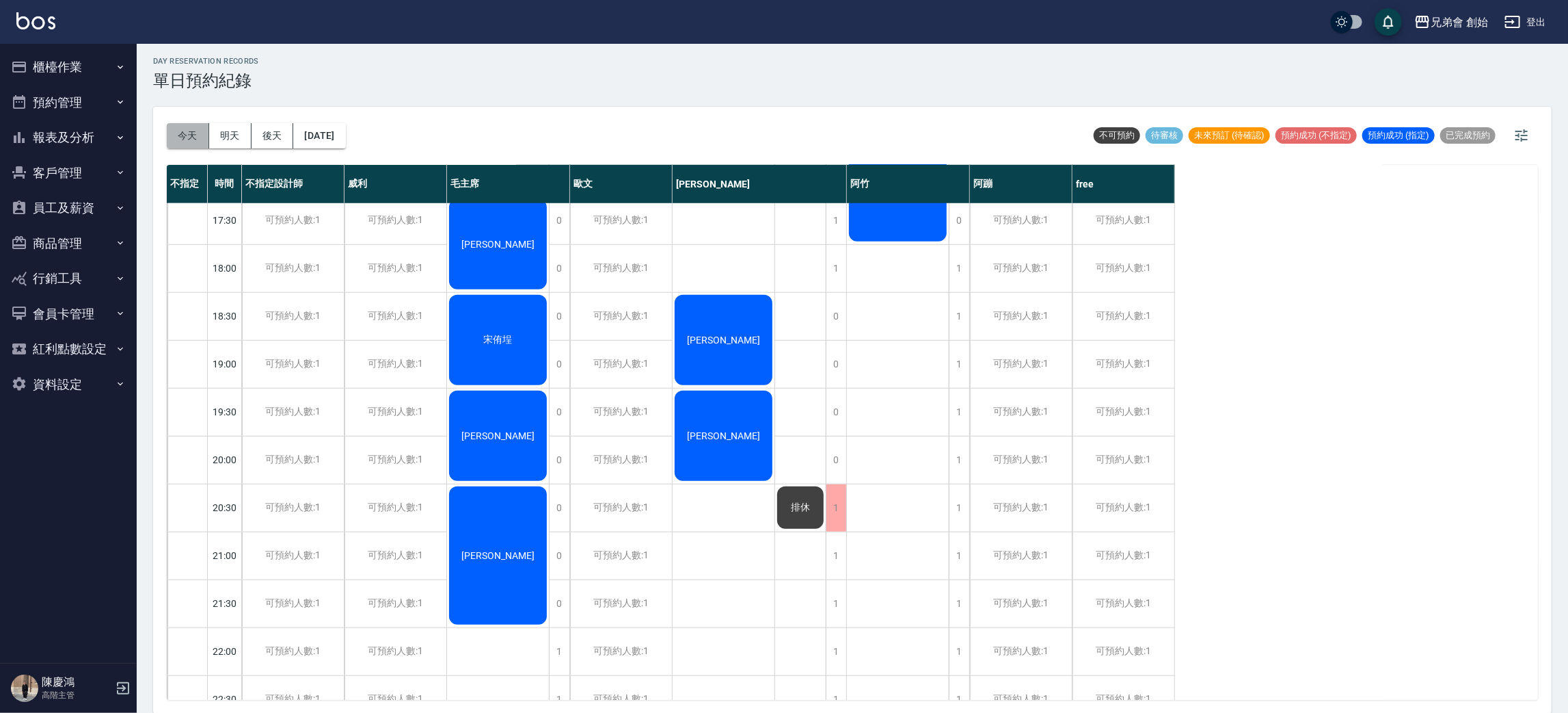
click at [187, 133] on button "今天" at bounding box center [187, 135] width 42 height 25
click at [543, 118] on div at bounding box center [784, 356] width 1568 height 713
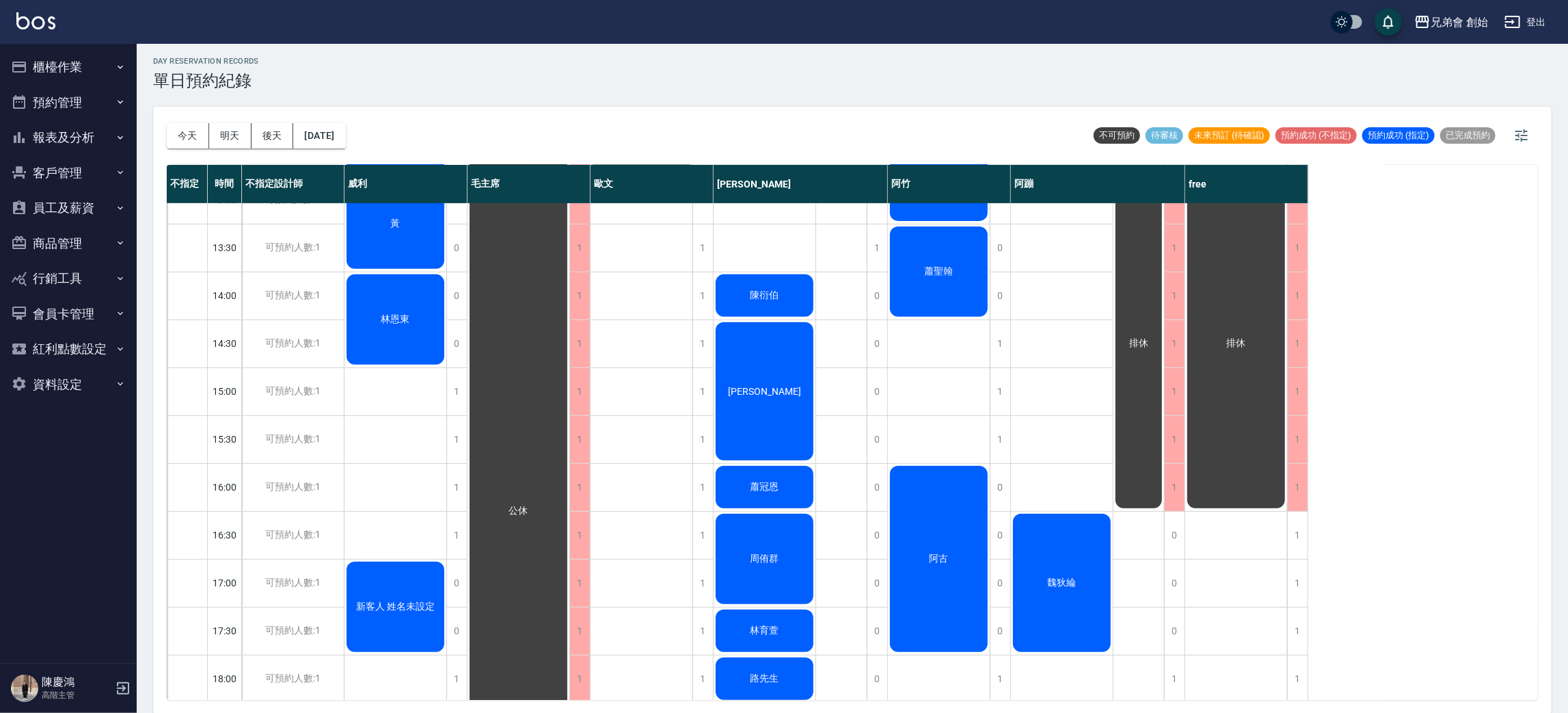
scroll to position [103, 0]
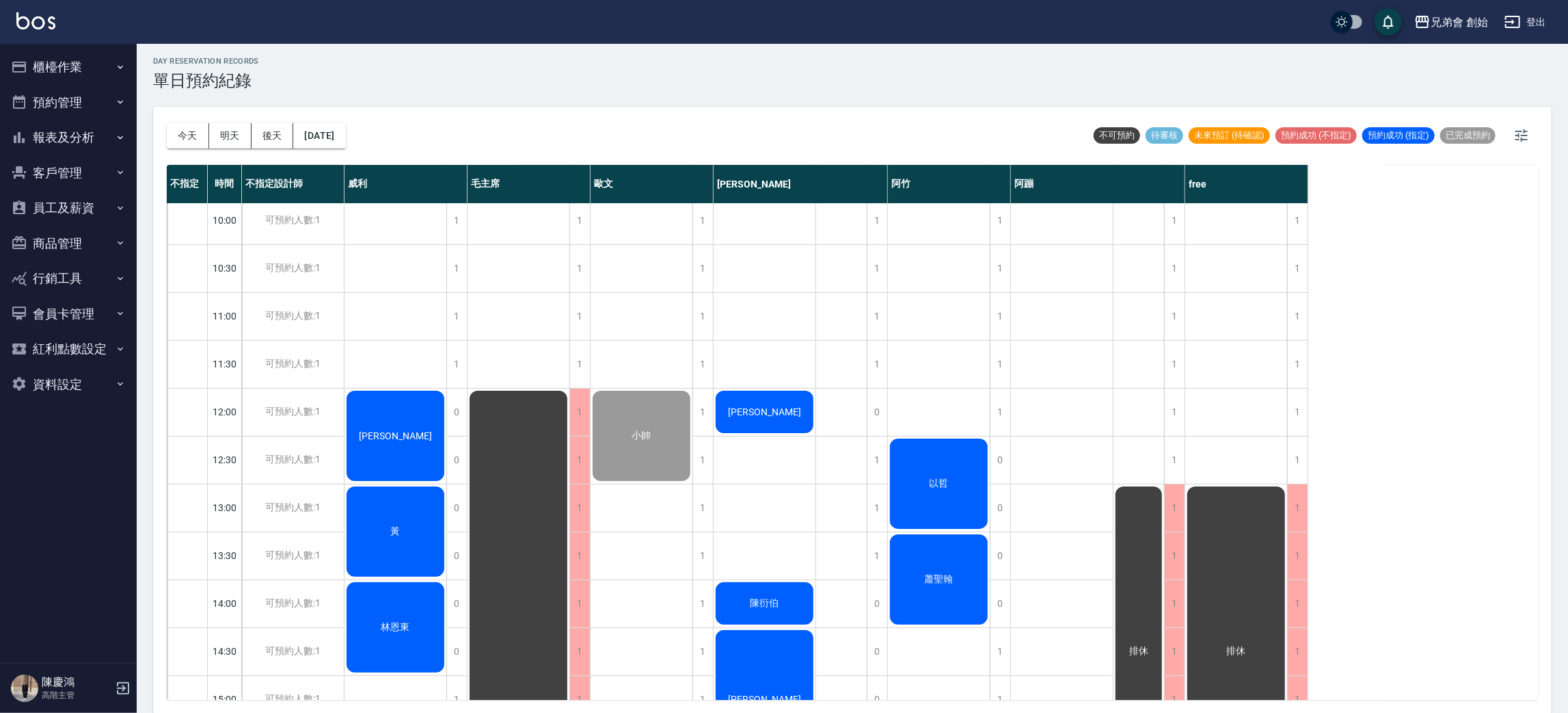
click at [408, 519] on div "黃" at bounding box center [396, 531] width 102 height 94
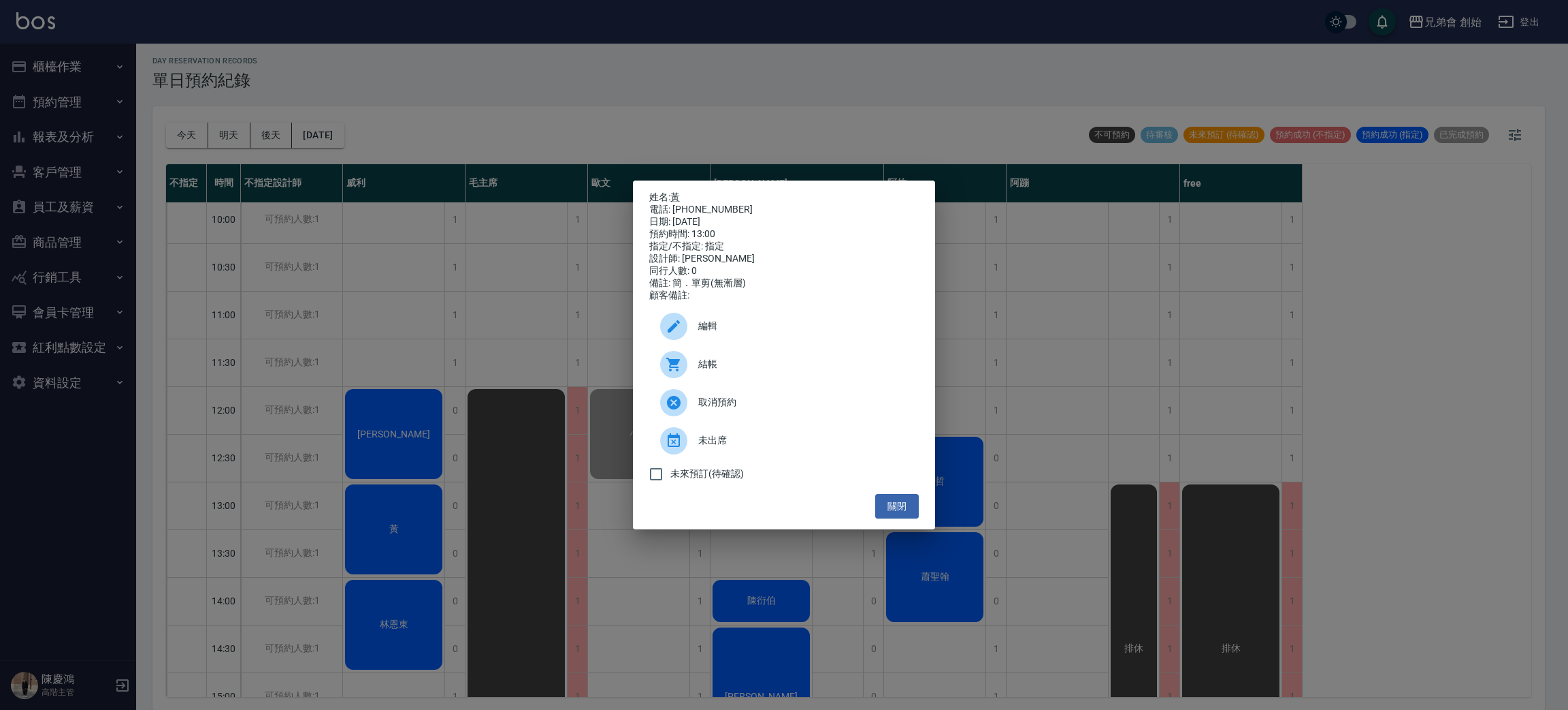
drag, startPoint x: 821, startPoint y: 216, endPoint x: 804, endPoint y: 194, distance: 27.8
click at [821, 216] on div "日期: 2025/09/26" at bounding box center [784, 222] width 269 height 12
click at [657, 106] on div "姓名: 黃 電話: 0958308351 日期: 2025/09/26 預約時間: 13:00 指定/不指定: 指定 設計師: 威利 同行人數: 0 備註: …" at bounding box center [784, 355] width 1568 height 710
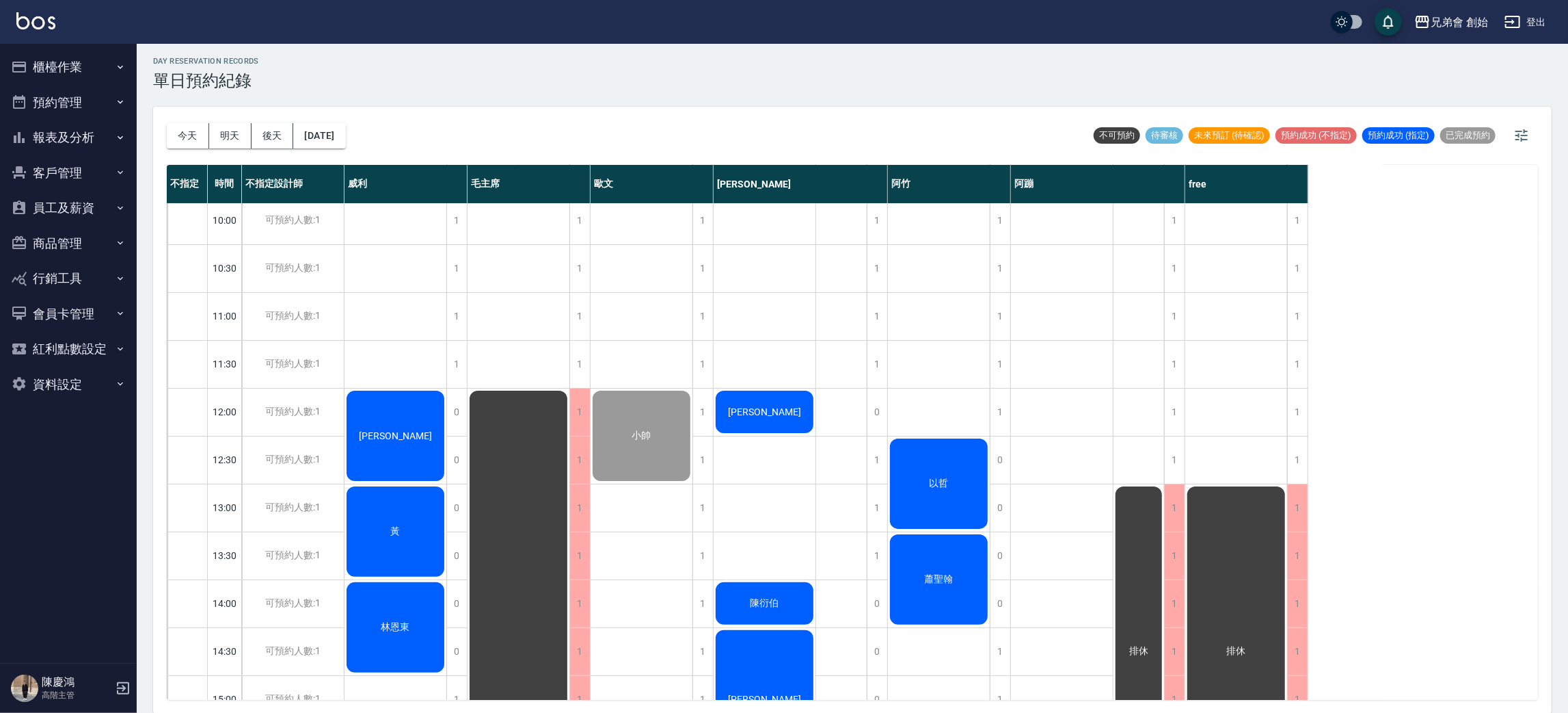
click at [962, 474] on div "以哲" at bounding box center [939, 483] width 102 height 94
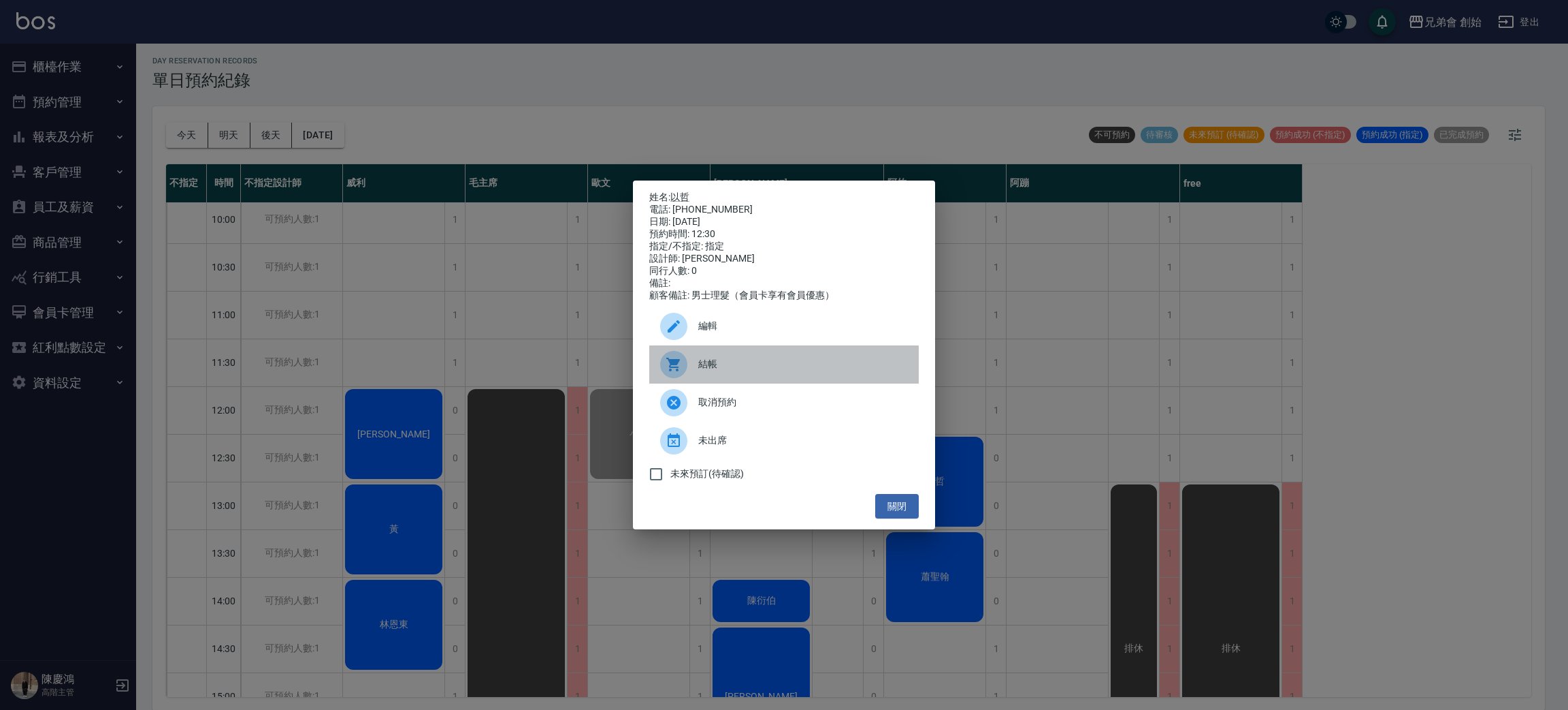
click at [679, 359] on div at bounding box center [674, 365] width 28 height 28
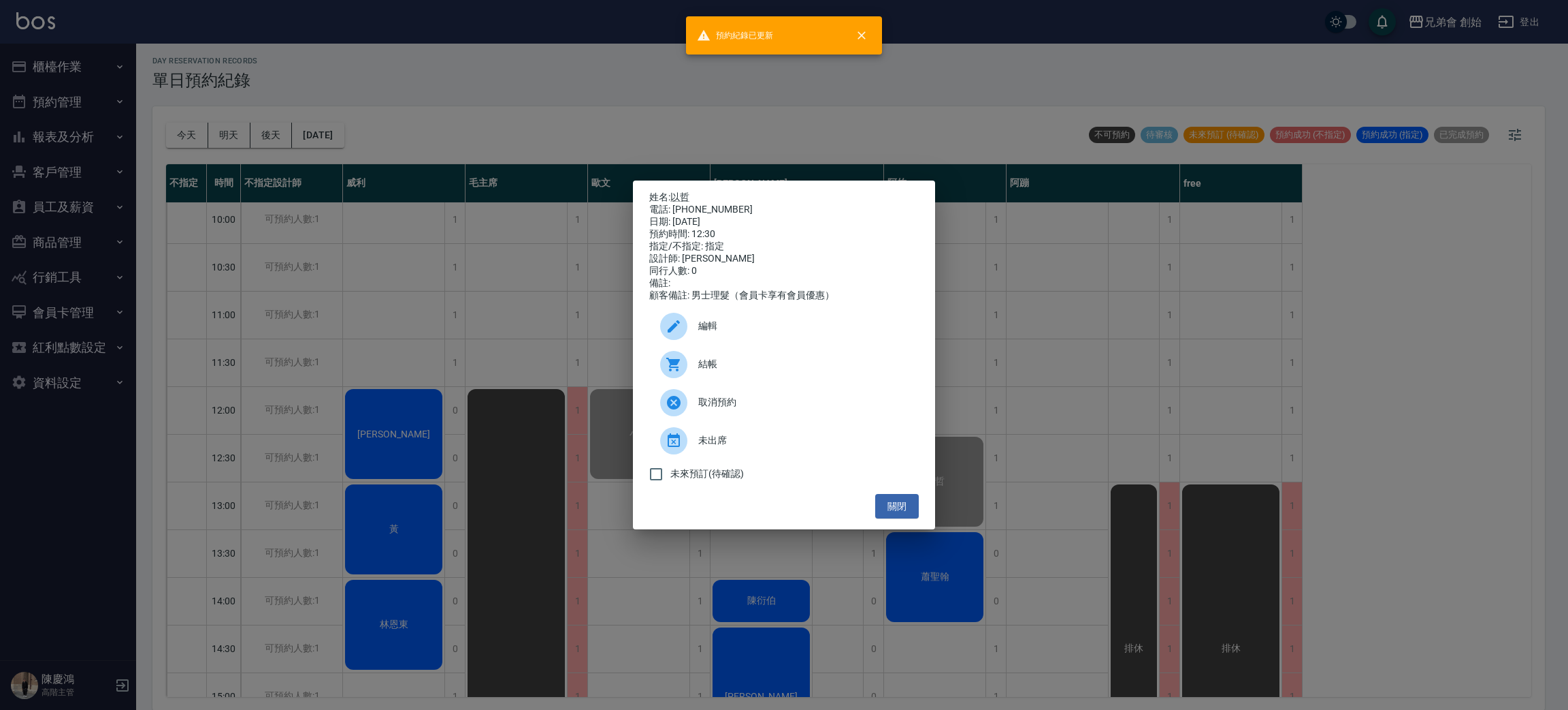
click at [323, 80] on div "姓名: 以哲 電話: 0936652207 日期: 2025/09/26 預約時間: 12:30 指定/不指定: 指定 設計師: 阿竹 同行人數: 0 備註:…" at bounding box center [784, 355] width 1568 height 710
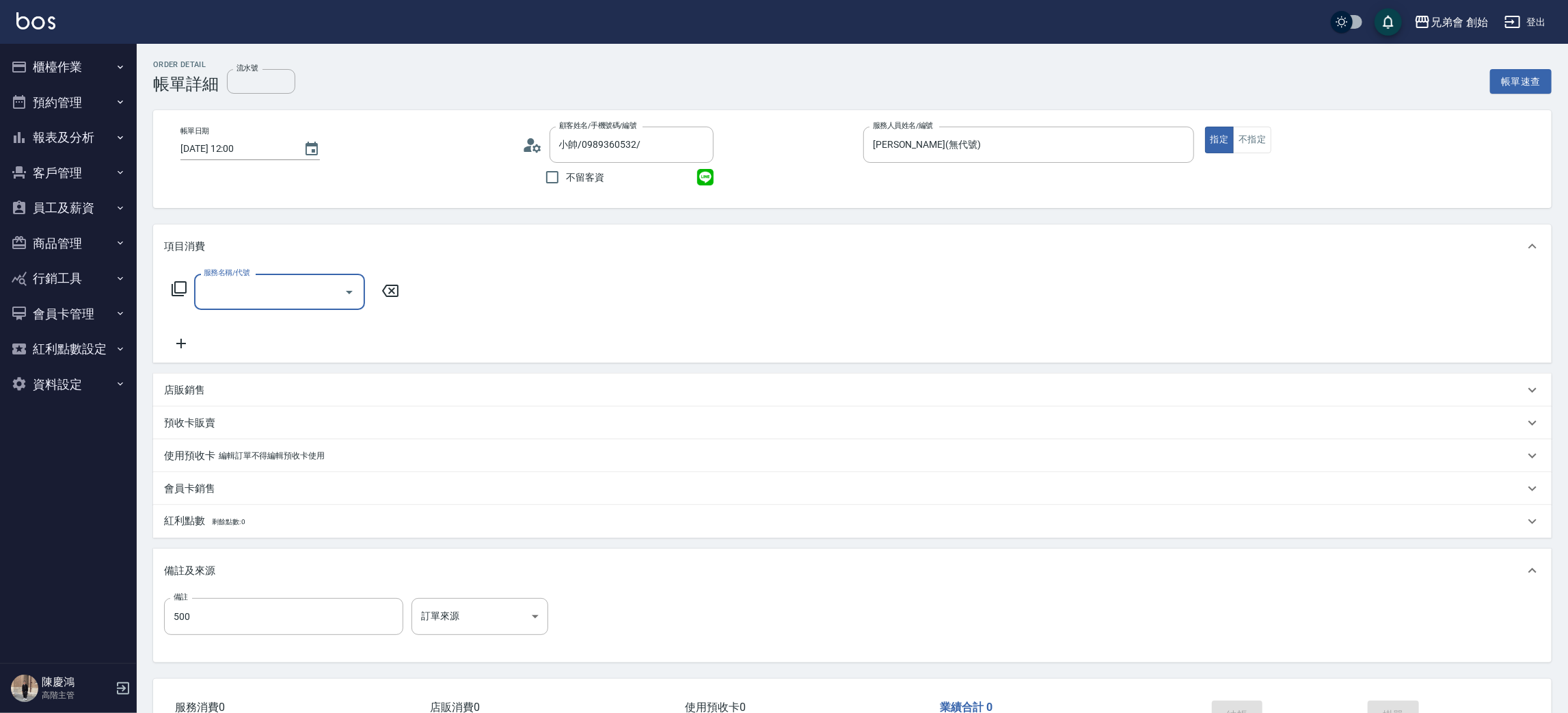
click at [244, 287] on input "服務名稱/代號" at bounding box center [270, 292] width 138 height 24
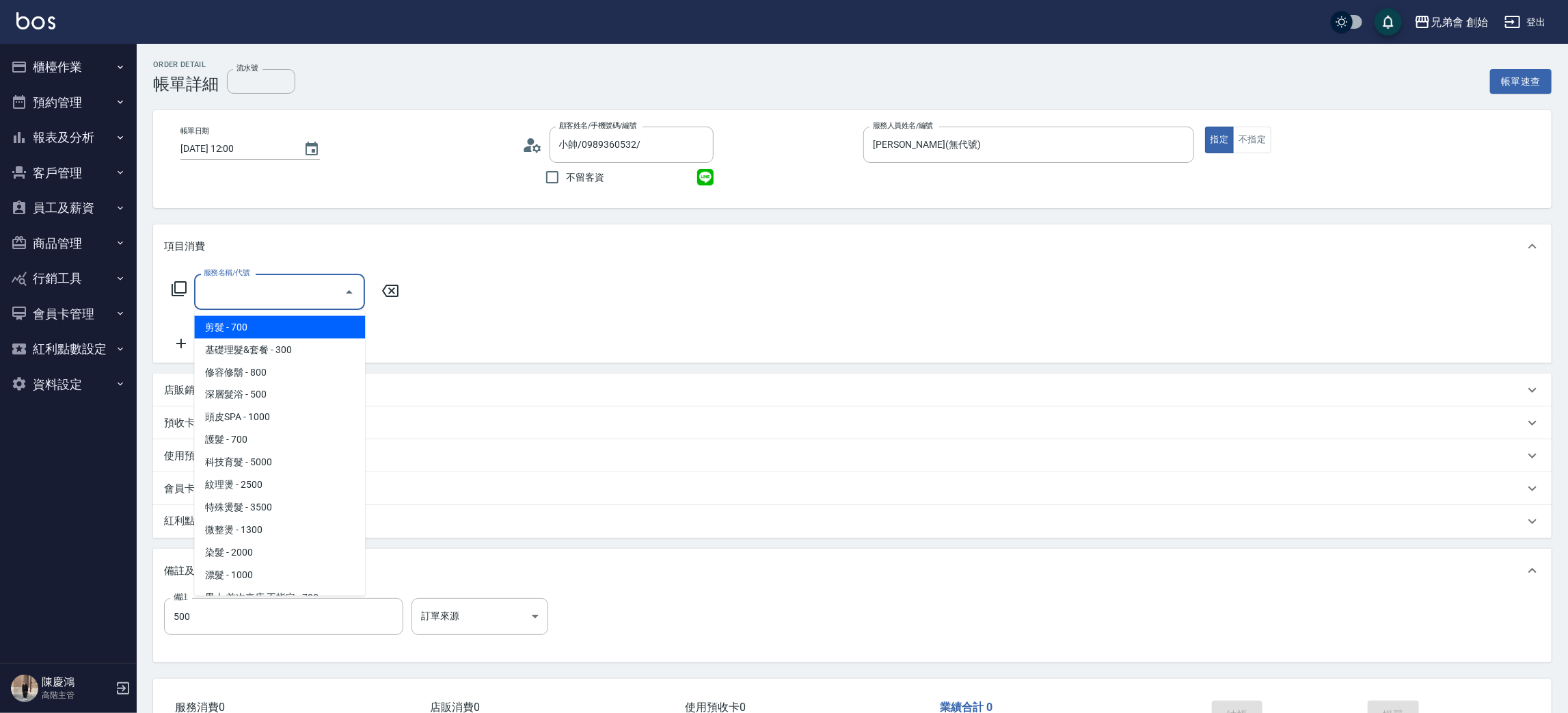
click at [253, 331] on span "剪髮 - 700" at bounding box center [280, 328] width 171 height 22
type input "剪髮(A01)"
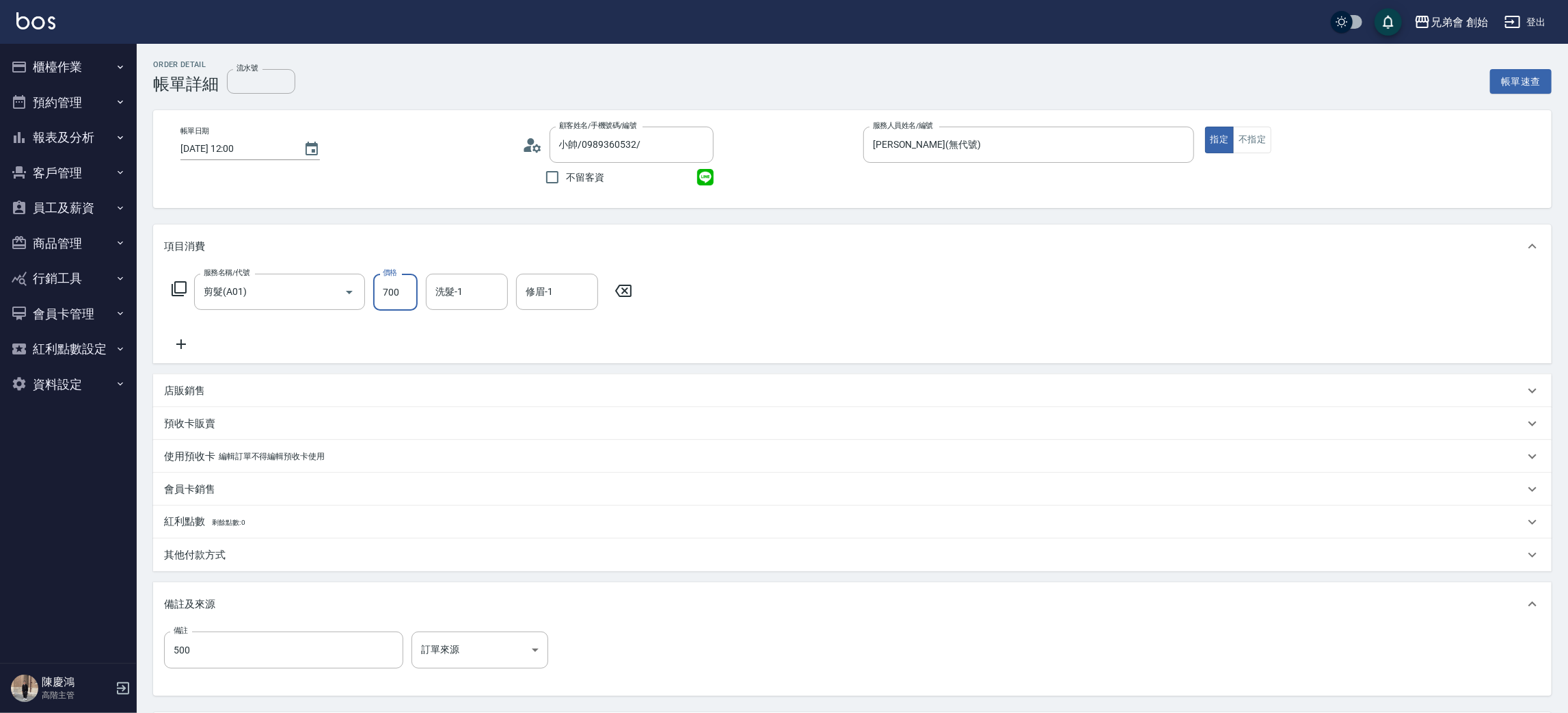
click at [381, 291] on input "700" at bounding box center [395, 292] width 44 height 37
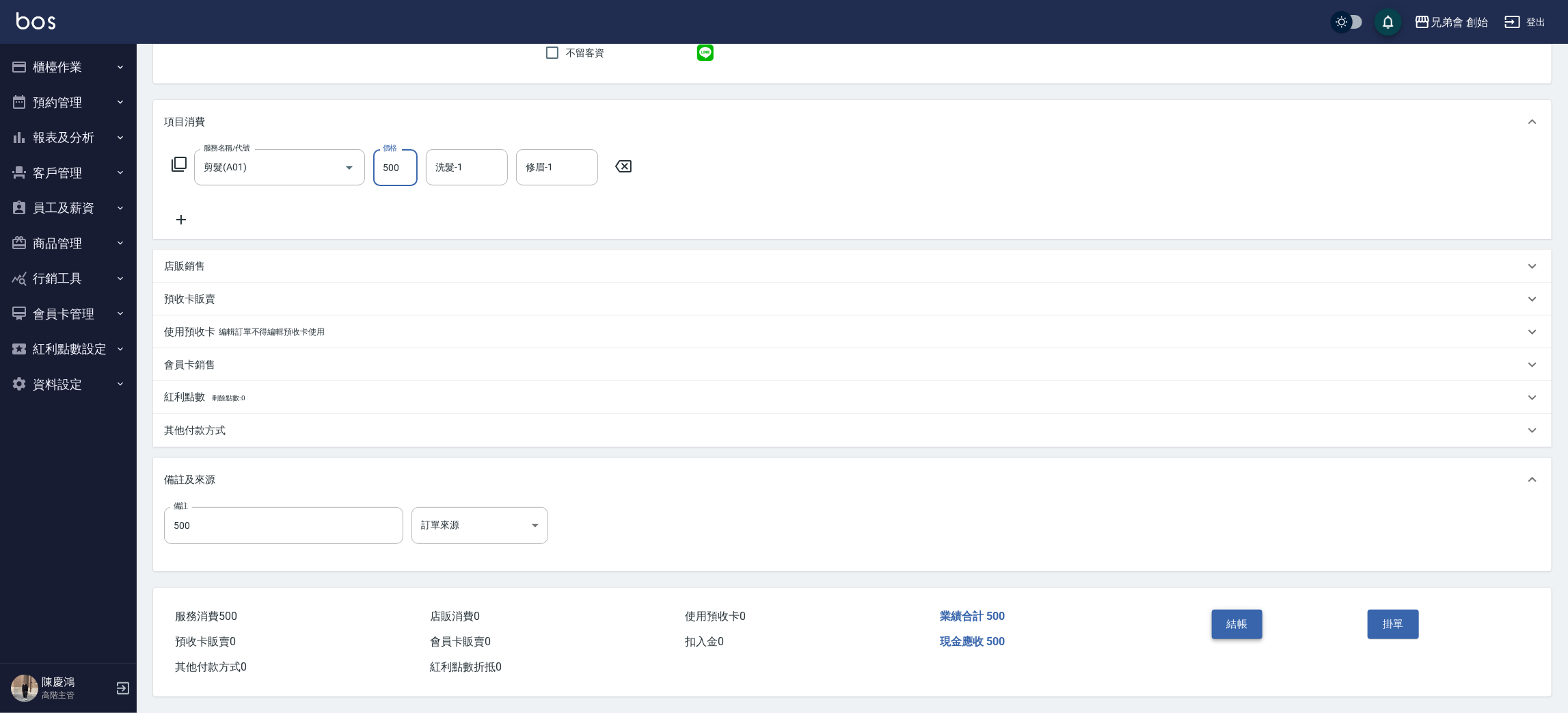
type input "500"
click at [1230, 623] on button "結帳" at bounding box center [1237, 623] width 51 height 29
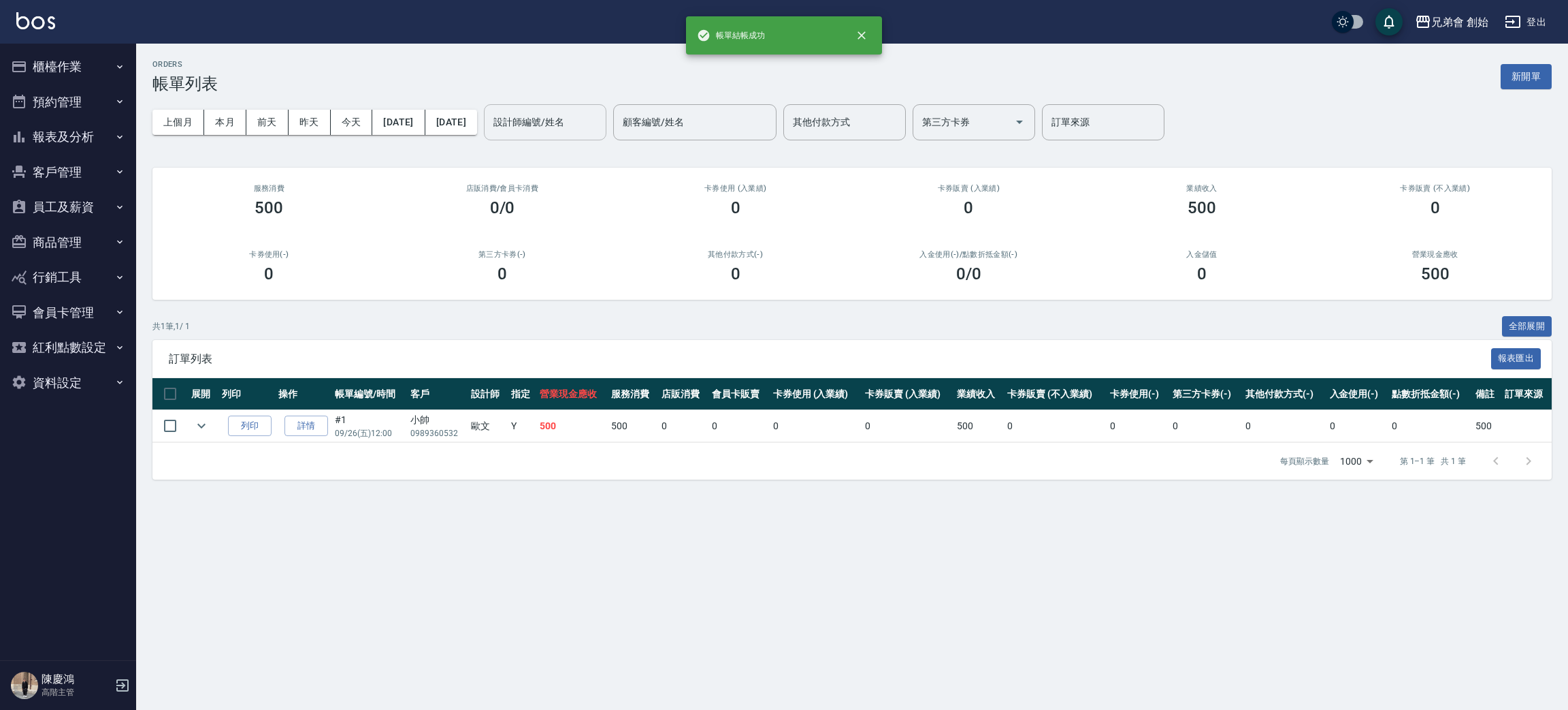
click at [569, 117] on input "設計師編號/姓名" at bounding box center [545, 122] width 110 height 24
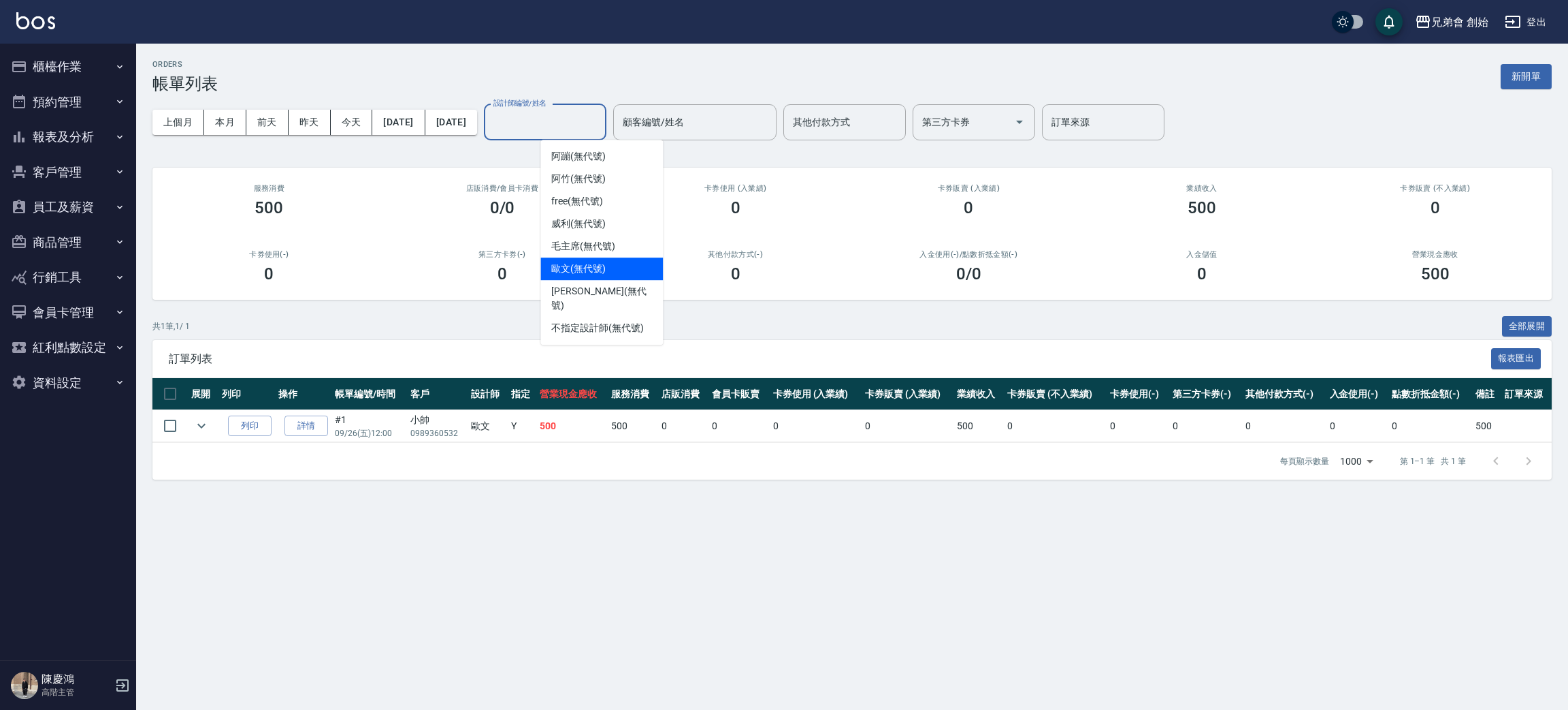
click at [594, 269] on span "歐文 (無代號)" at bounding box center [578, 269] width 54 height 15
type input "歐文(無代號)"
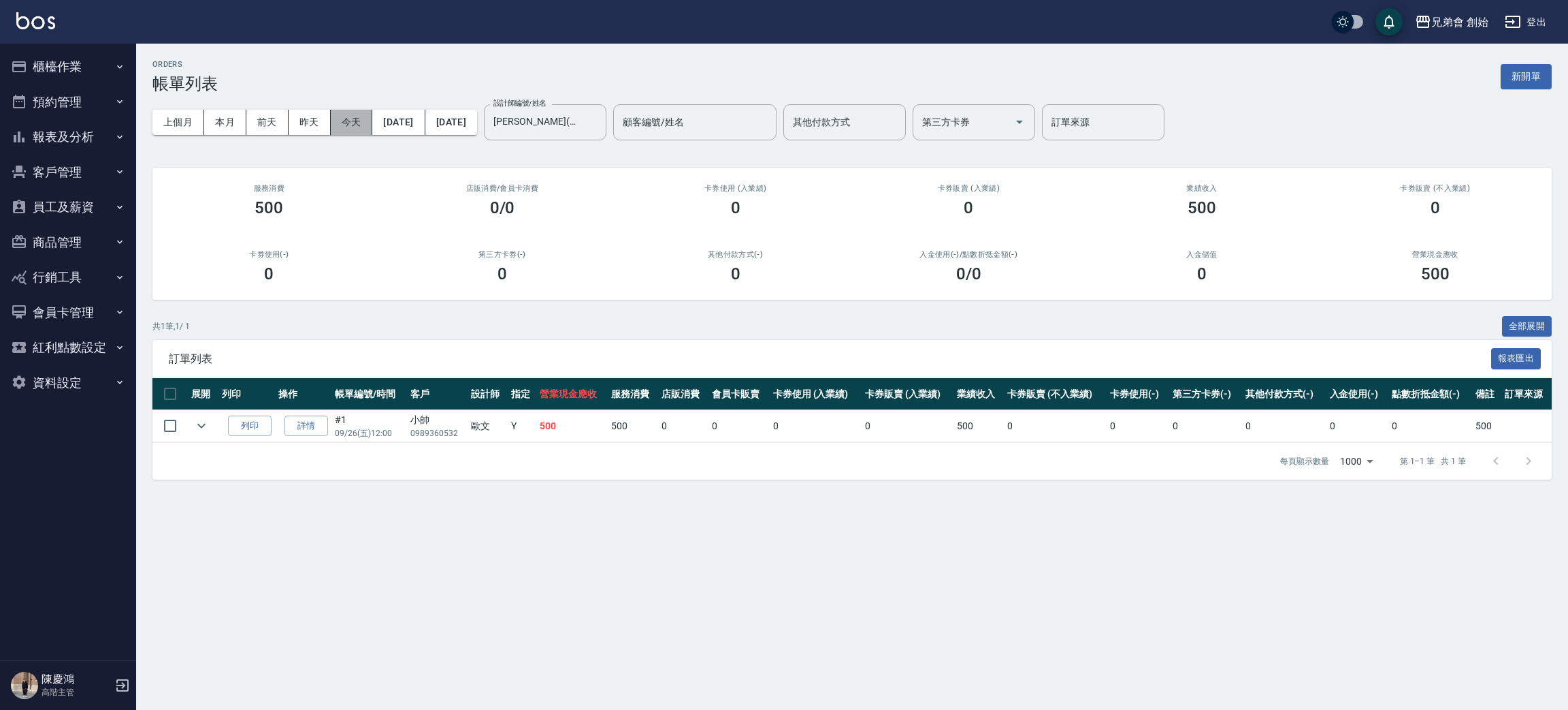
click at [359, 122] on button "今天" at bounding box center [352, 121] width 42 height 25
click at [215, 128] on button "本月" at bounding box center [224, 121] width 42 height 25
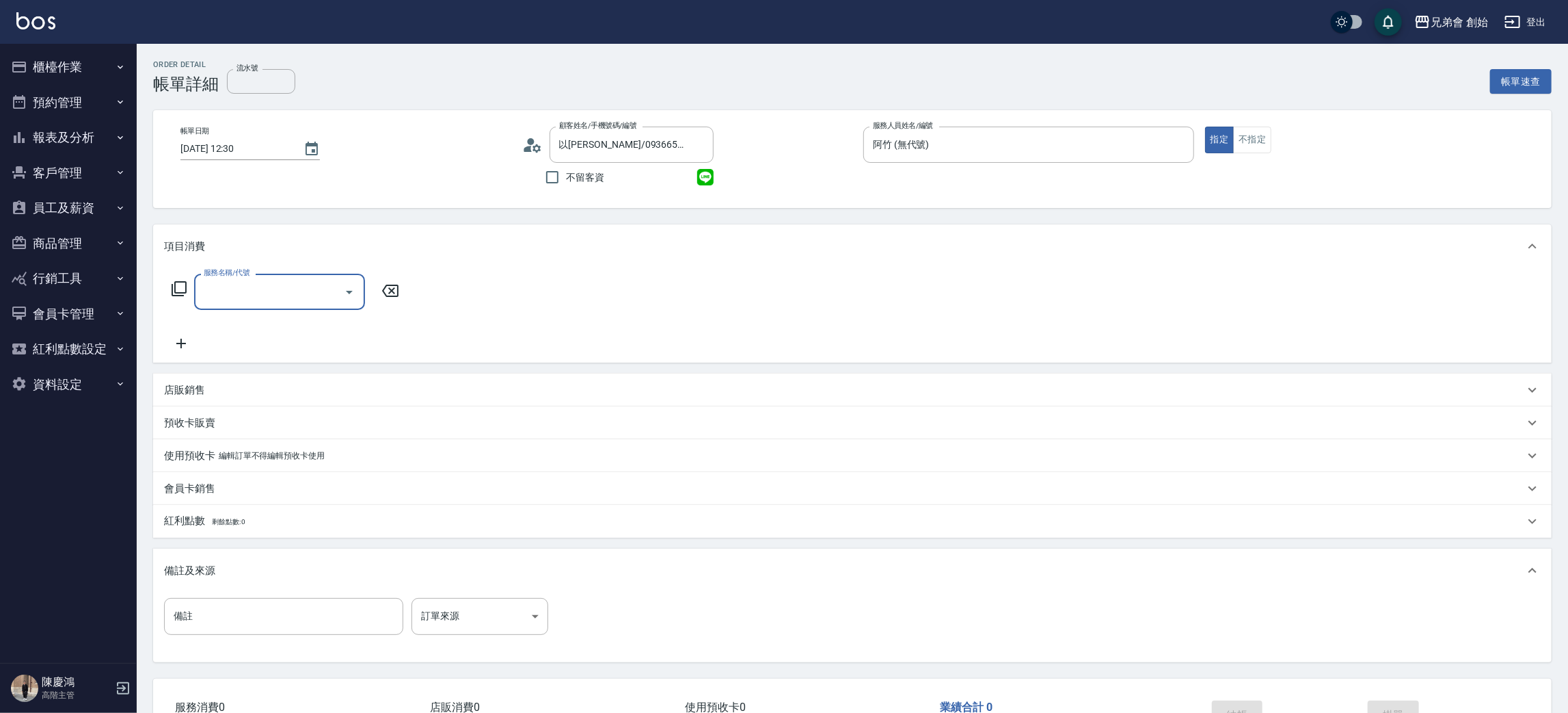
click at [263, 300] on input "服務名稱/代號" at bounding box center [270, 292] width 138 height 24
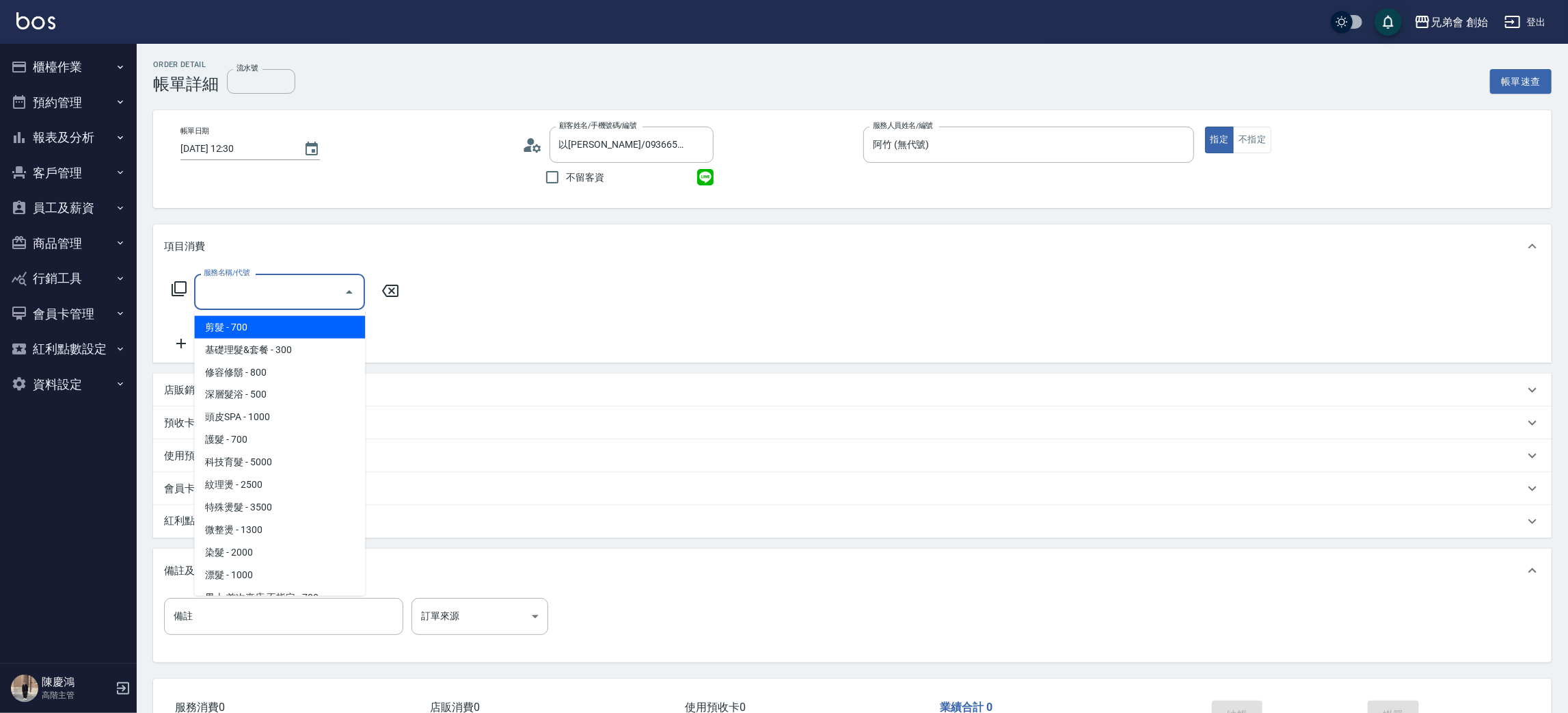
click at [280, 326] on span "剪髮 - 700" at bounding box center [280, 328] width 171 height 22
type input "剪髮(A01)"
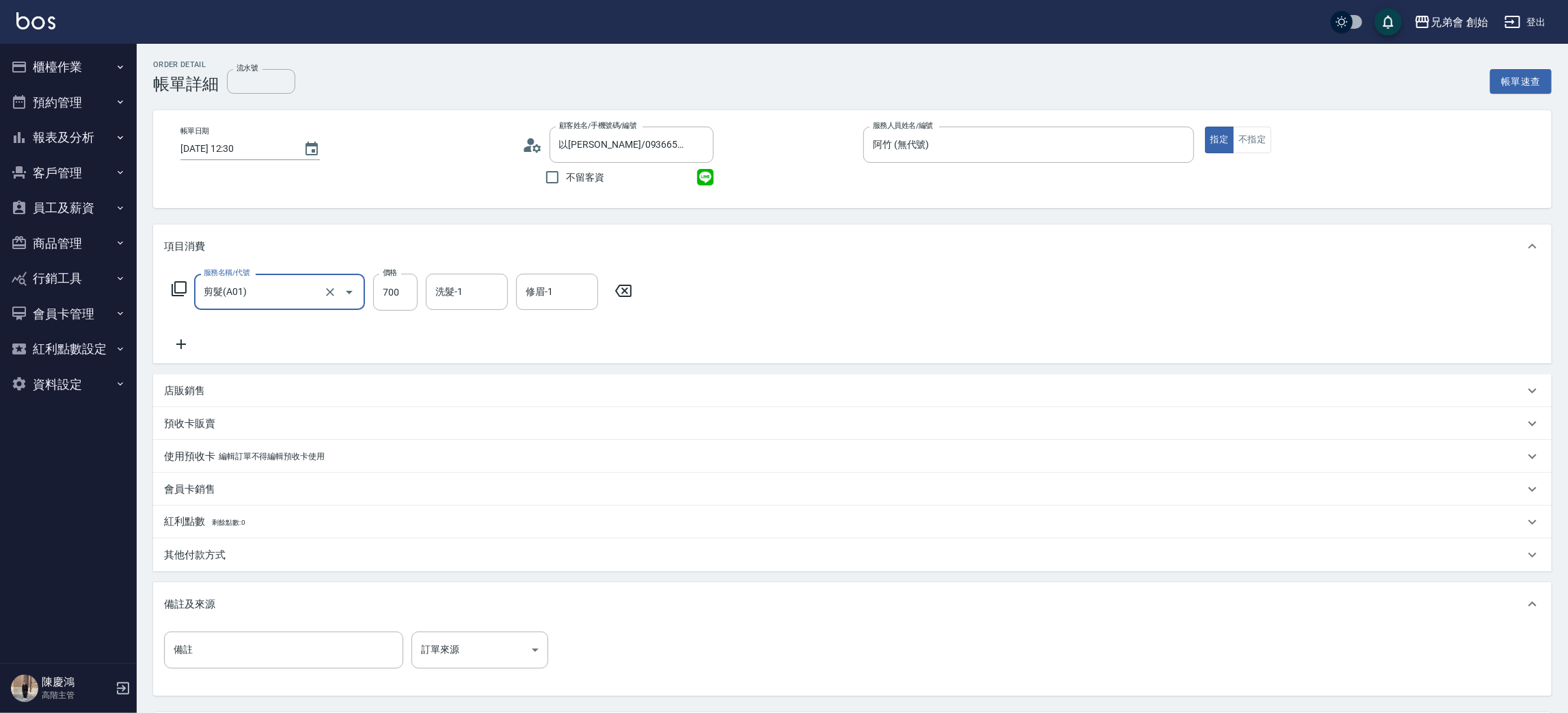
scroll to position [128, 0]
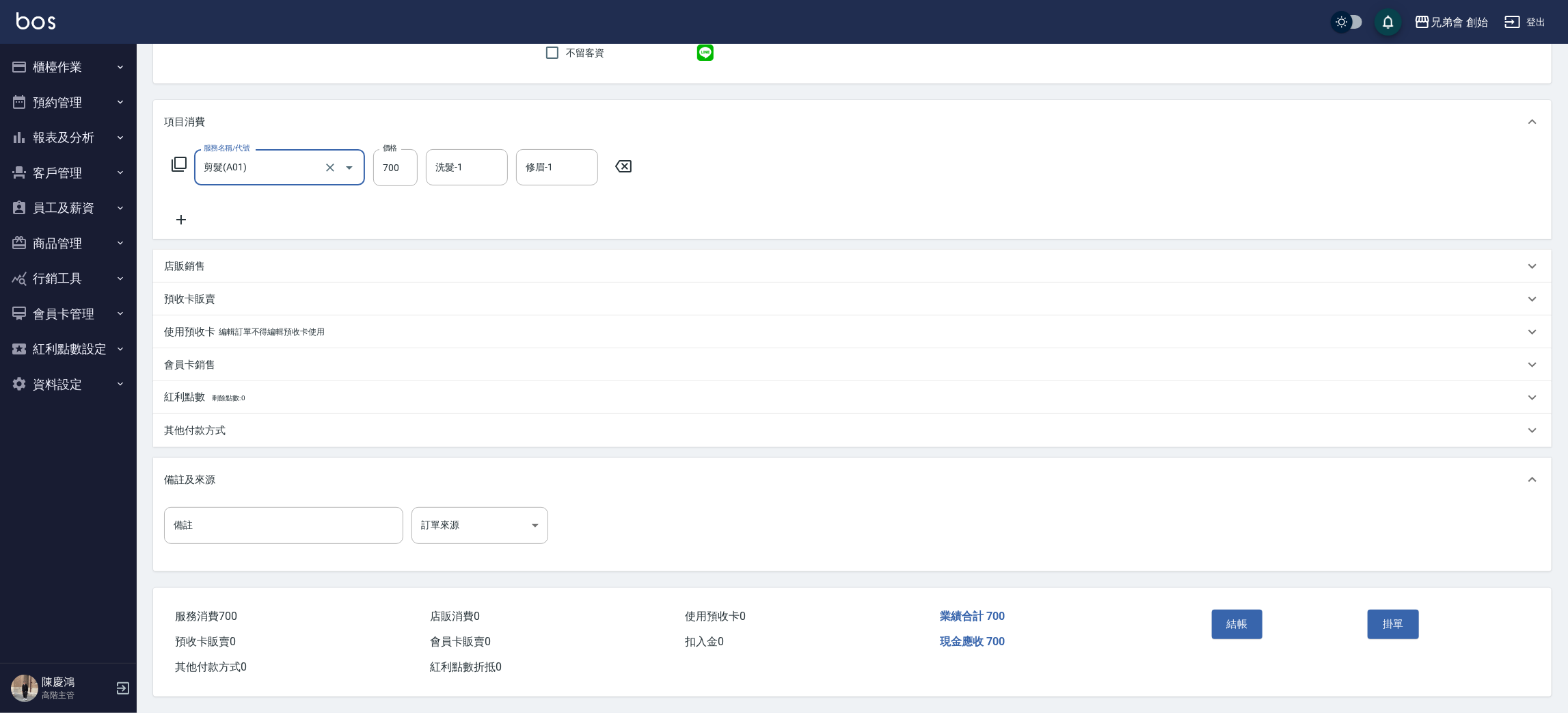
click at [1204, 614] on div "結帳 掛單" at bounding box center [1363, 633] width 346 height 92
click at [1228, 624] on button "結帳" at bounding box center [1237, 623] width 51 height 29
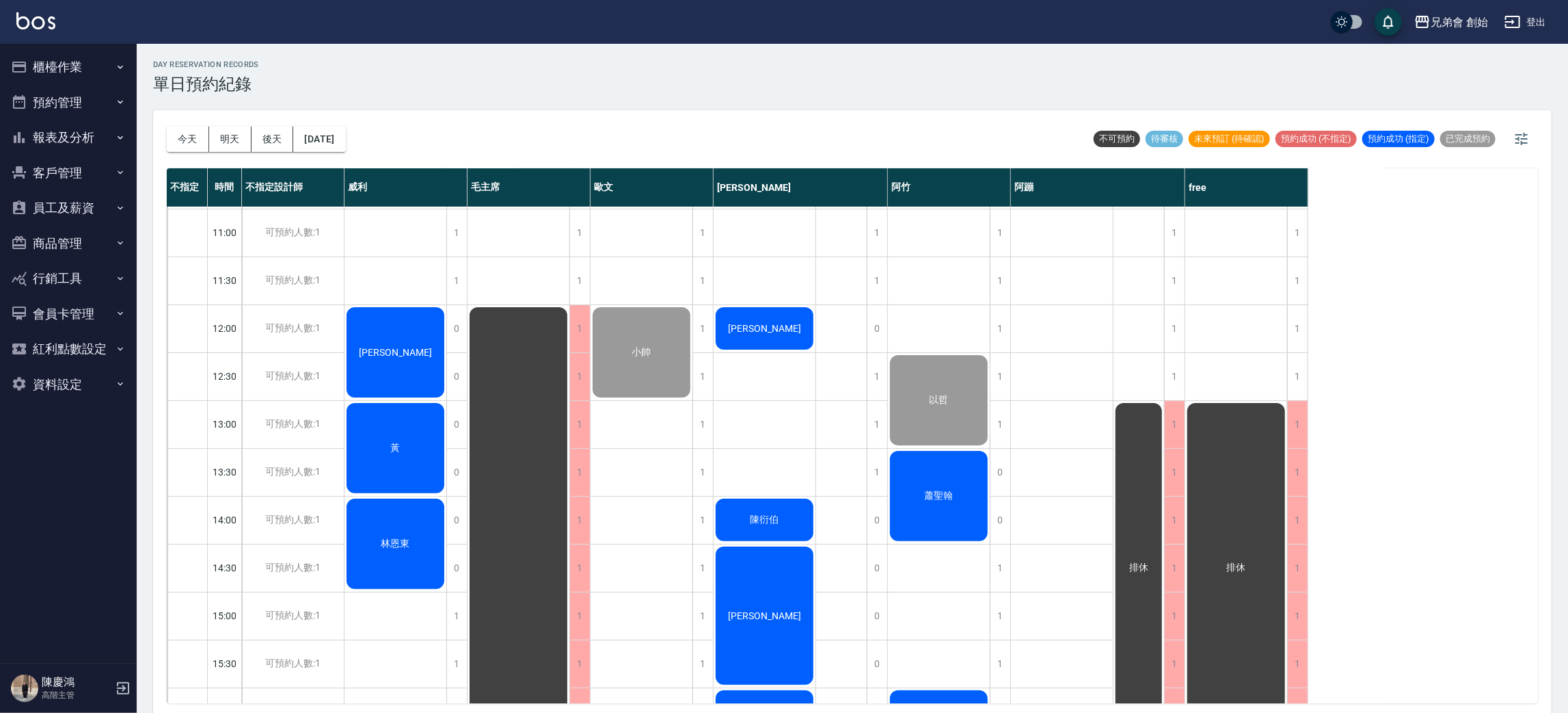
scroll to position [395, 0]
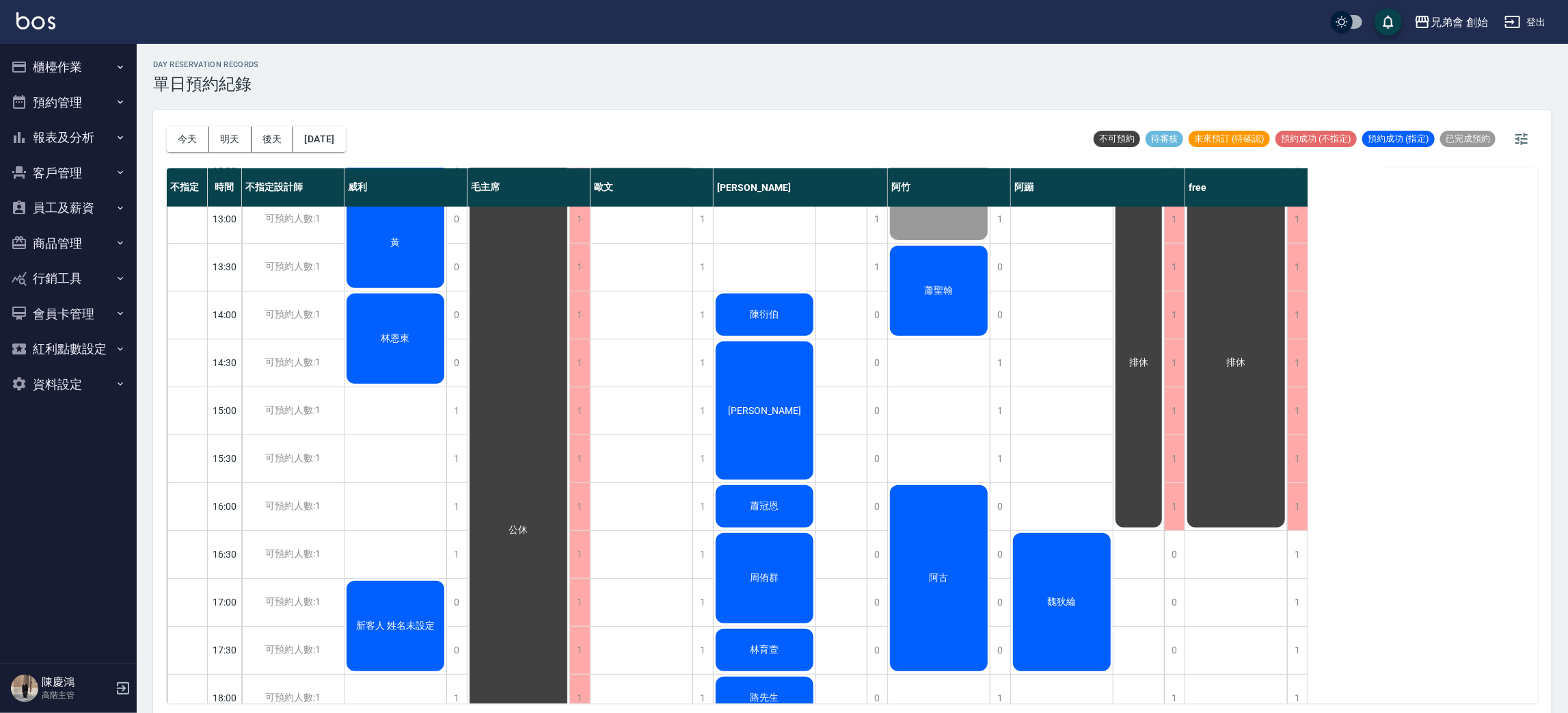
click at [987, 303] on div "蕭聖翰" at bounding box center [939, 290] width 102 height 94
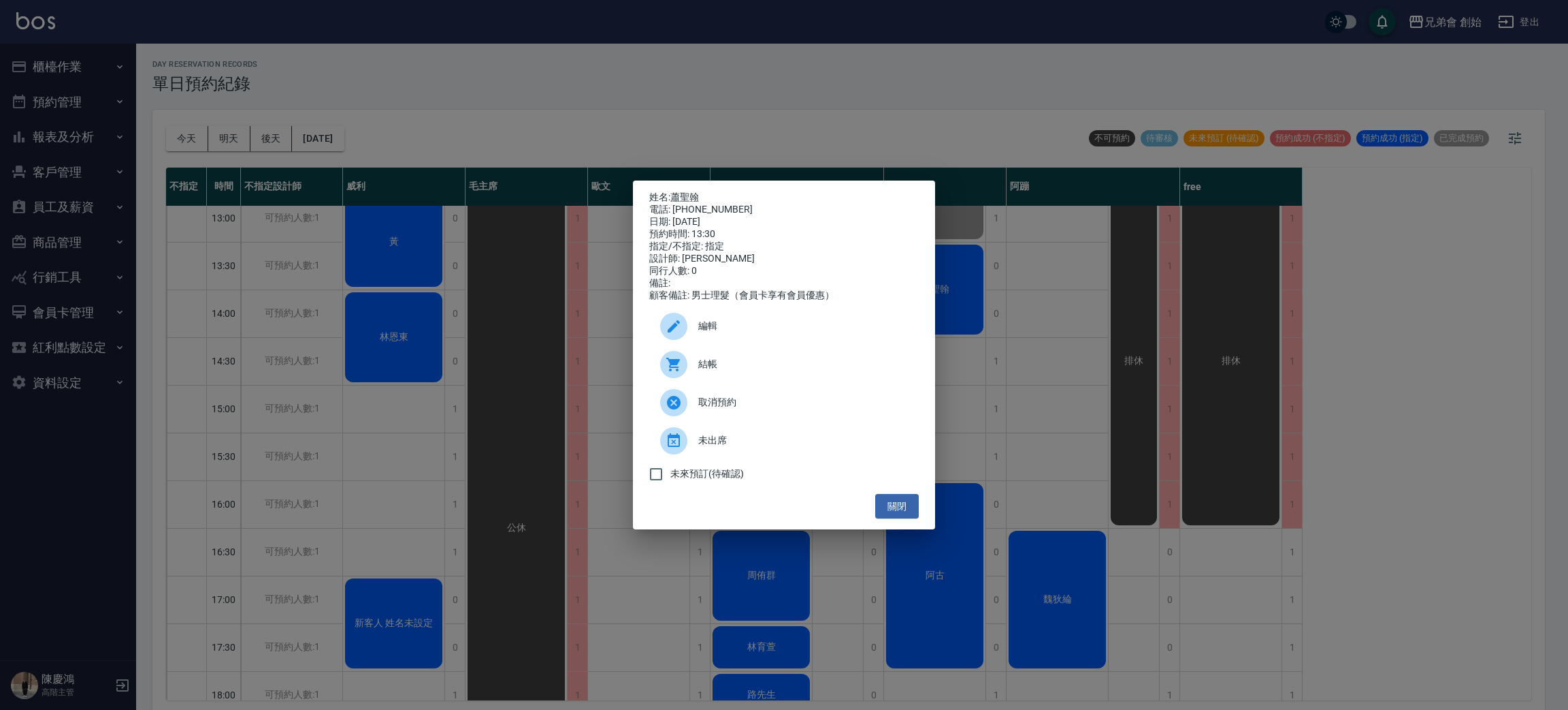
click at [1029, 297] on div "姓名: [PERSON_NAME]: [PHONE_NUMBER] 日期: [DATE] 預約時間: 13:30 指定/不指定: 指定 設計師: [PERSO…" at bounding box center [784, 355] width 1568 height 710
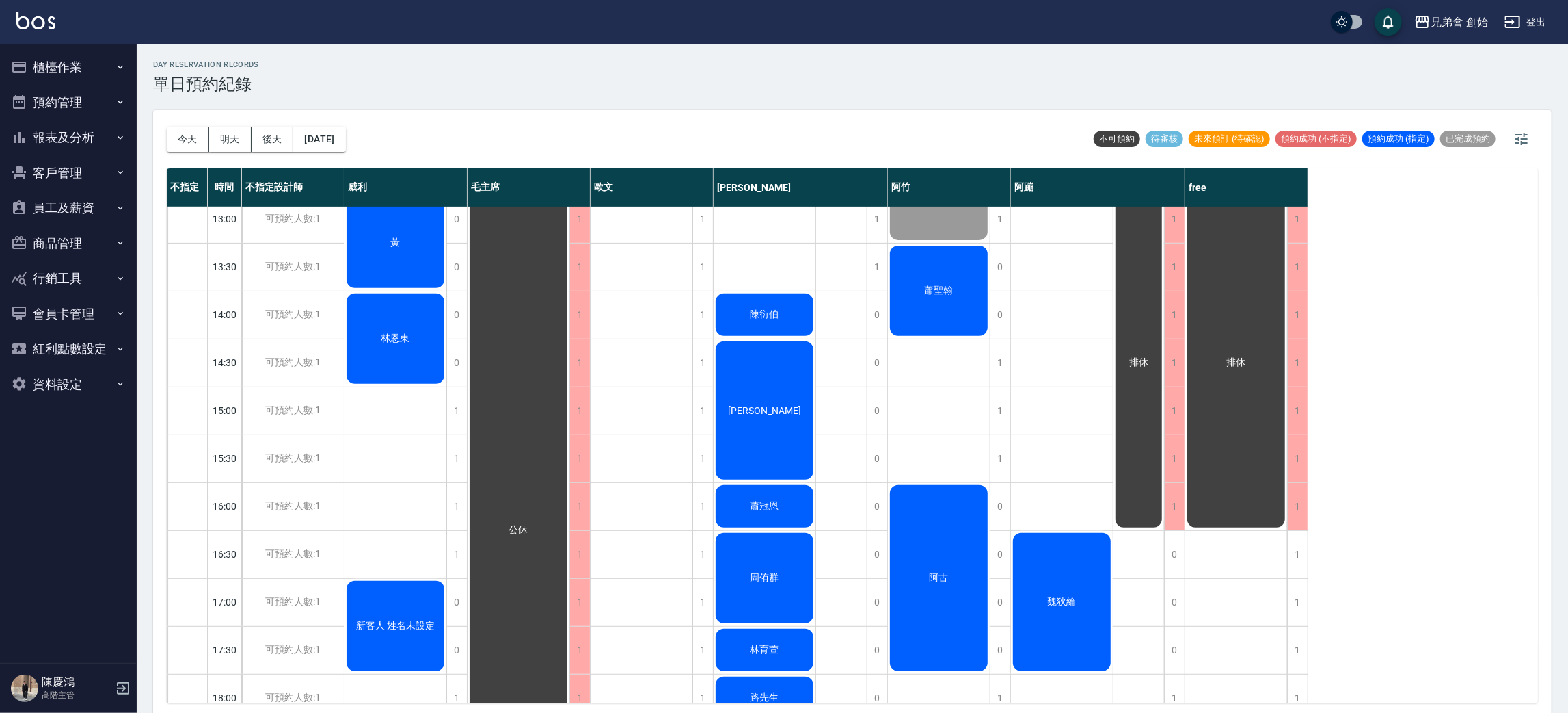
click at [936, 284] on span "蕭聖翰" at bounding box center [940, 290] width 35 height 12
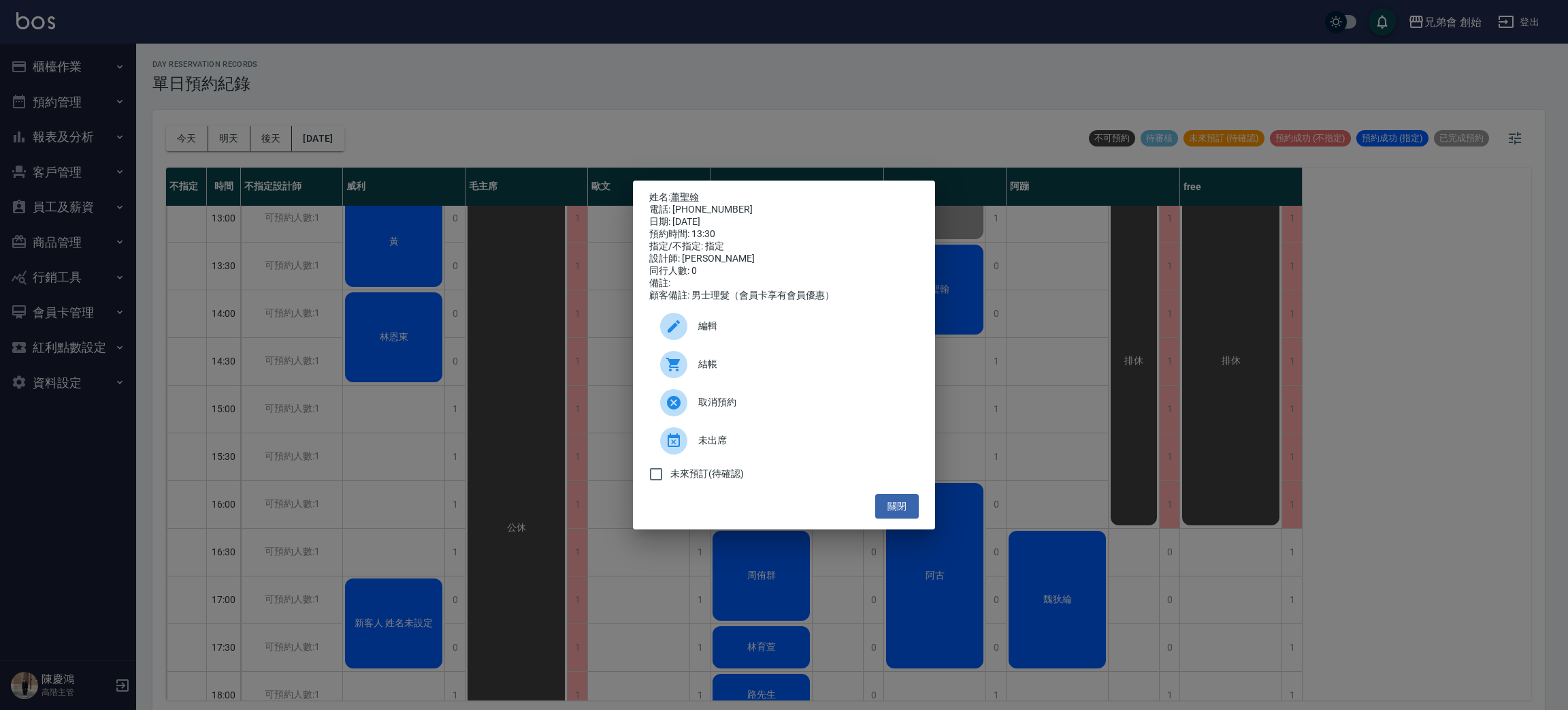
click at [1204, 293] on div "姓名: [PERSON_NAME]: [PHONE_NUMBER] 日期: [DATE] 預約時間: 13:30 指定/不指定: 指定 設計師: [PERSO…" at bounding box center [784, 355] width 1568 height 710
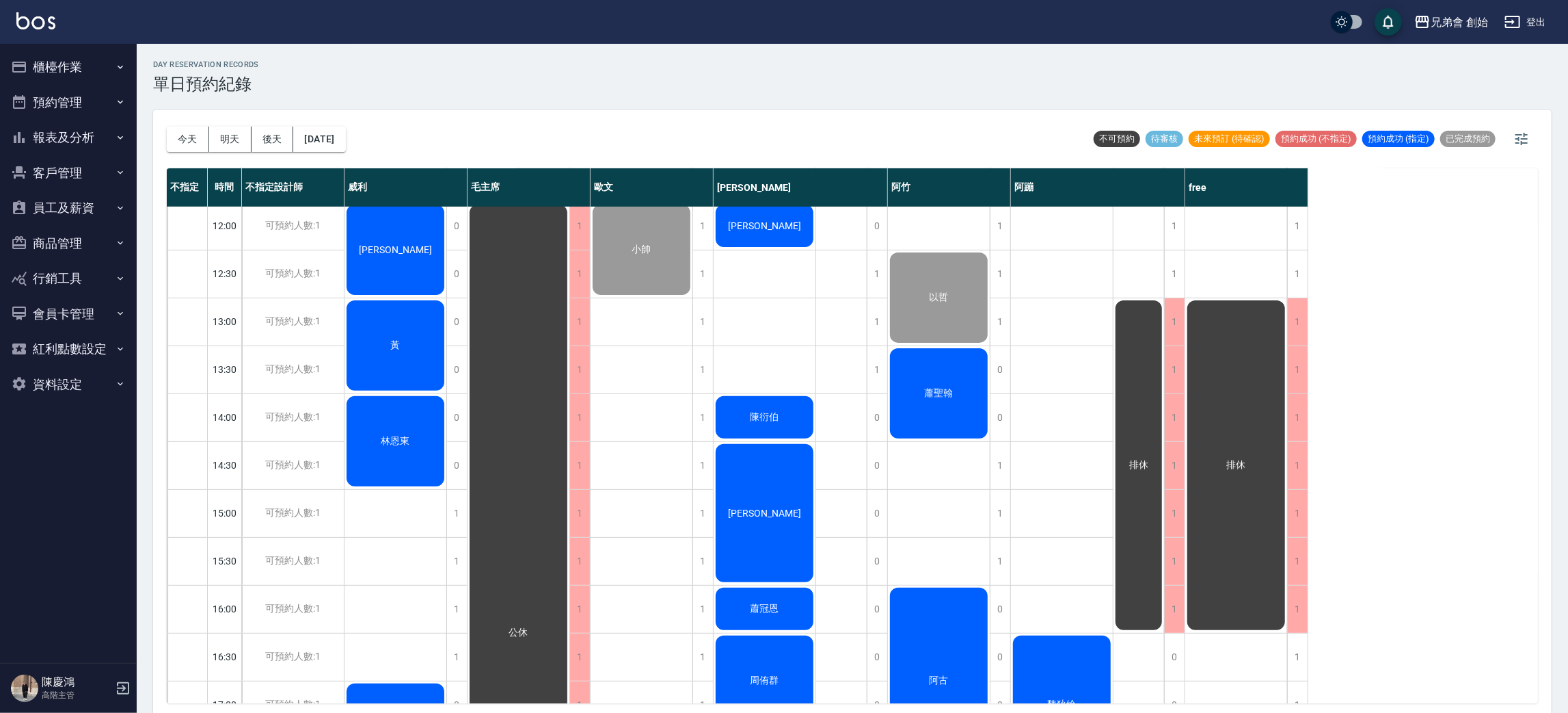
scroll to position [0, 0]
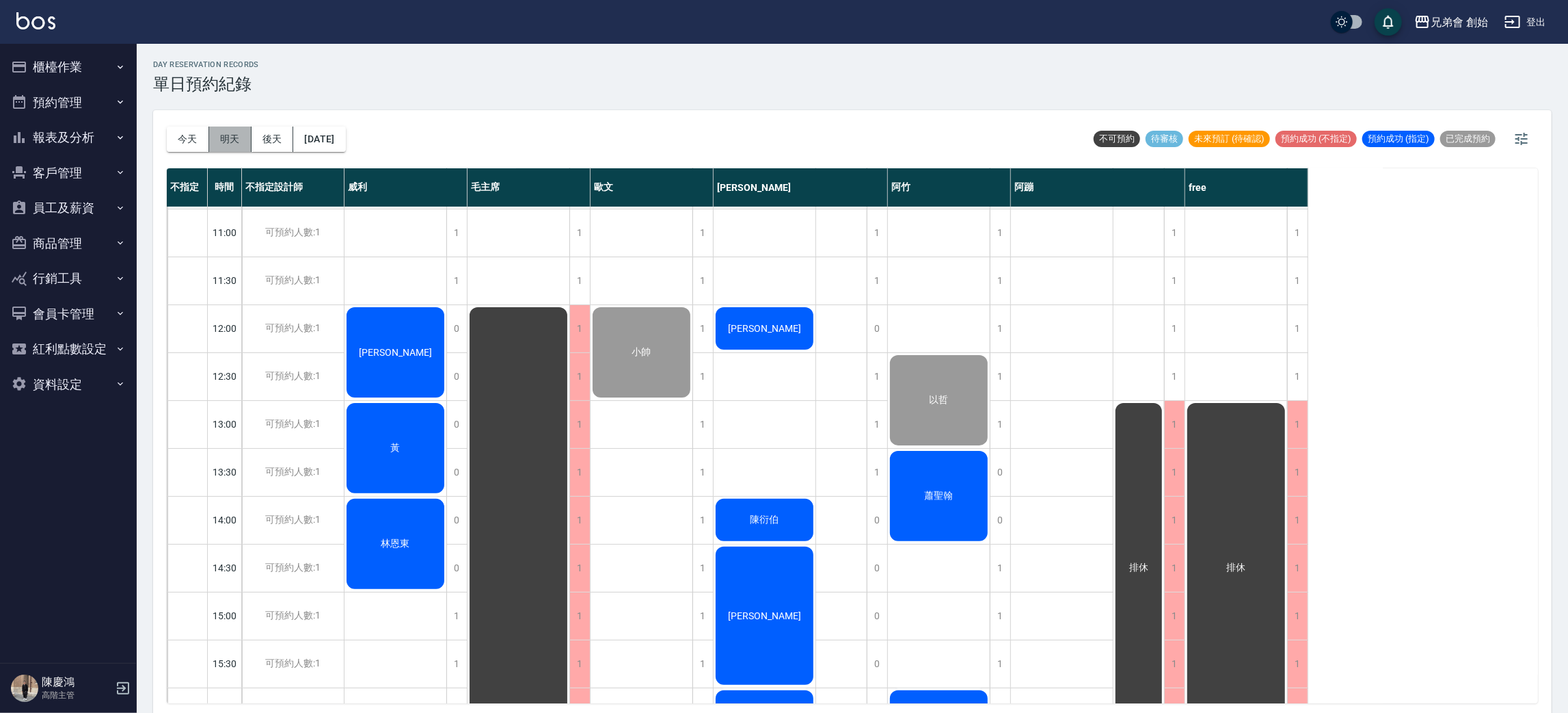
click at [224, 133] on button "明天" at bounding box center [230, 138] width 42 height 25
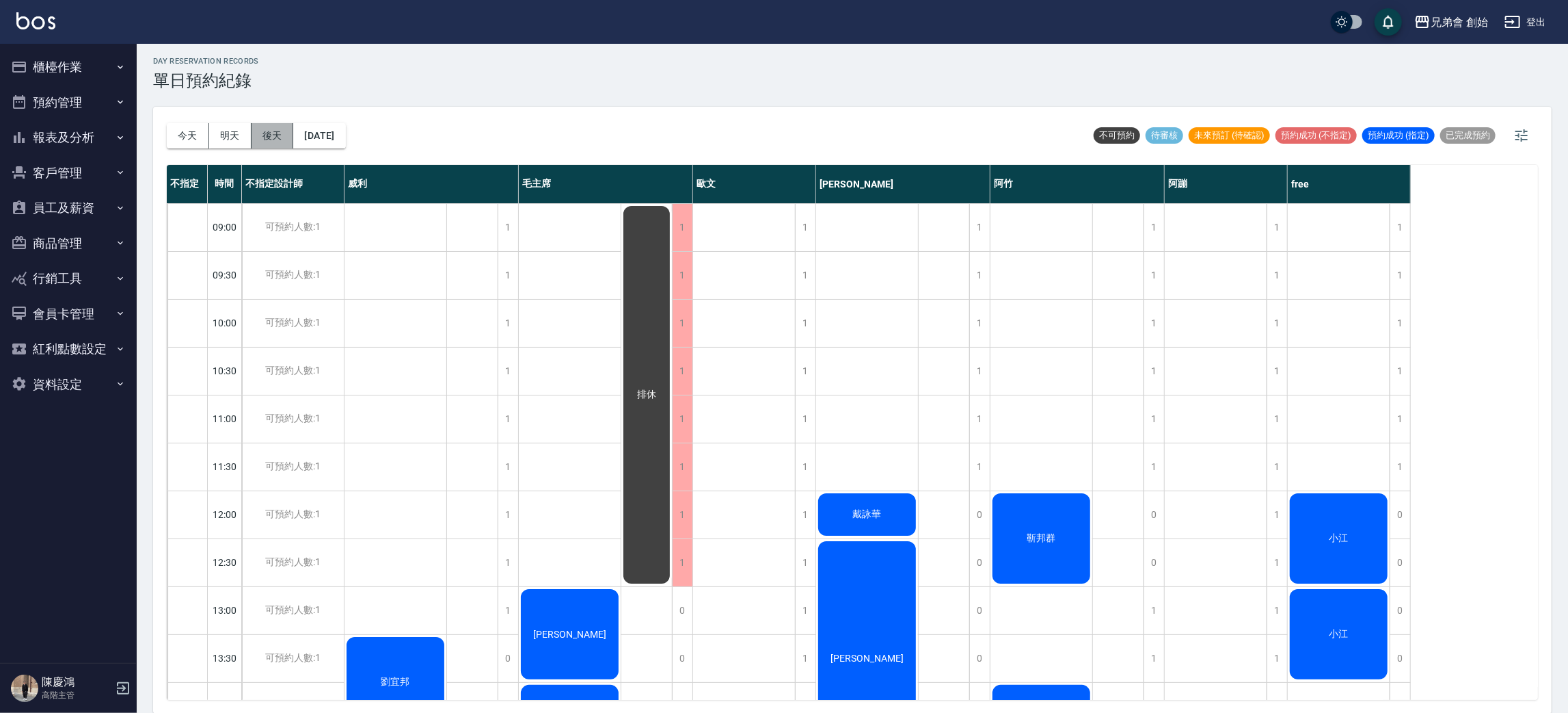
click at [284, 125] on button "後天" at bounding box center [272, 135] width 42 height 25
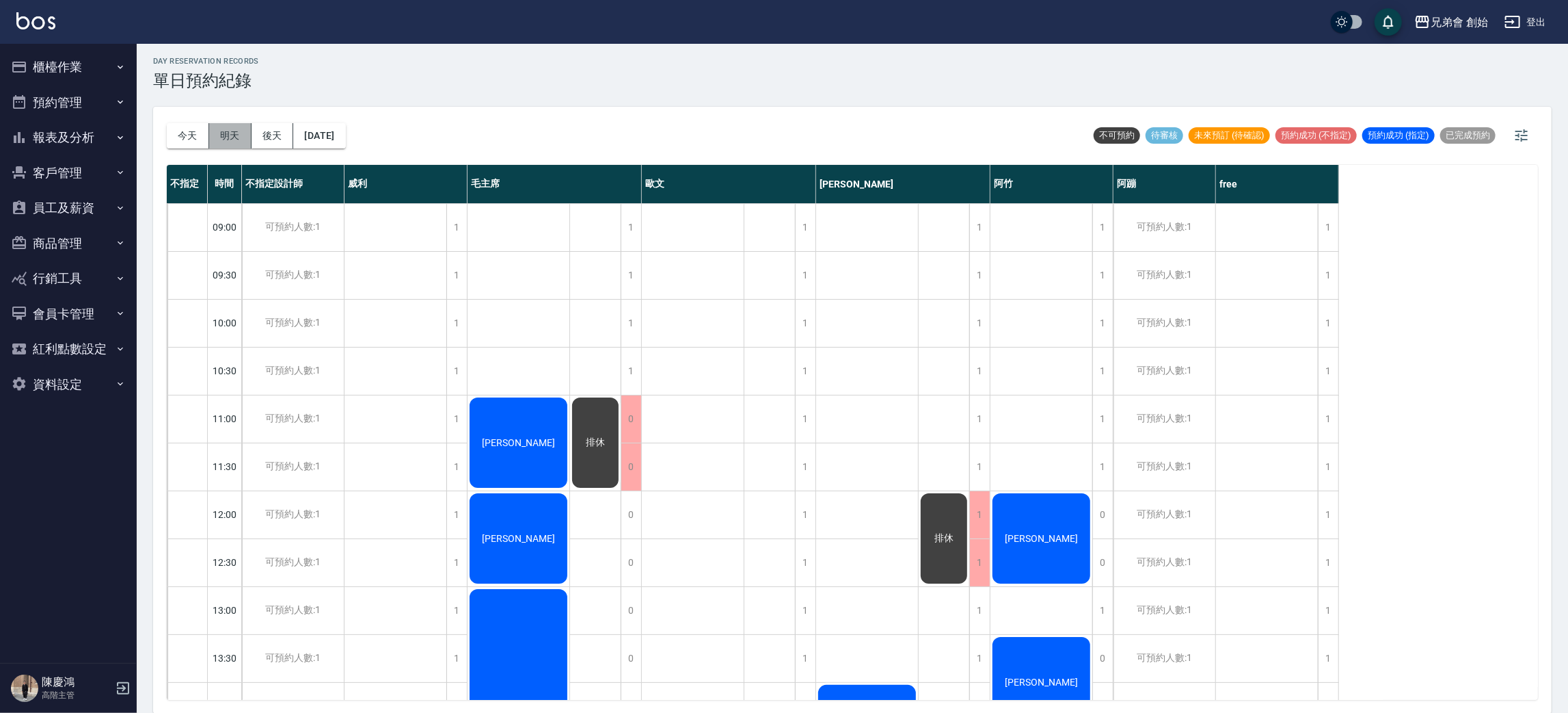
click at [238, 137] on button "明天" at bounding box center [230, 135] width 42 height 25
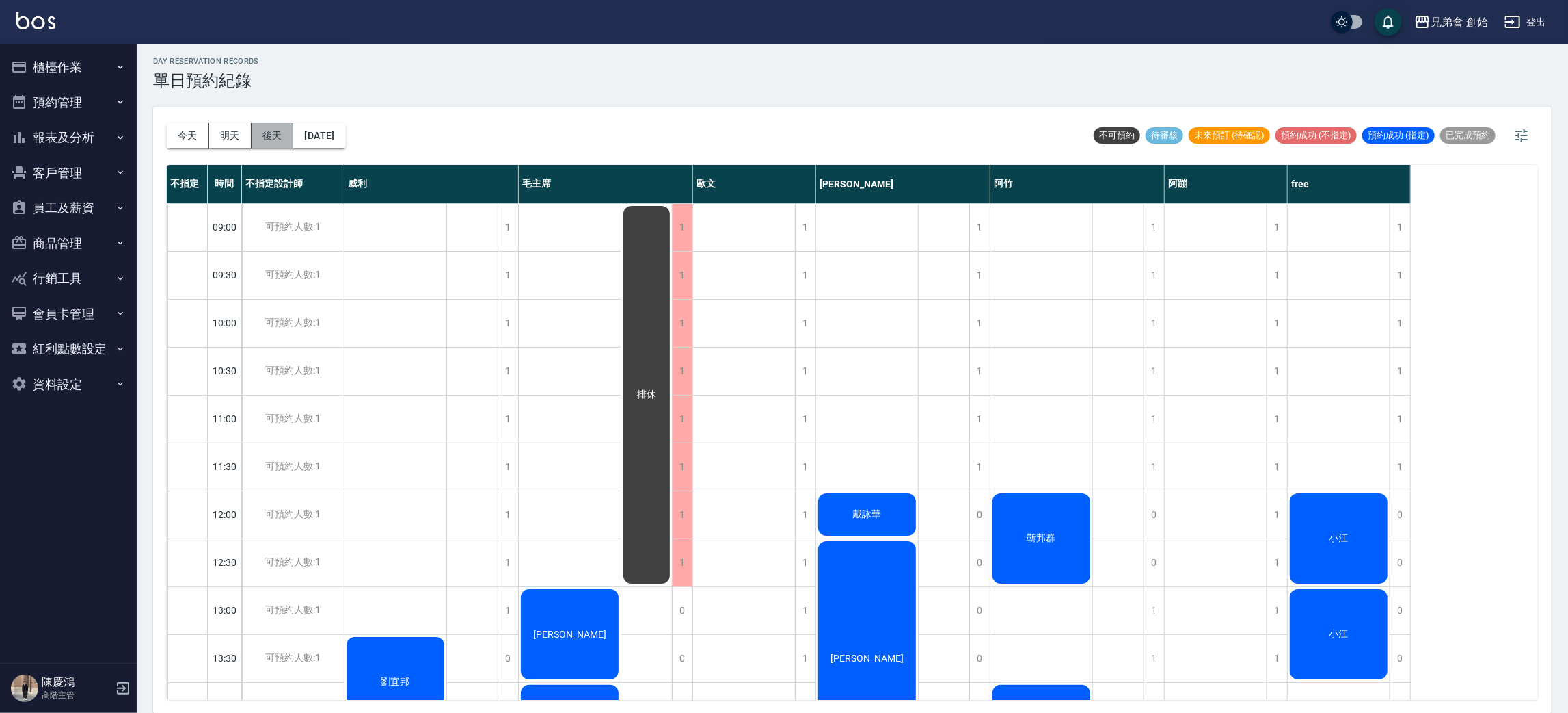
click at [259, 131] on button "後天" at bounding box center [272, 135] width 42 height 25
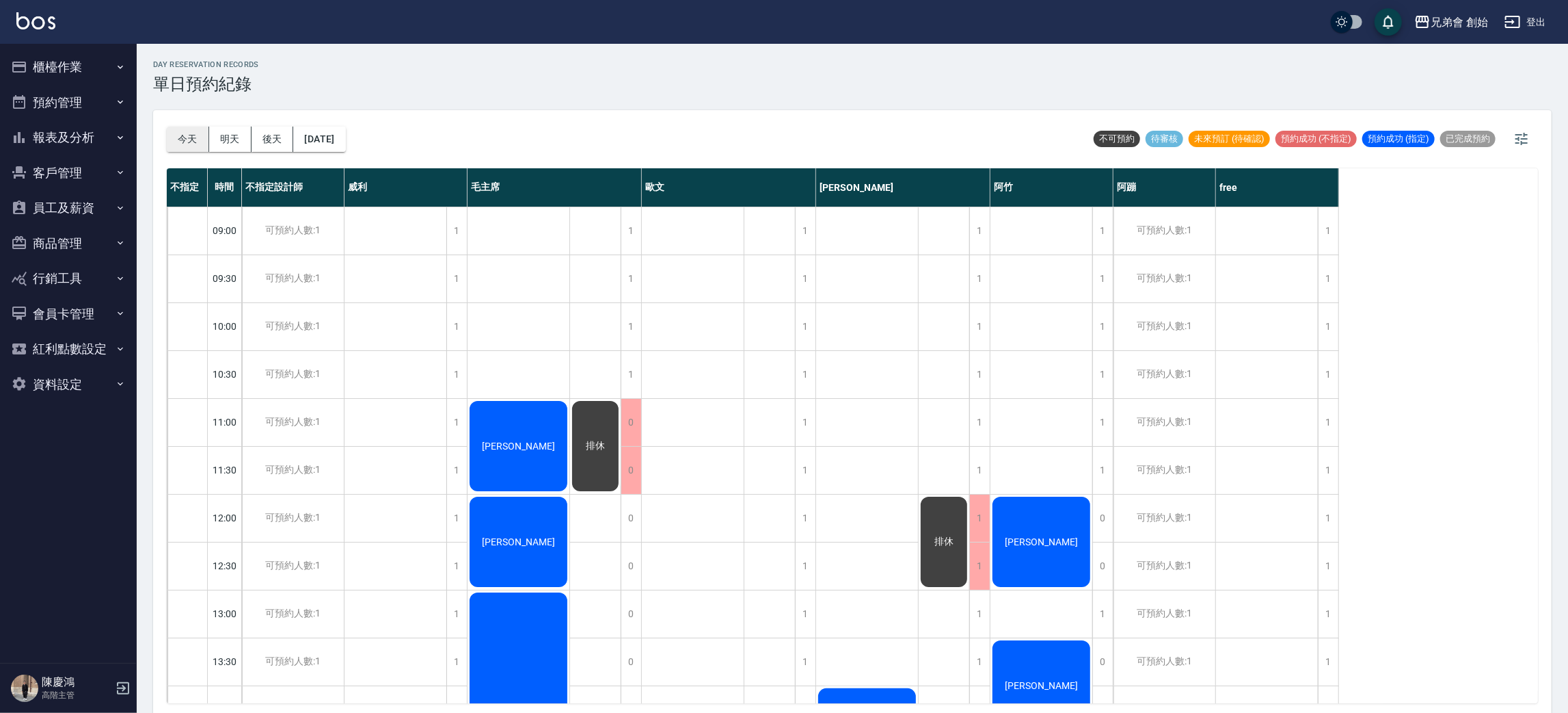
click at [180, 146] on button "今天" at bounding box center [187, 138] width 42 height 25
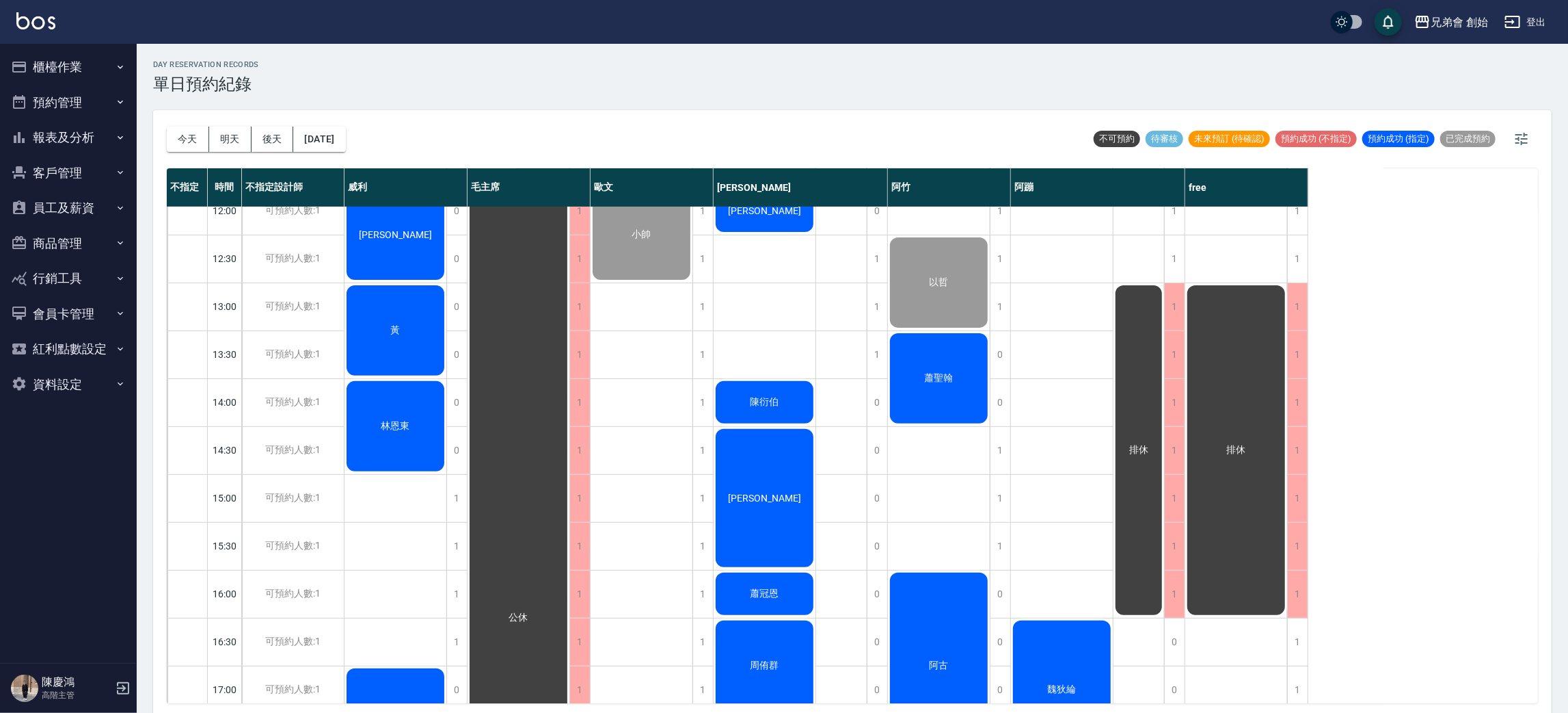
scroll to position [411, 0]
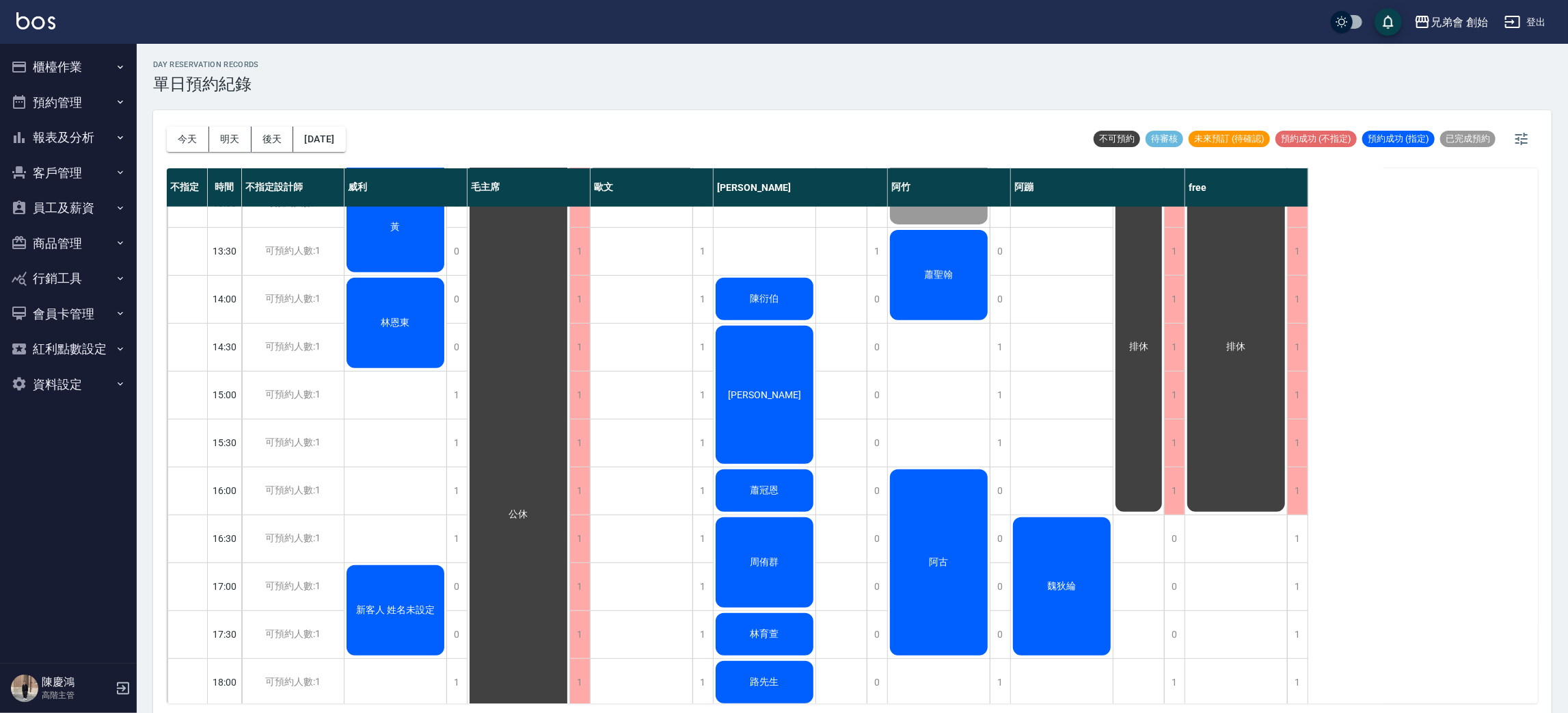
click at [936, 300] on div "蕭聖翰" at bounding box center [939, 275] width 102 height 94
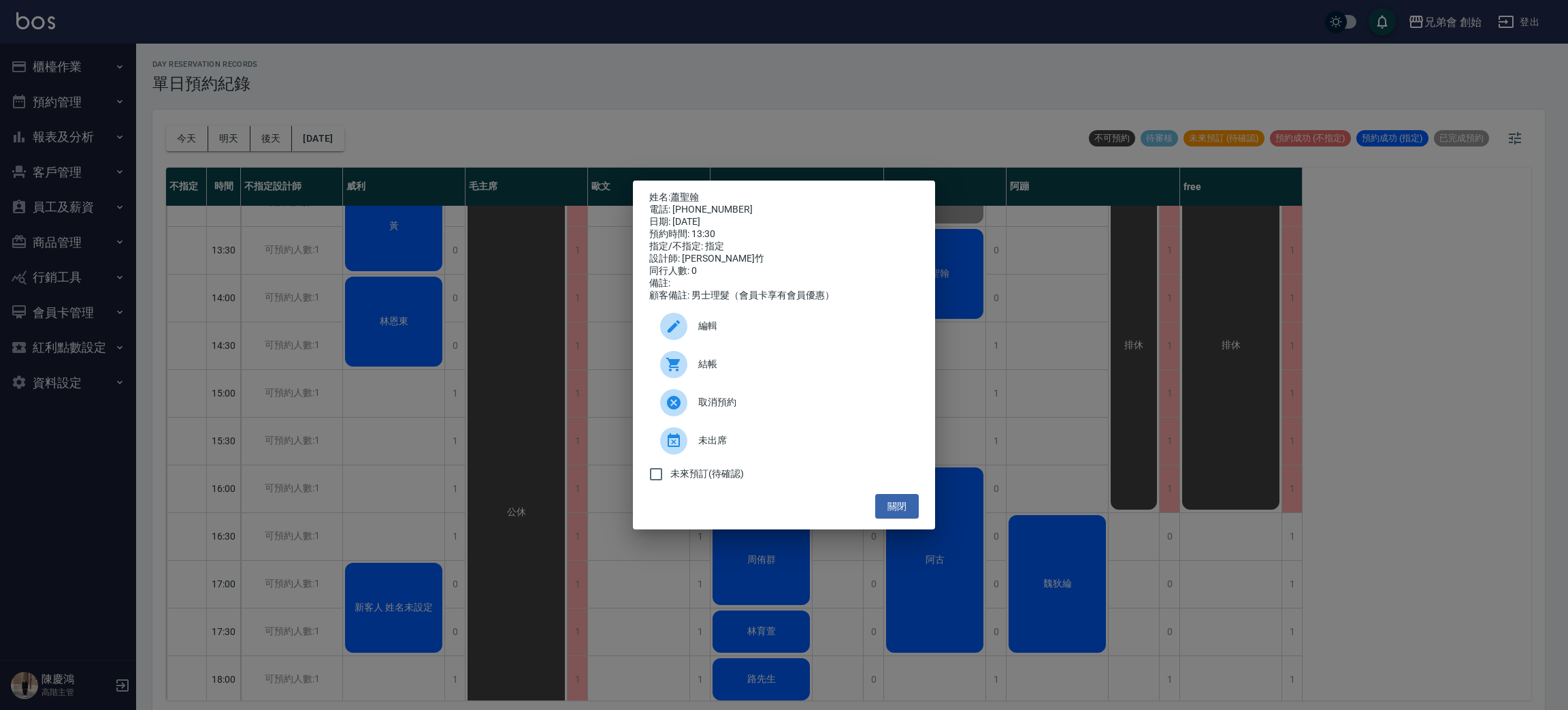
click at [684, 374] on div at bounding box center [674, 365] width 28 height 28
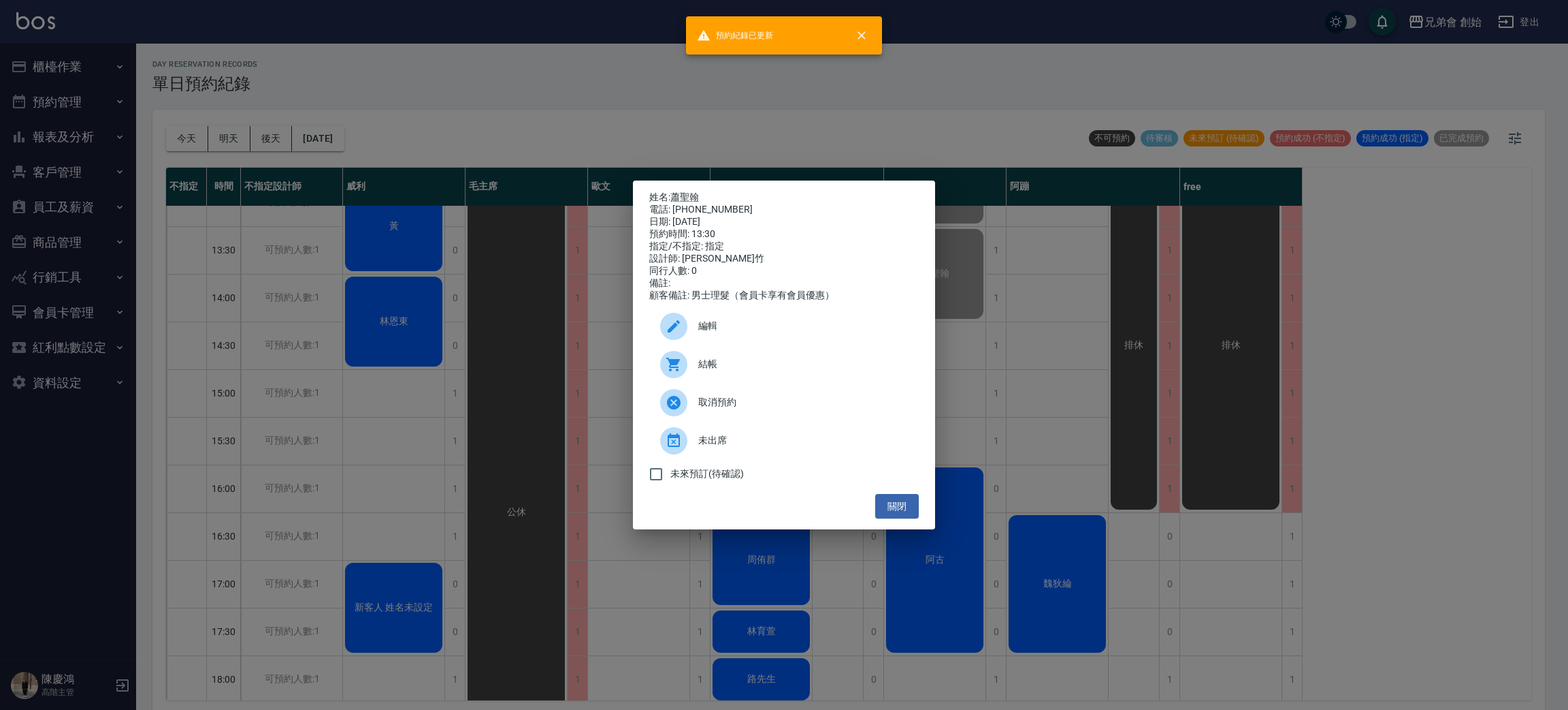
click at [462, 185] on div "姓名: 蕭聖翰 電話: 0982245334 日期: 2025/09/26 預約時間: 13:30 指定/不指定: 指定 設計師: 阿竹 同行人數: 0 備註…" at bounding box center [784, 355] width 1568 height 710
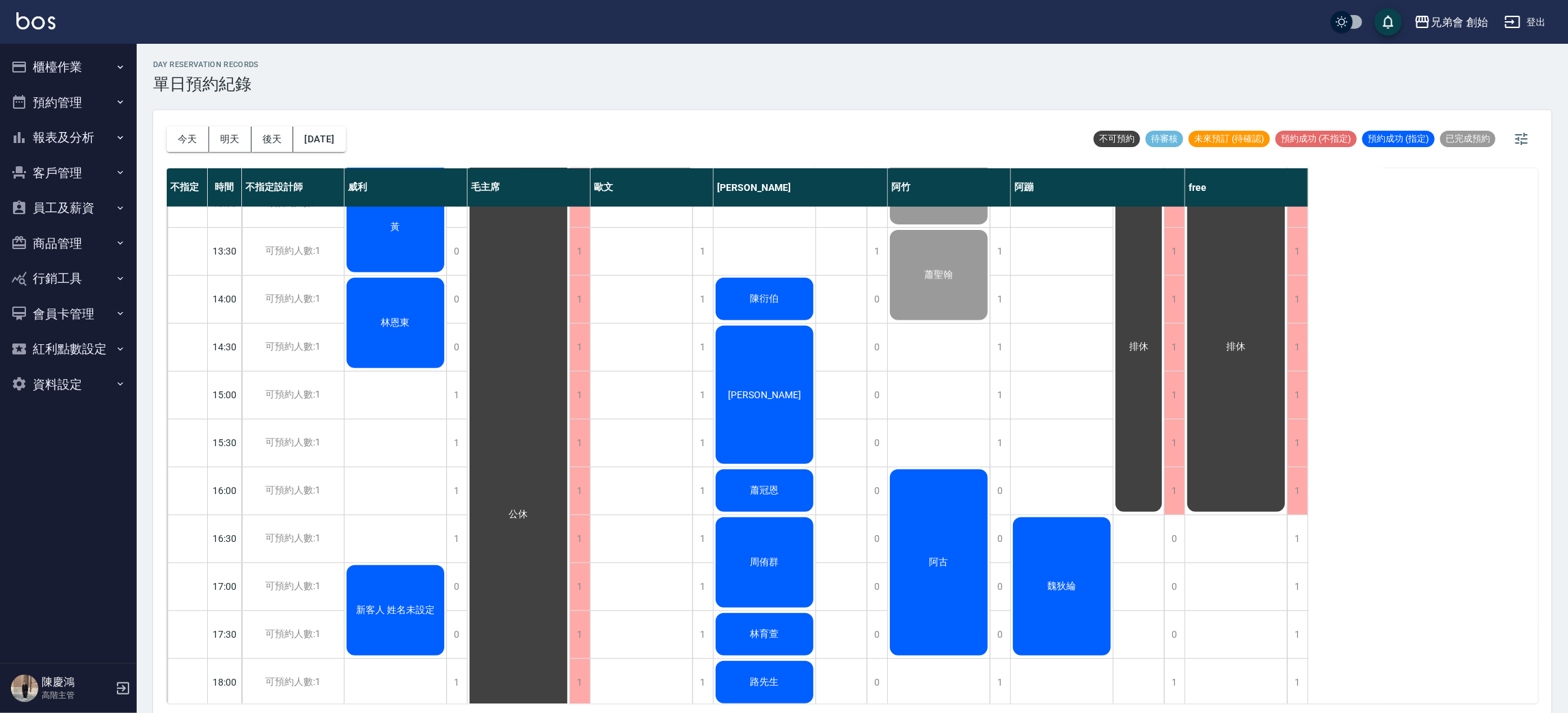
click at [937, 552] on div "阿古" at bounding box center [939, 563] width 102 height 190
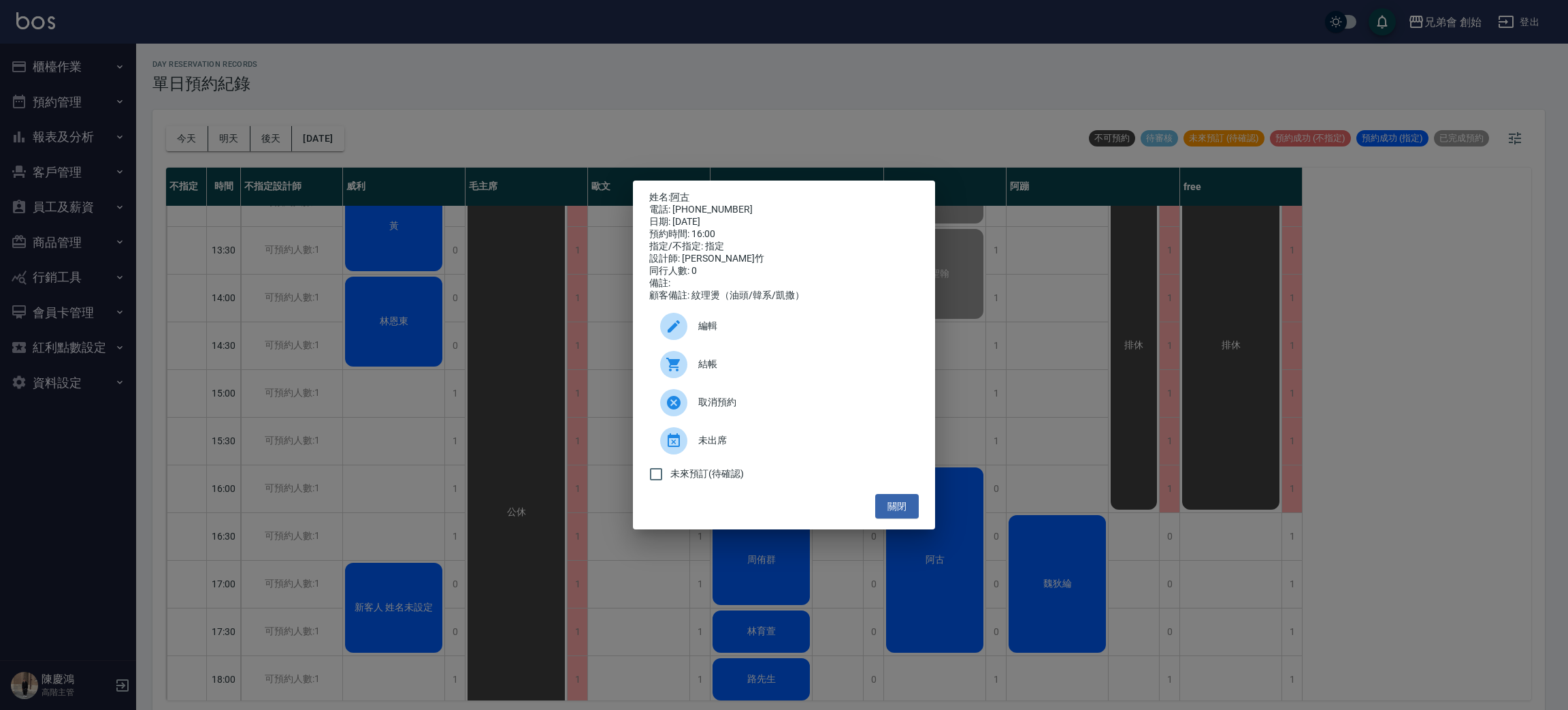
click at [1059, 462] on div "姓名: 阿古 電話: 0983736231 日期: 2025/09/26 預約時間: 16:00 指定/不指定: 指定 設計師: 阿竹 同行人數: 0 備註:…" at bounding box center [784, 355] width 1568 height 710
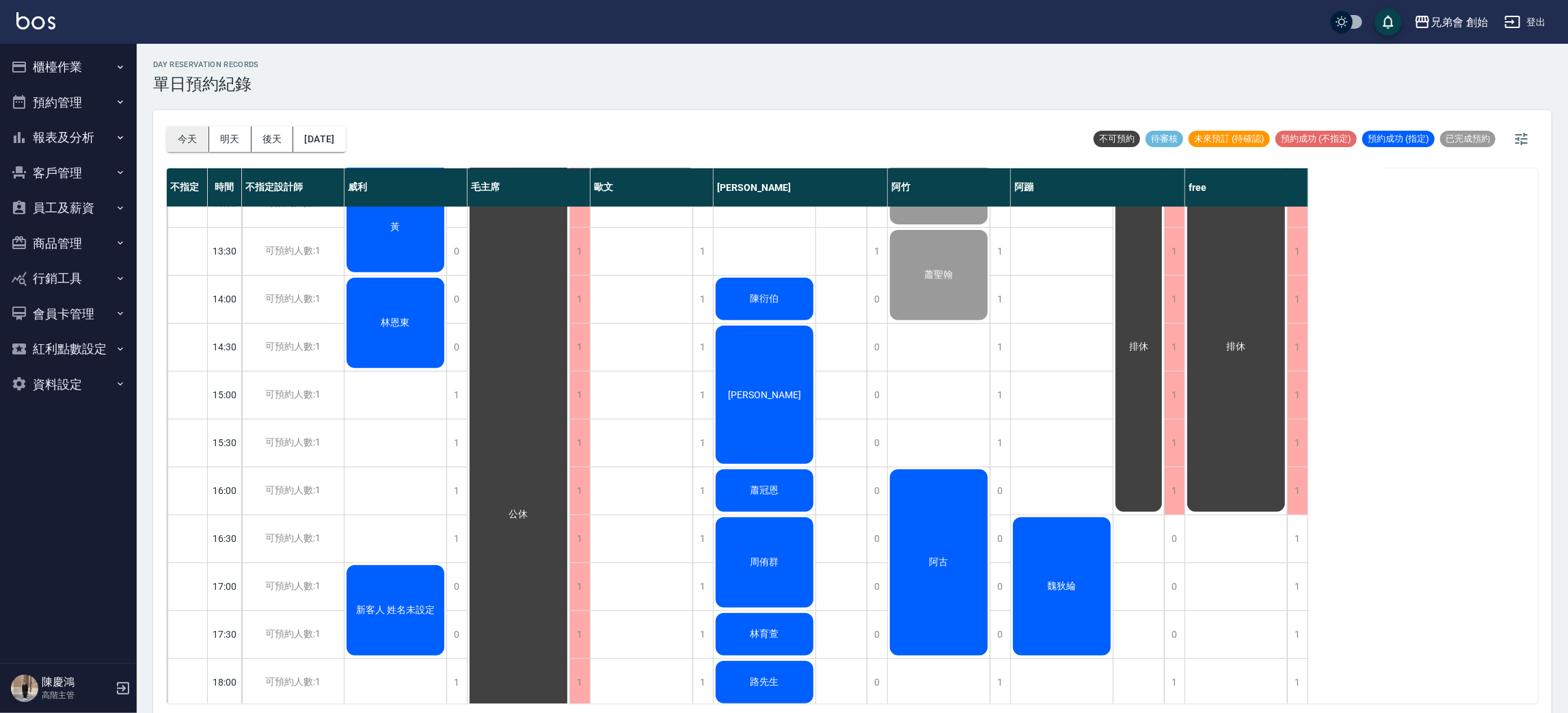
click at [180, 138] on button "今天" at bounding box center [187, 138] width 42 height 25
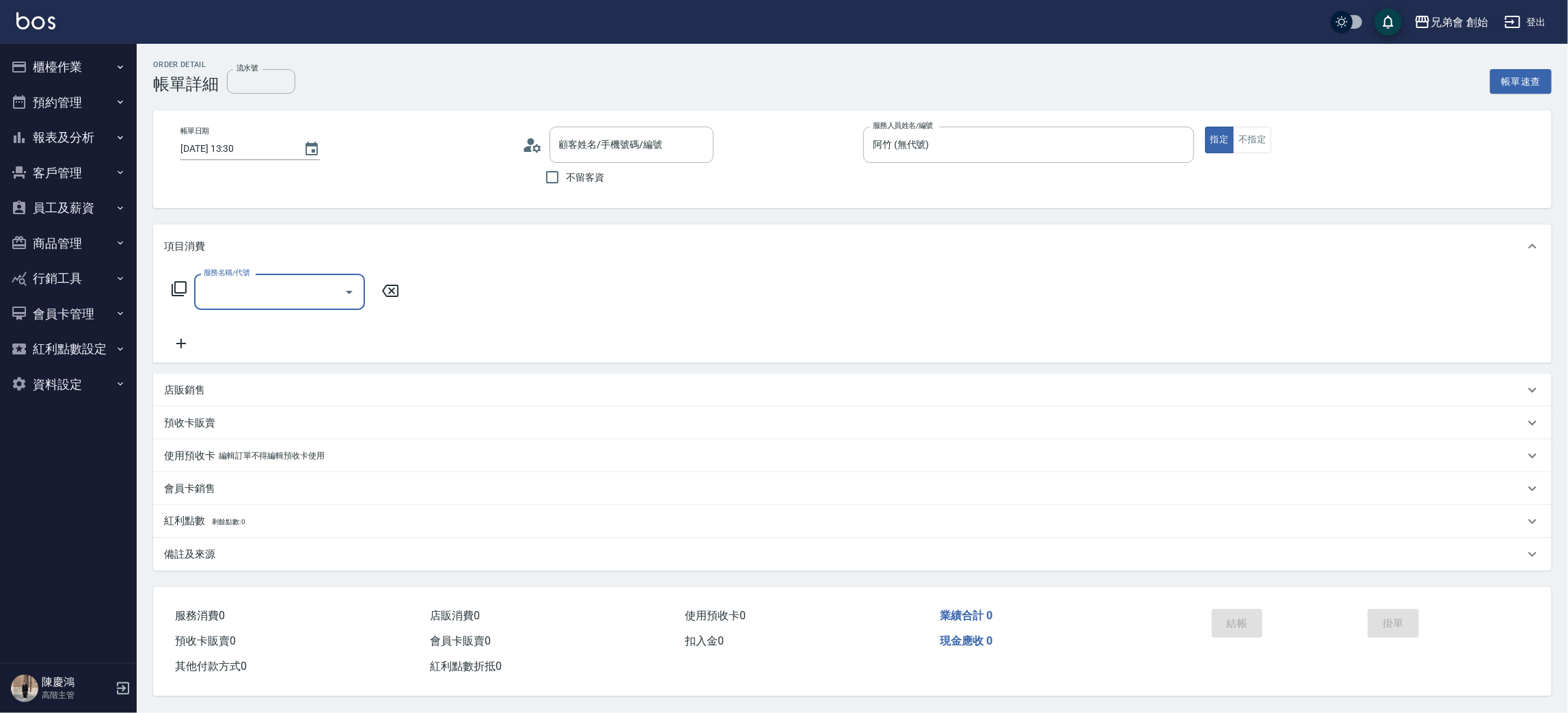
type input "[PERSON_NAME]/0982245334/"
click at [249, 283] on input "服務名稱/代號" at bounding box center [270, 292] width 138 height 24
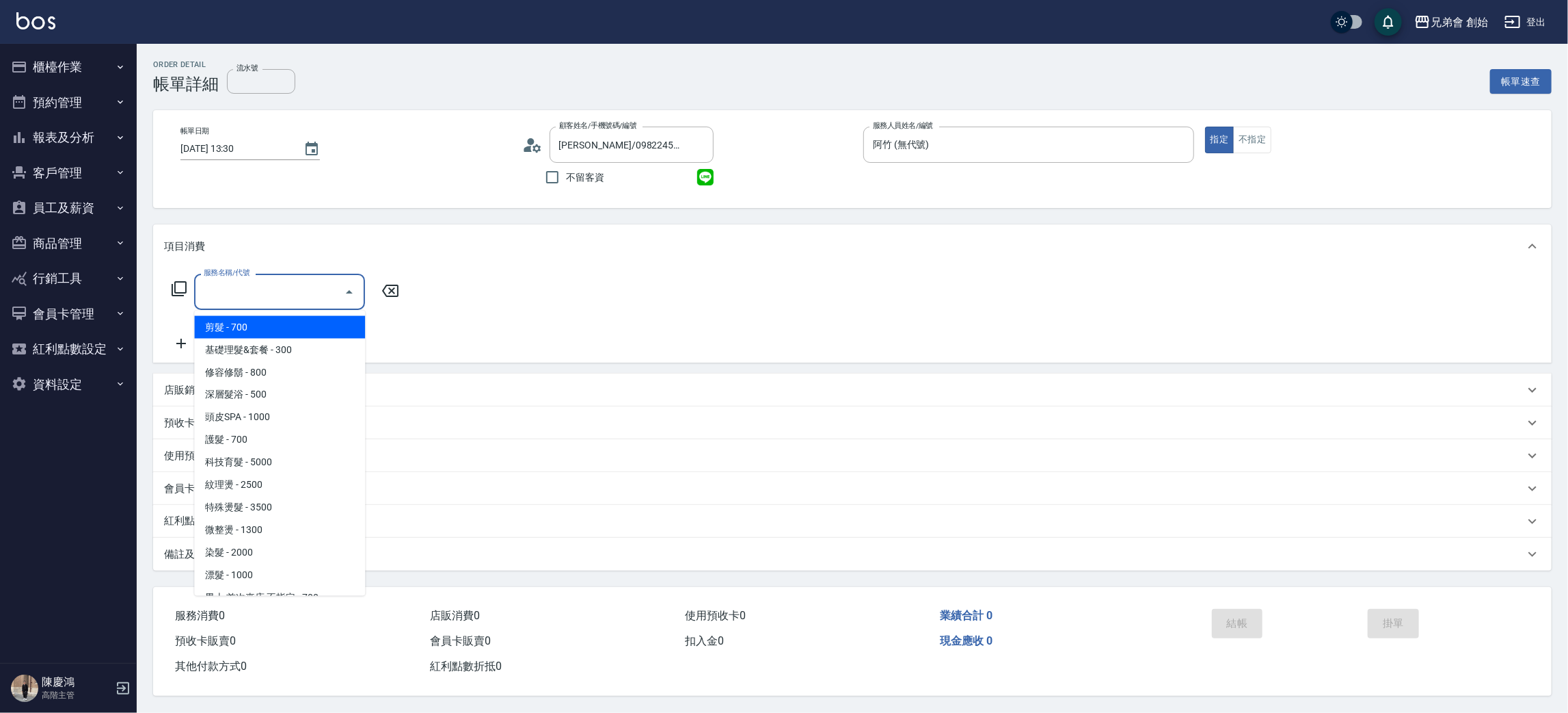
click at [282, 322] on span "剪髮 - 700" at bounding box center [280, 328] width 171 height 22
type input "剪髮(A01)"
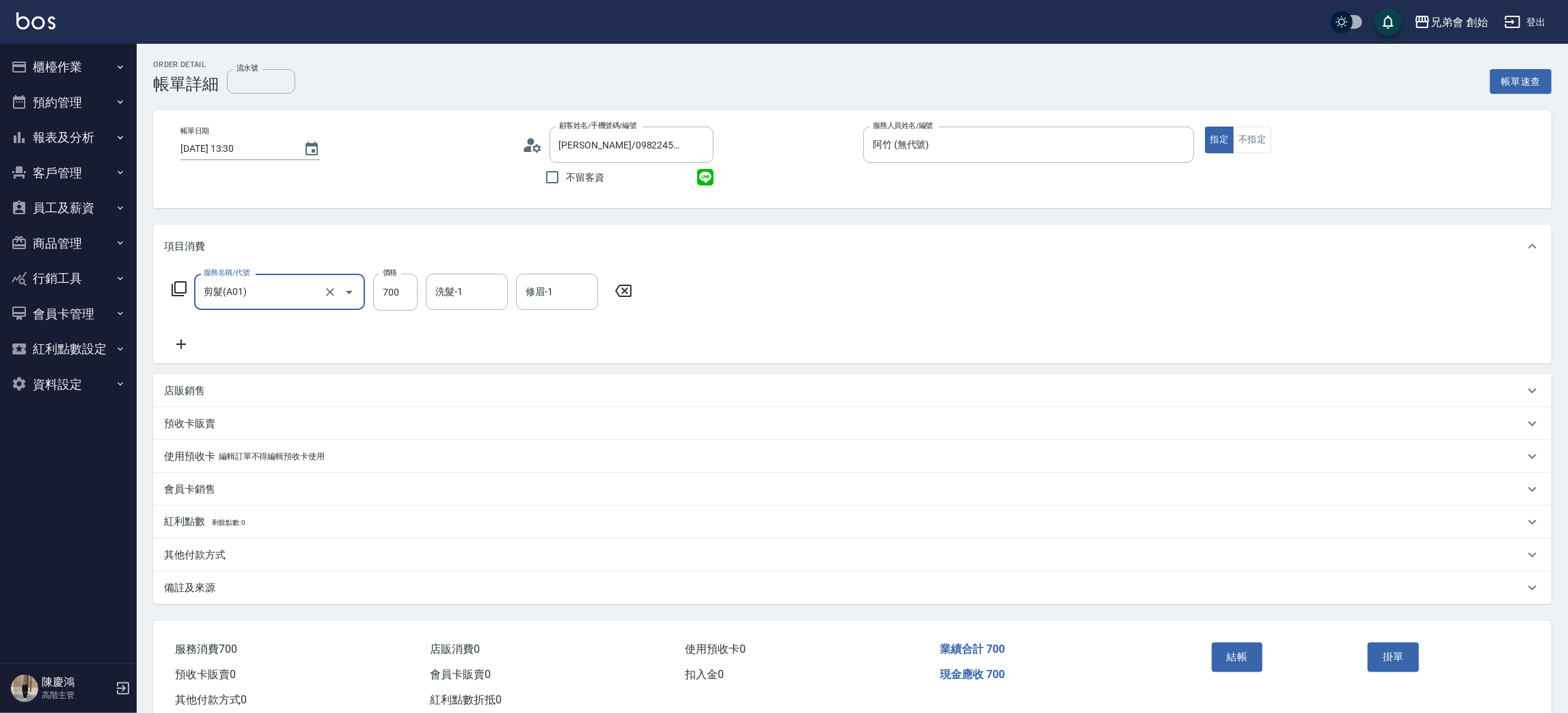
click at [167, 556] on p "其他付款方式" at bounding box center [194, 555] width 61 height 15
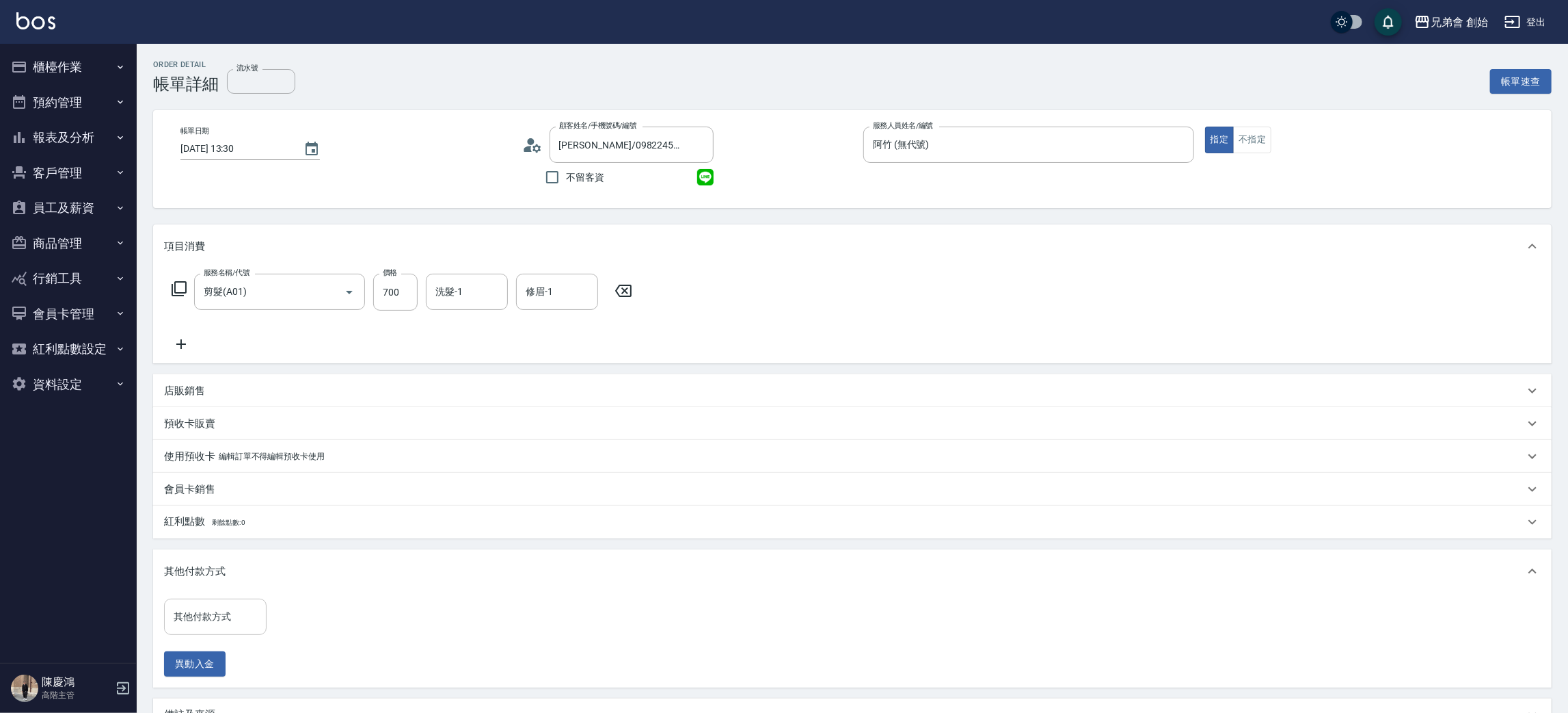
click at [240, 631] on div "其他付款方式" at bounding box center [215, 616] width 103 height 36
drag, startPoint x: 218, startPoint y: 535, endPoint x: 232, endPoint y: 532, distance: 14.3
click at [219, 535] on span "轉帳" at bounding box center [215, 537] width 103 height 22
type input "轉帳"
click at [352, 608] on input "0" at bounding box center [326, 616] width 103 height 37
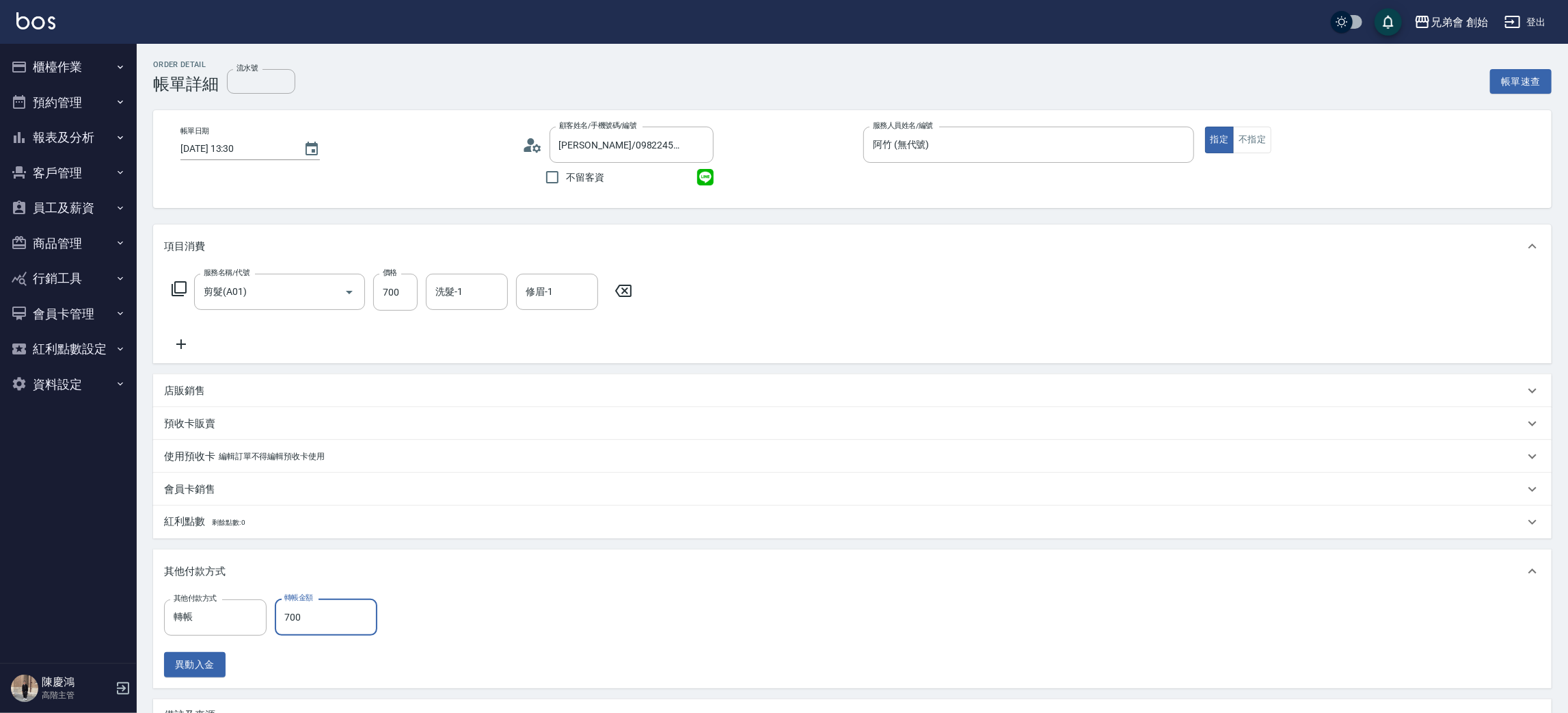
scroll to position [162, 0]
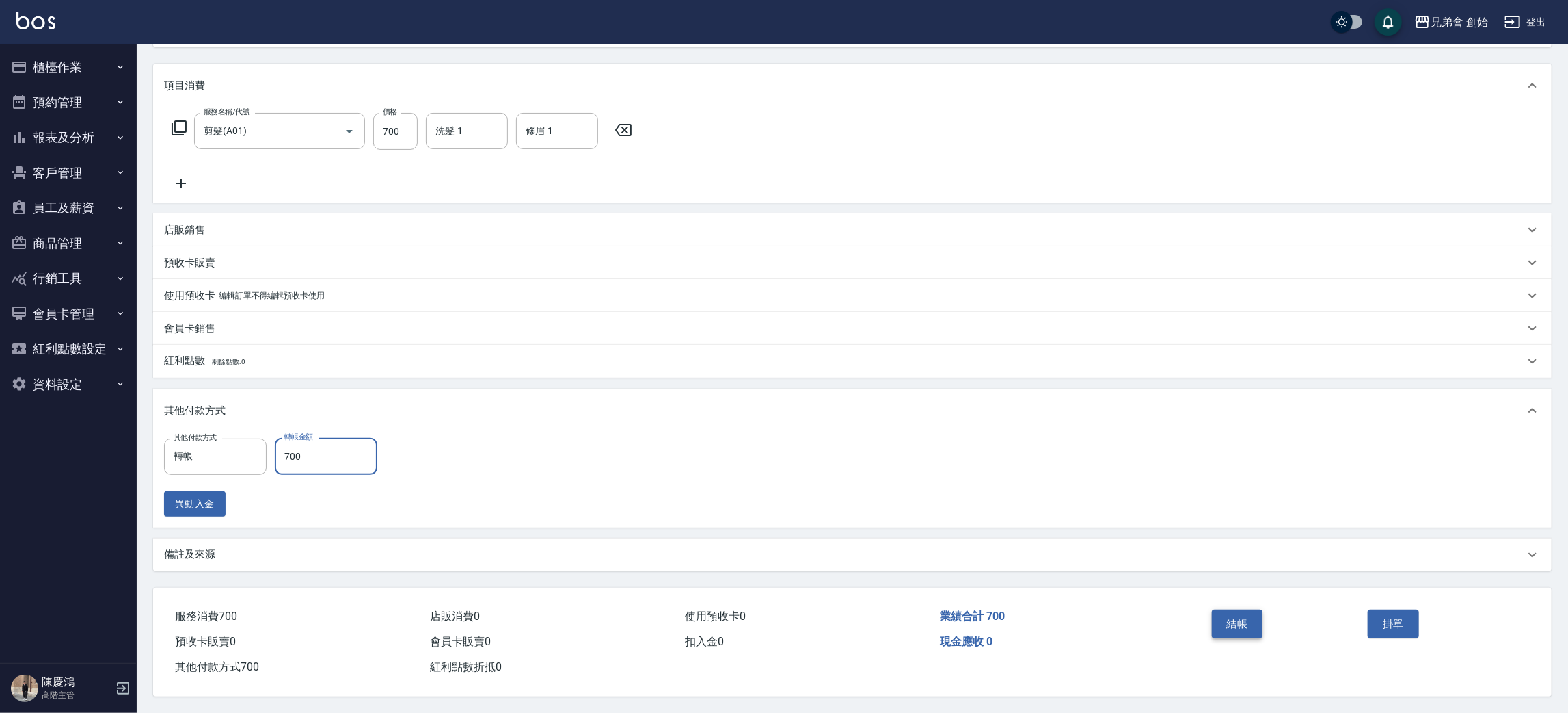
type input "700"
click at [1244, 622] on button "結帳" at bounding box center [1237, 623] width 51 height 29
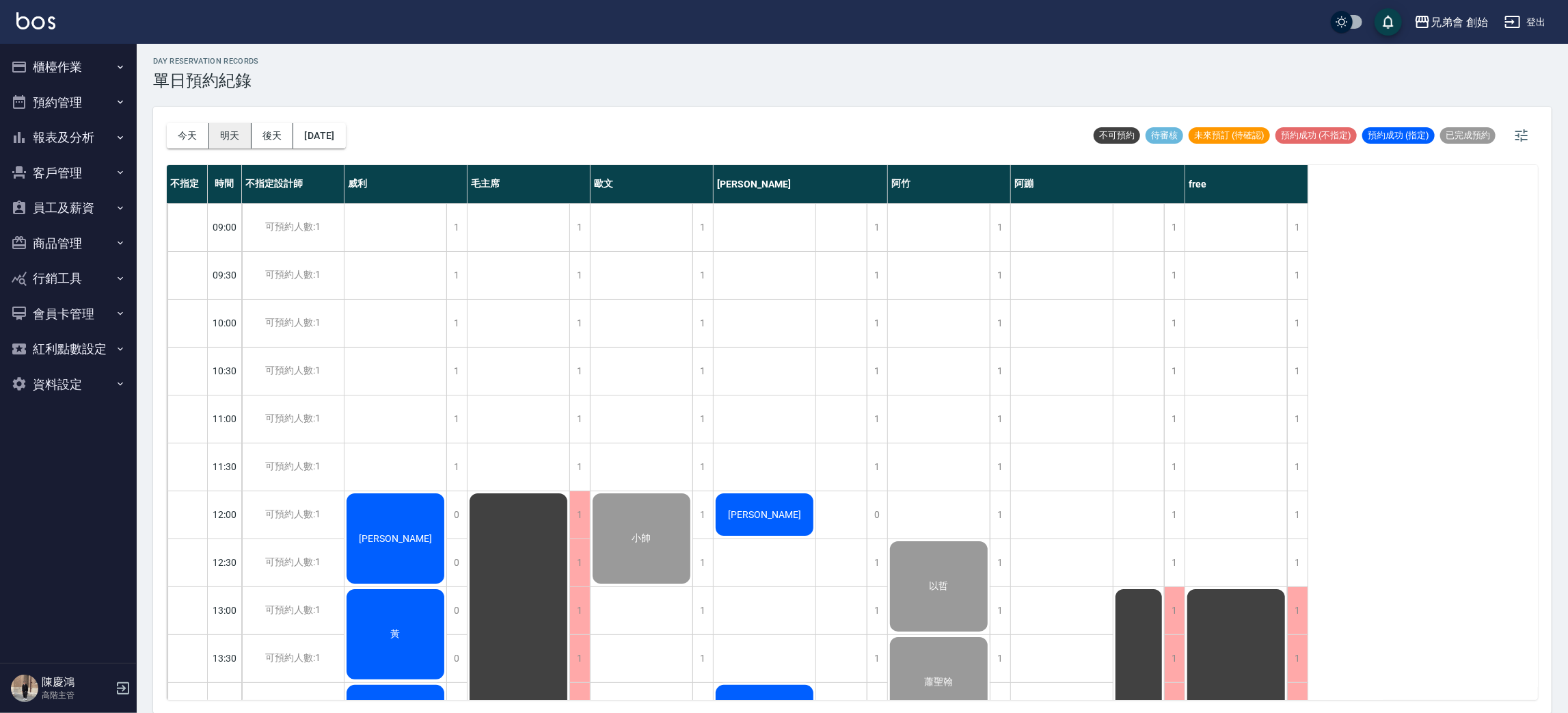
click at [227, 137] on button "明天" at bounding box center [230, 135] width 42 height 25
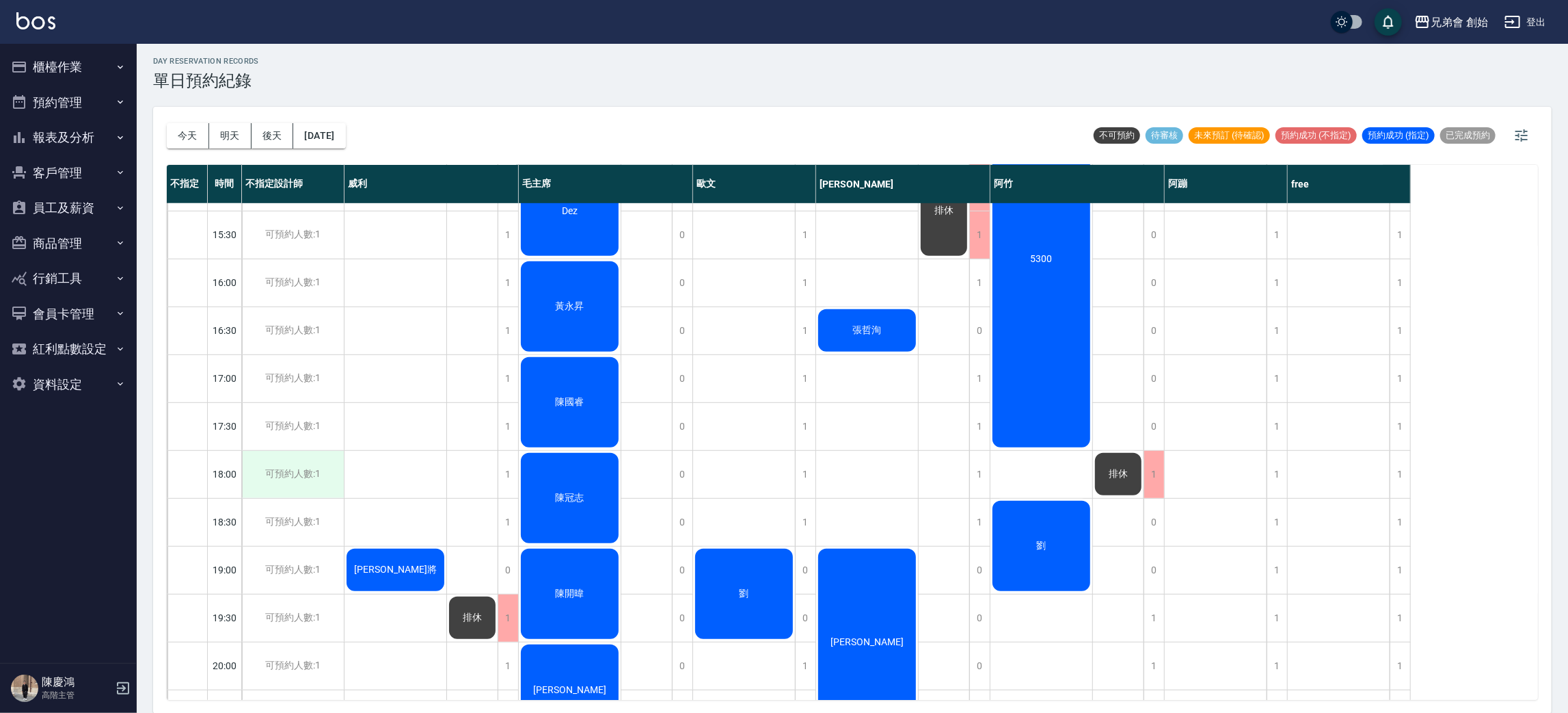
scroll to position [907, 0]
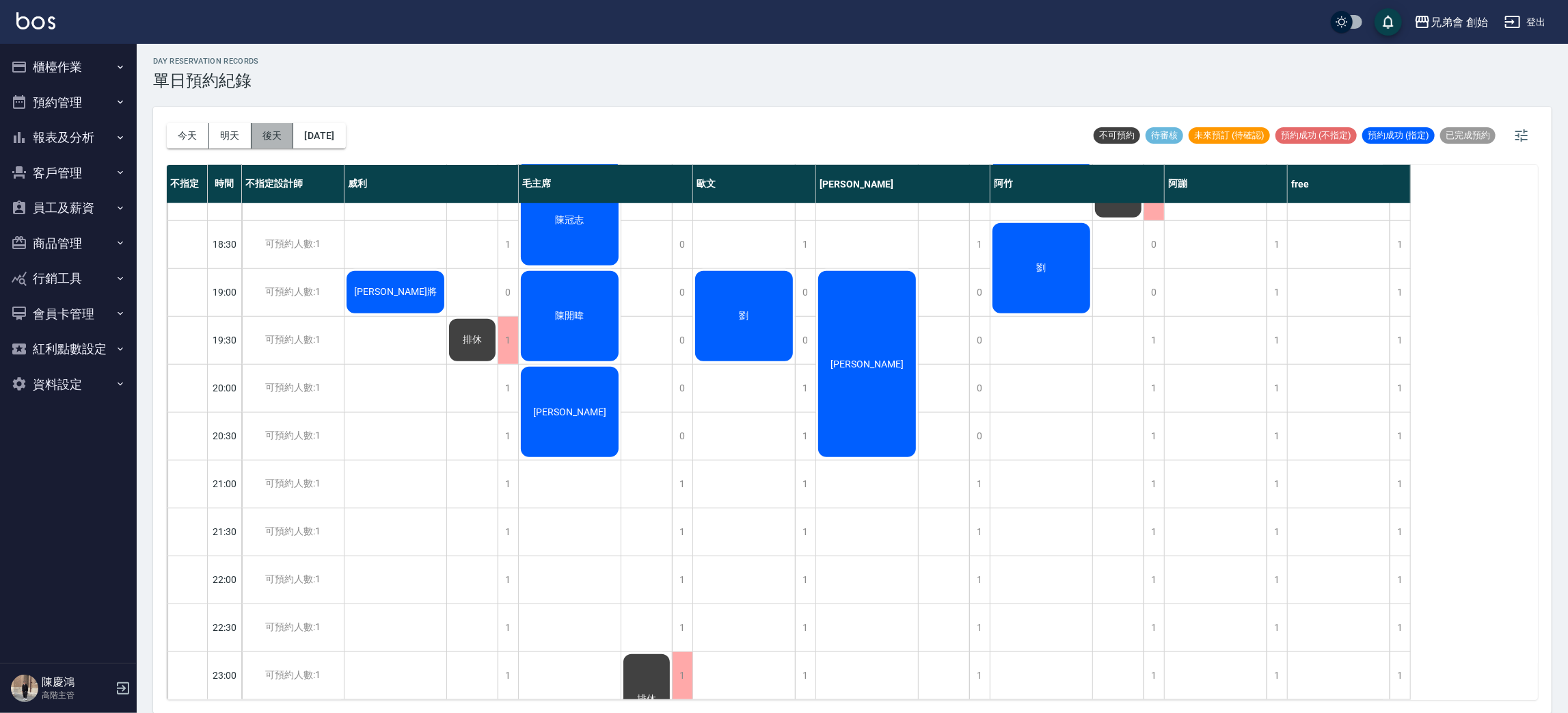
click at [274, 137] on button "後天" at bounding box center [272, 135] width 42 height 25
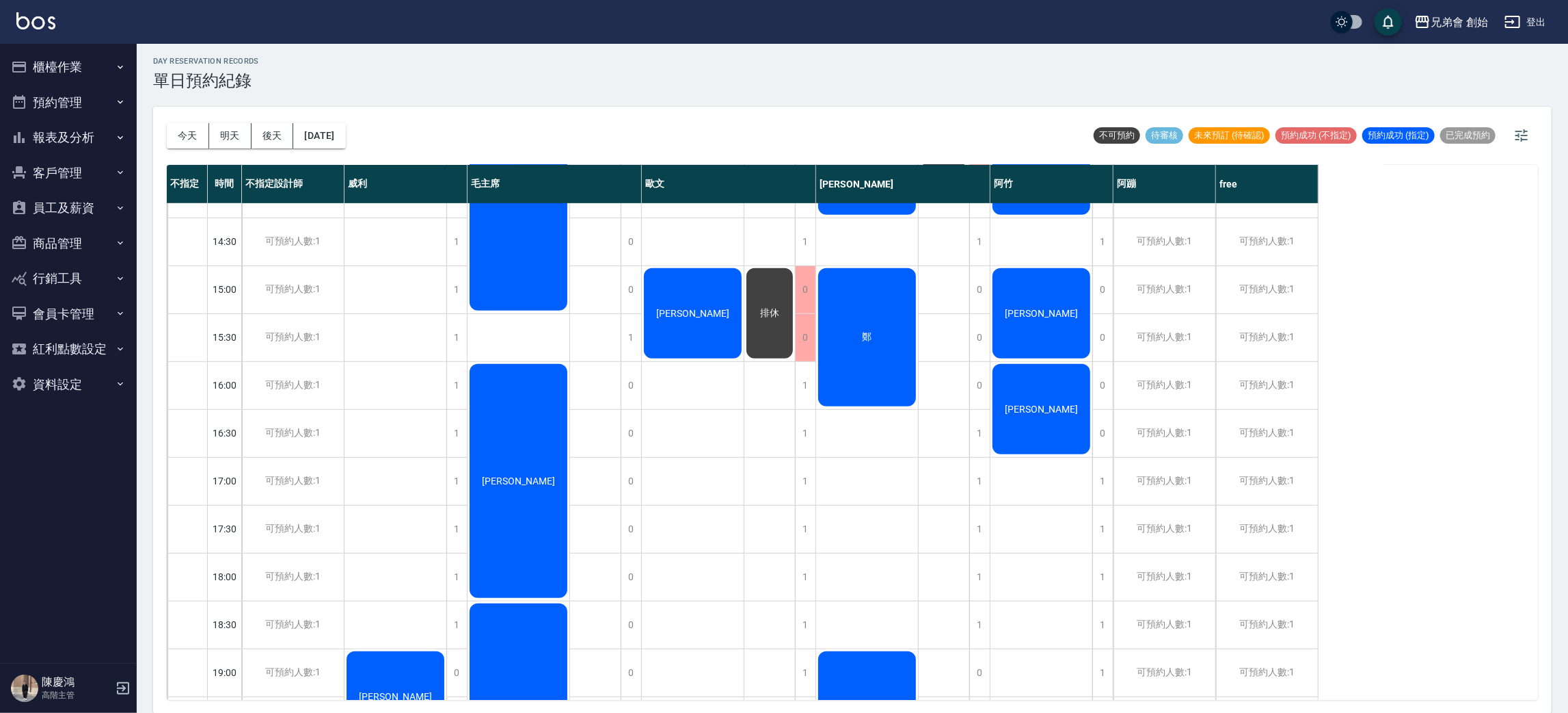
scroll to position [907, 0]
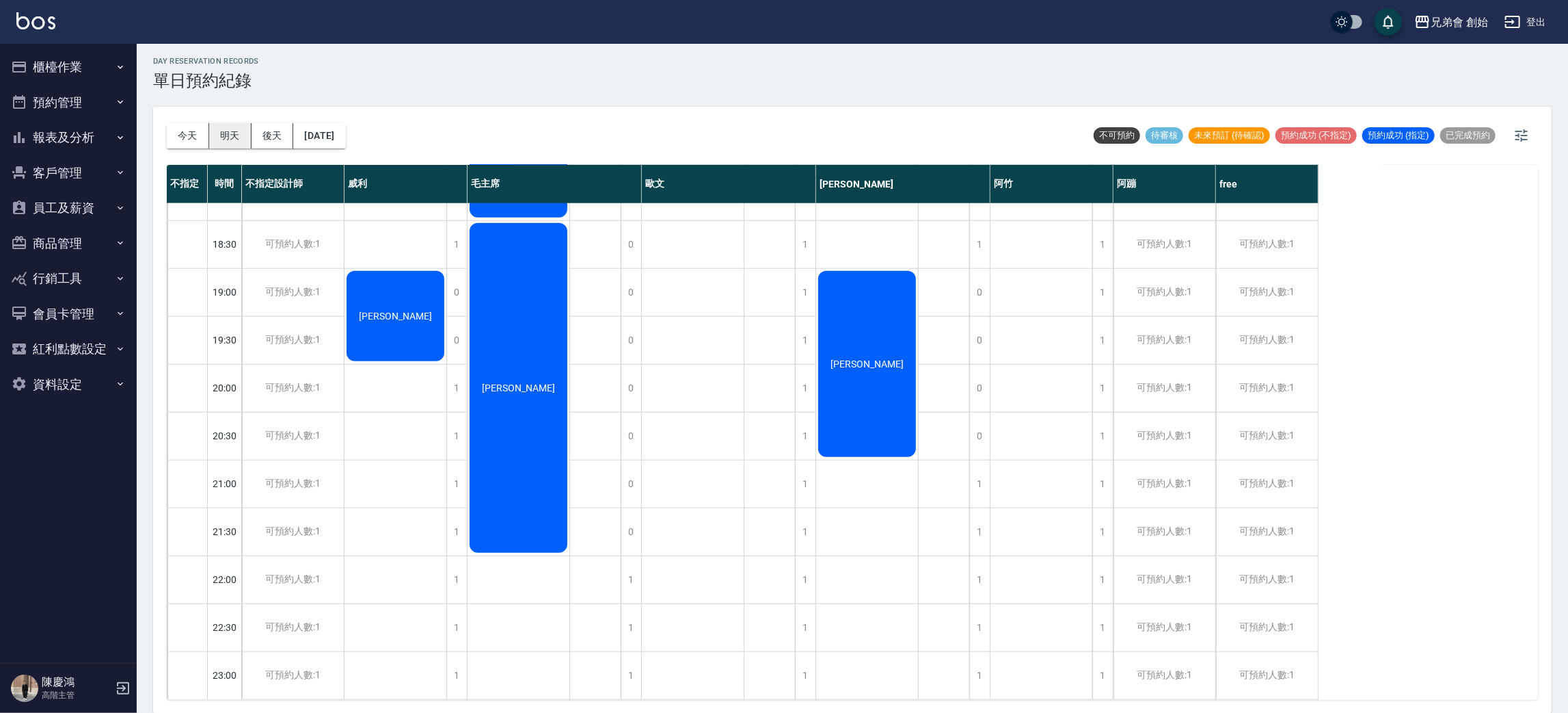
click at [218, 136] on button "明天" at bounding box center [230, 135] width 42 height 25
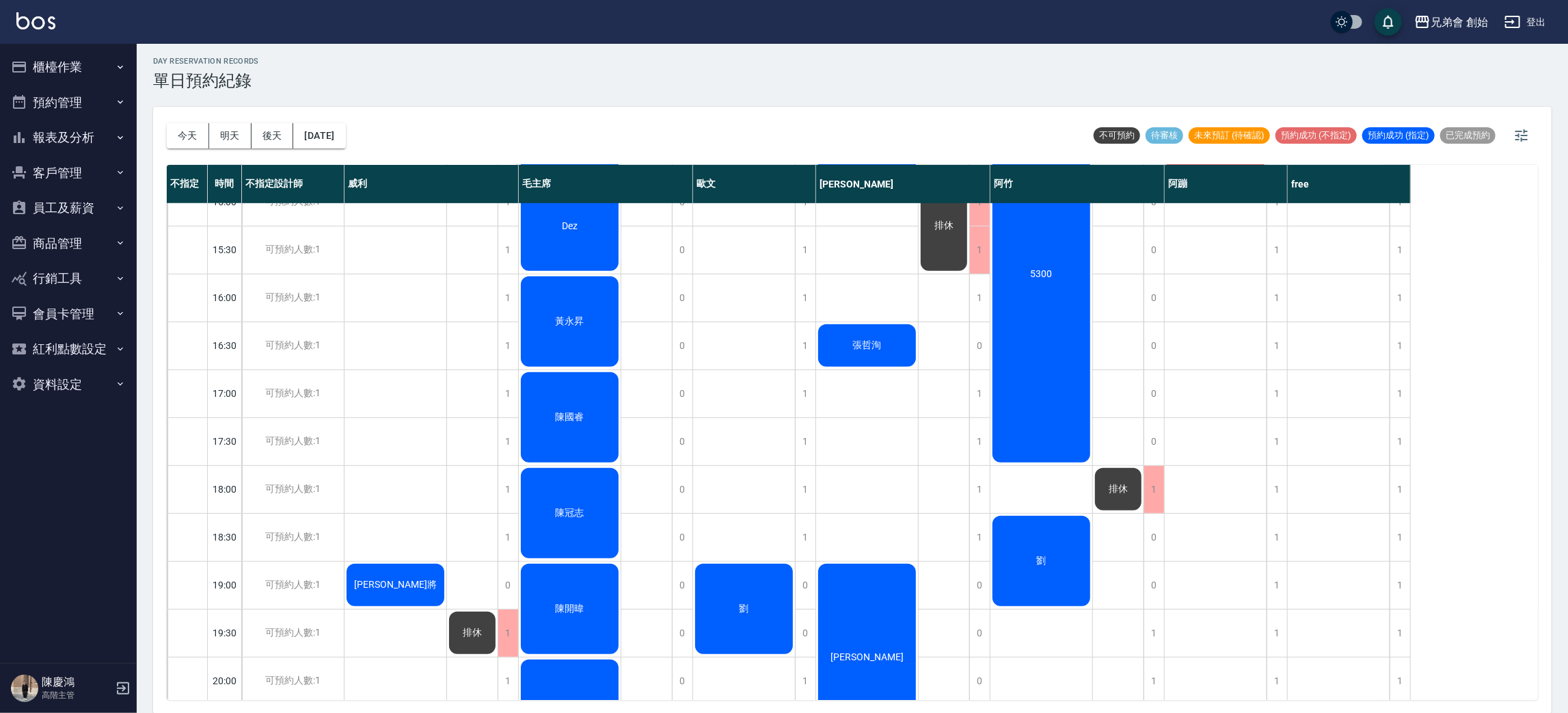
scroll to position [395, 0]
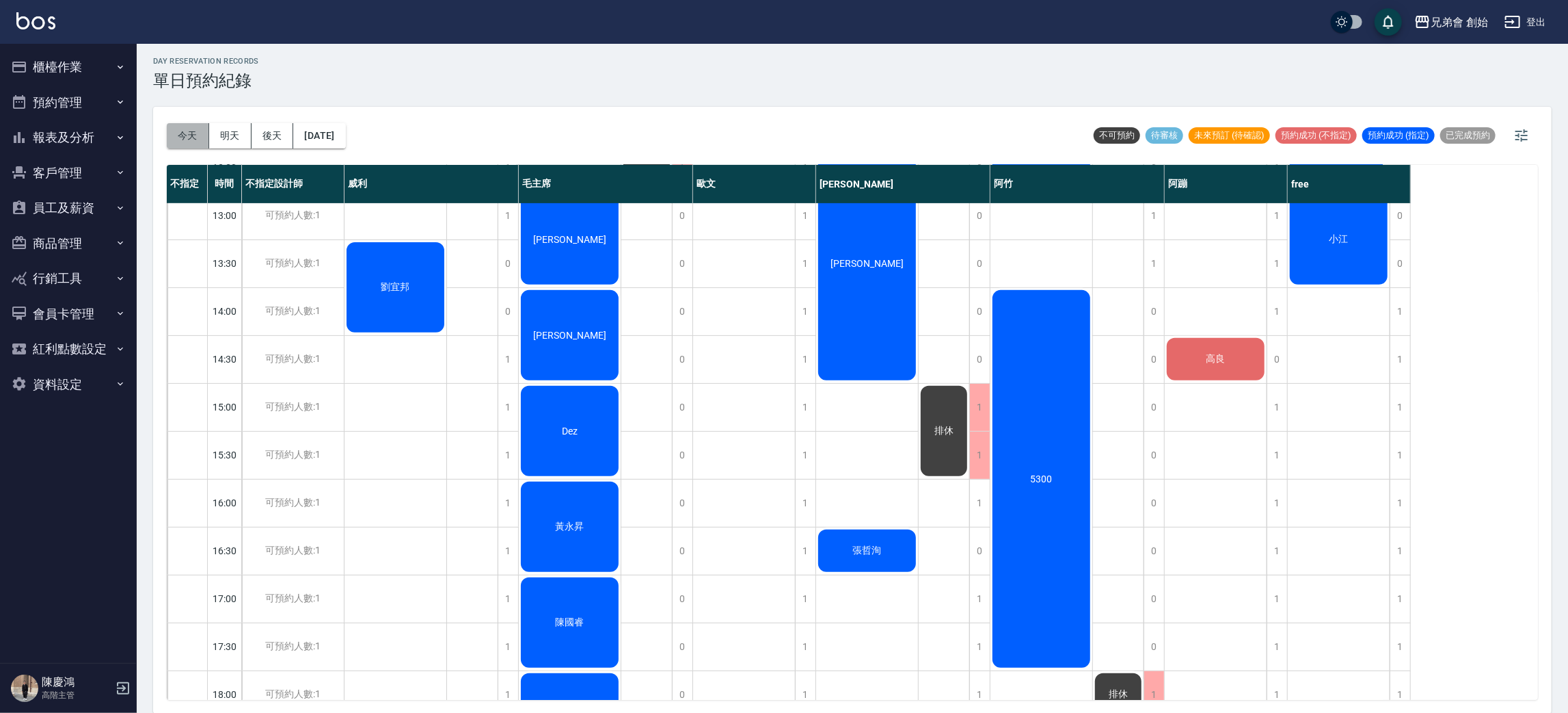
click at [192, 130] on button "今天" at bounding box center [187, 135] width 42 height 25
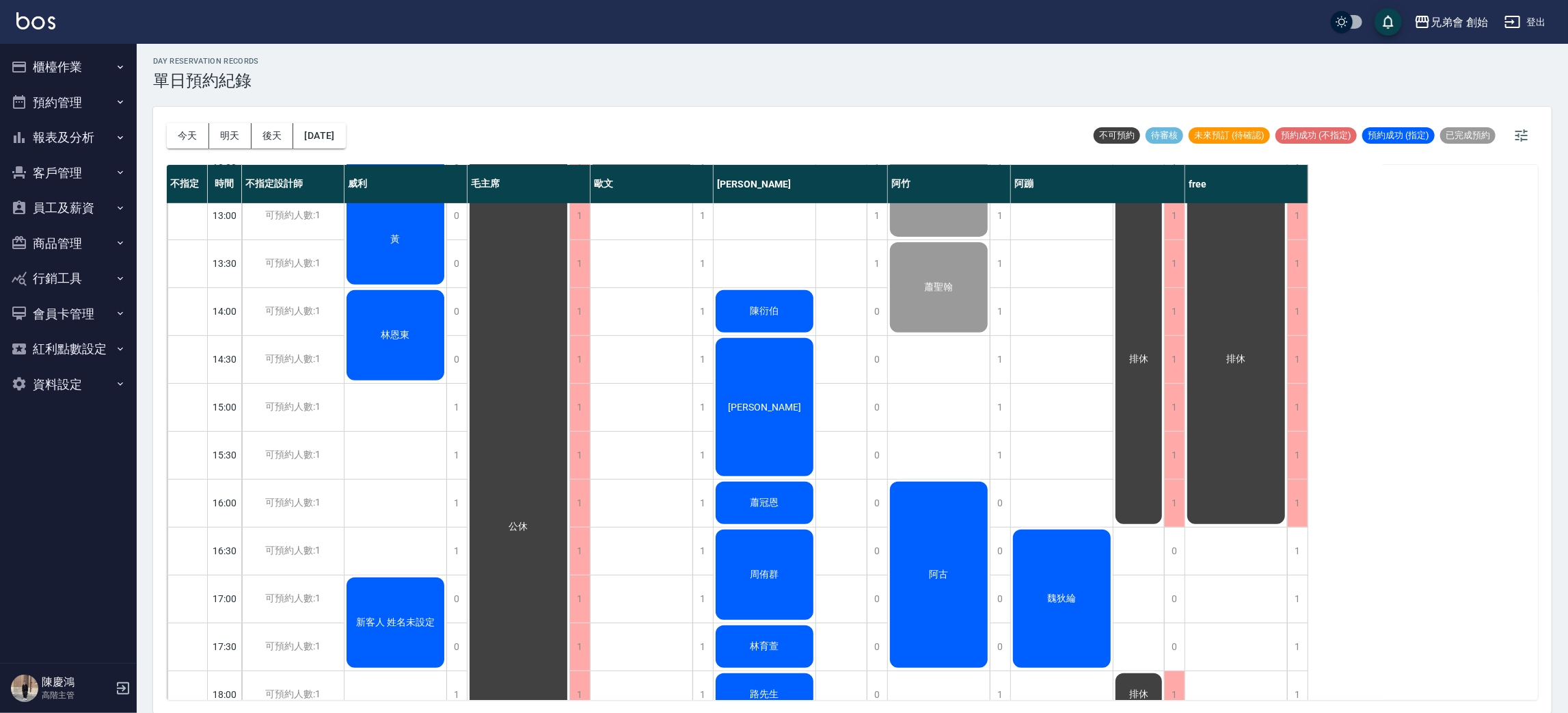
scroll to position [189, 0]
